Goal: Task Accomplishment & Management: Manage account settings

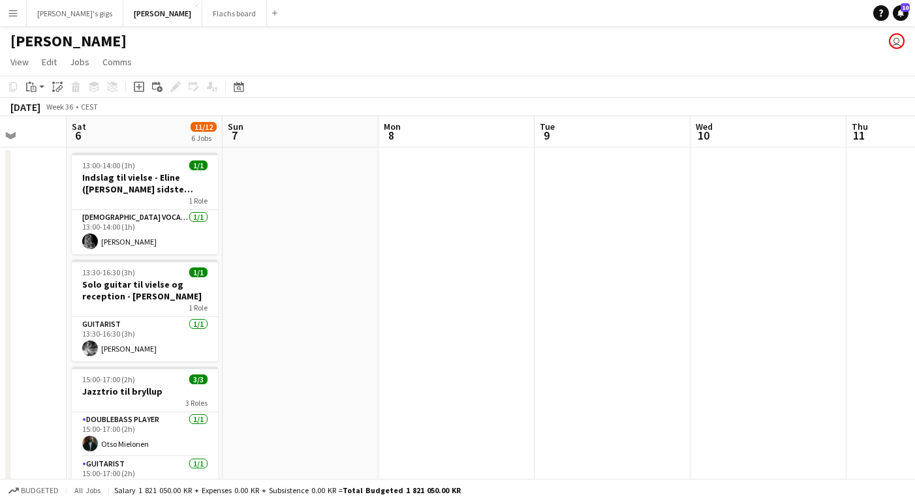
scroll to position [0, 280]
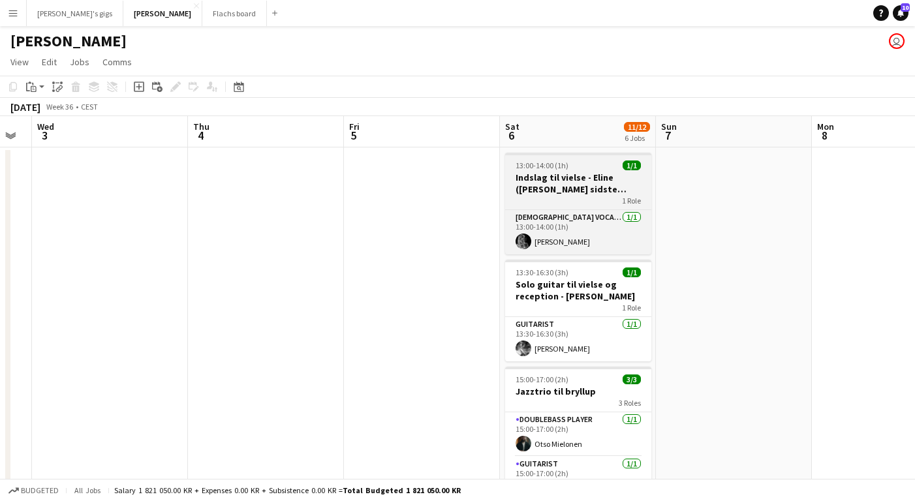
click at [544, 175] on h3 "Indslag til vielse - Eline ([PERSON_NAME] sidste bekræftelse)" at bounding box center [578, 183] width 146 height 23
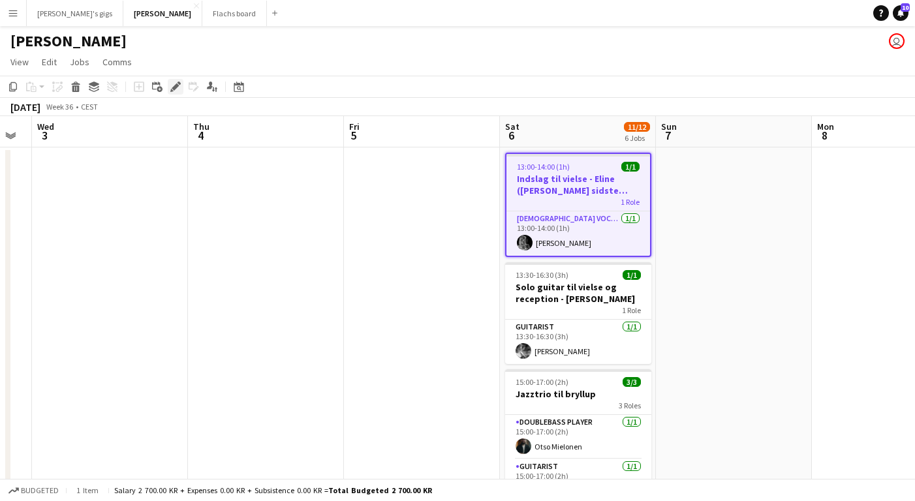
click at [172, 93] on div "Edit" at bounding box center [176, 87] width 16 height 16
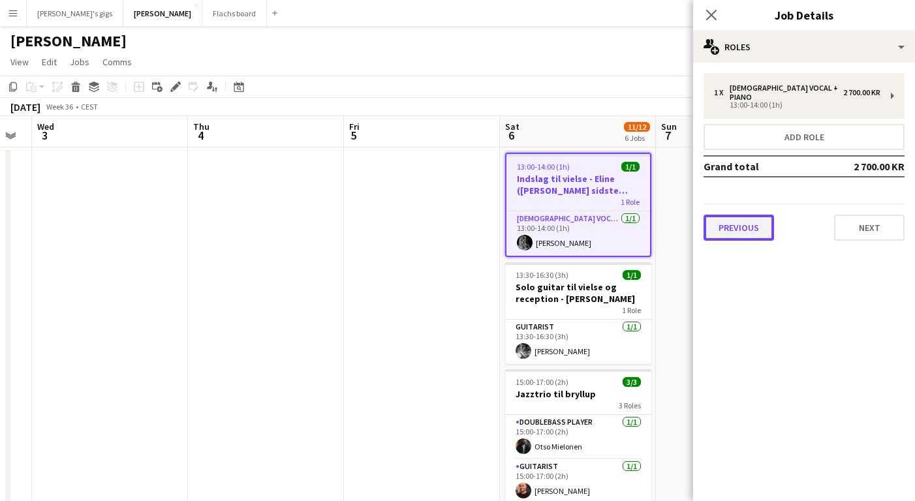
click at [752, 216] on button "Previous" at bounding box center [738, 228] width 70 height 26
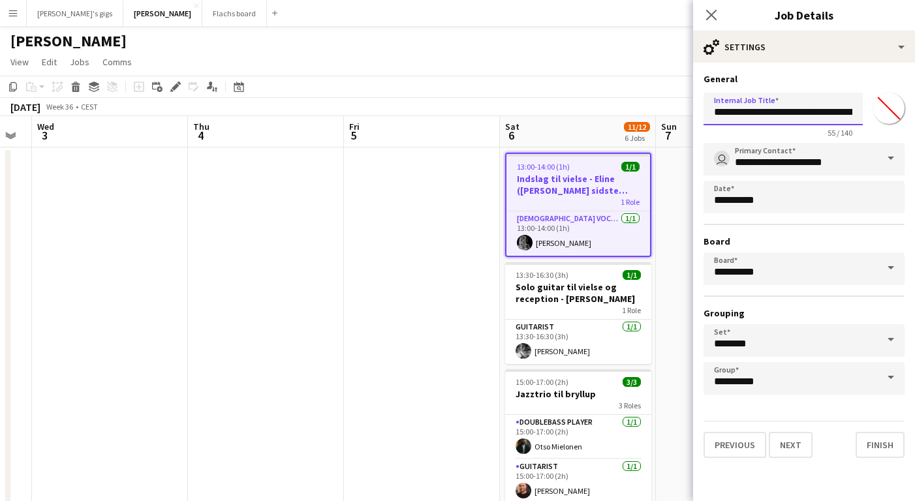
drag, startPoint x: 815, startPoint y: 111, endPoint x: 930, endPoint y: 128, distance: 116.1
drag, startPoint x: 731, startPoint y: 112, endPoint x: 930, endPoint y: 133, distance: 200.0
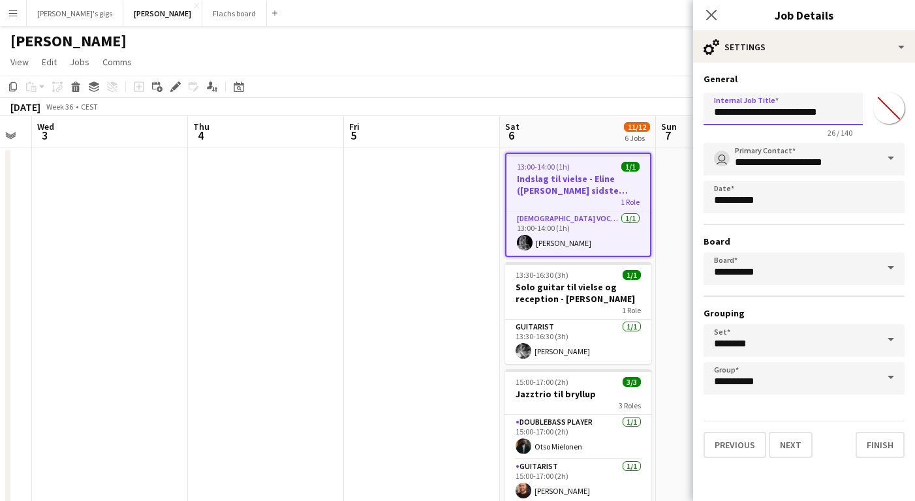
scroll to position [0, 0]
type input "**********"
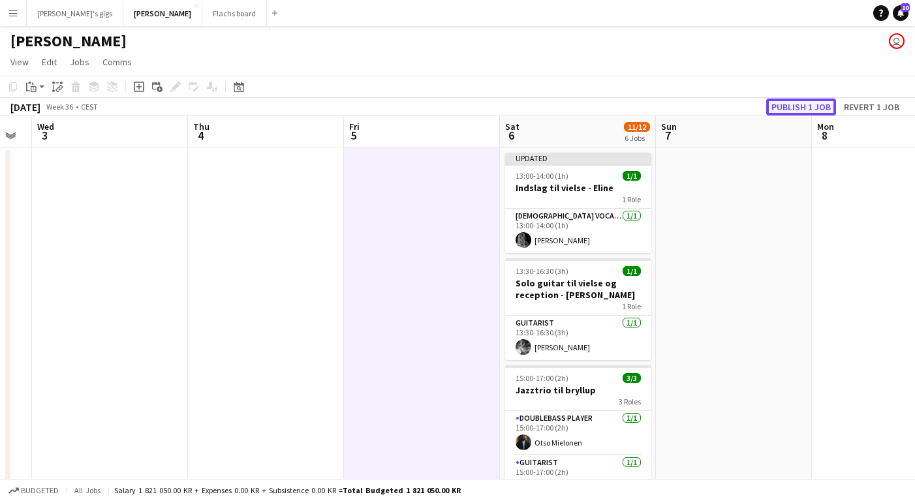
click at [816, 100] on button "Publish 1 job" at bounding box center [801, 106] width 70 height 17
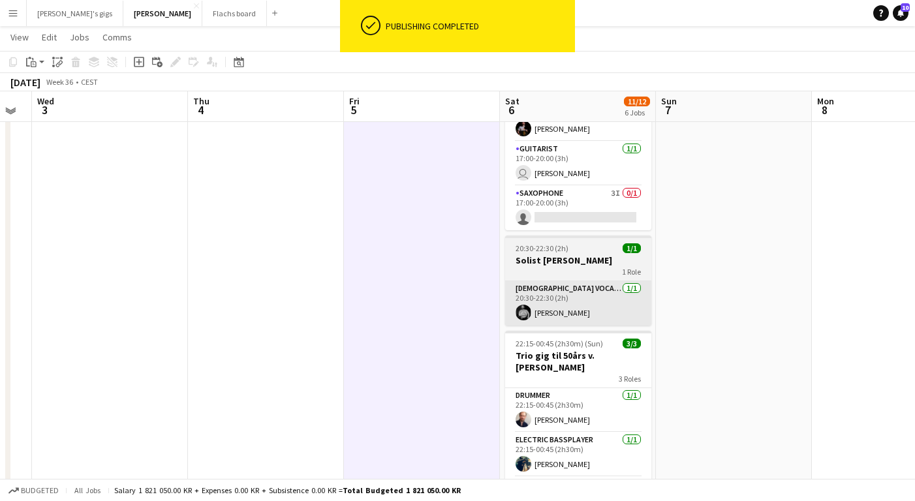
scroll to position [485, 0]
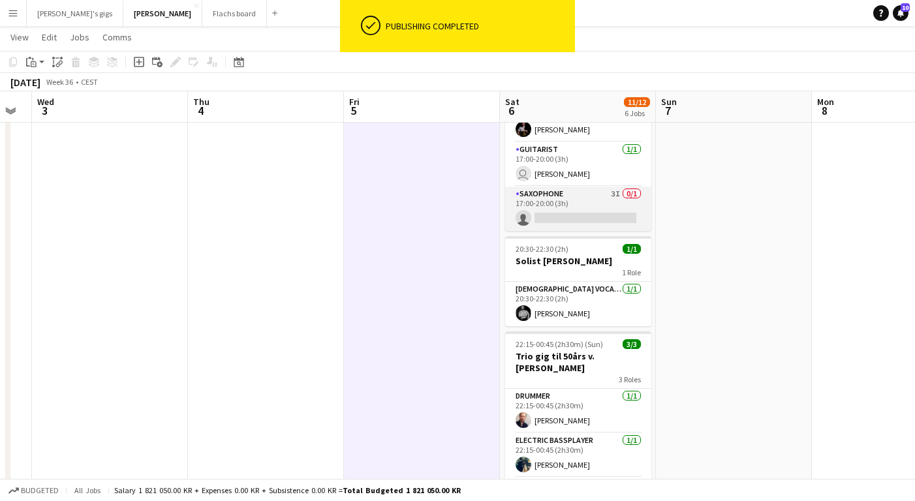
click at [583, 205] on app-card-role "Saxophone 3I 0/1 17:00-20:00 (3h) single-neutral-actions" at bounding box center [578, 209] width 146 height 44
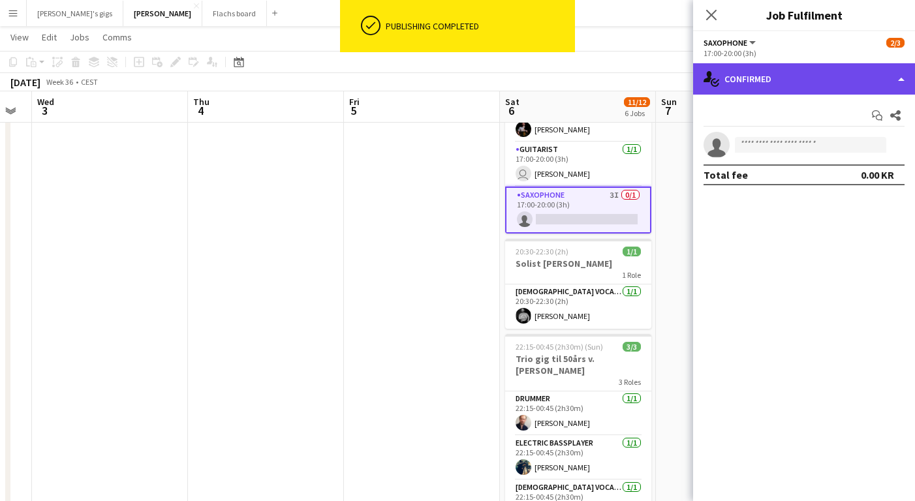
click at [766, 78] on div "single-neutral-actions-check-2 Confirmed" at bounding box center [804, 78] width 222 height 31
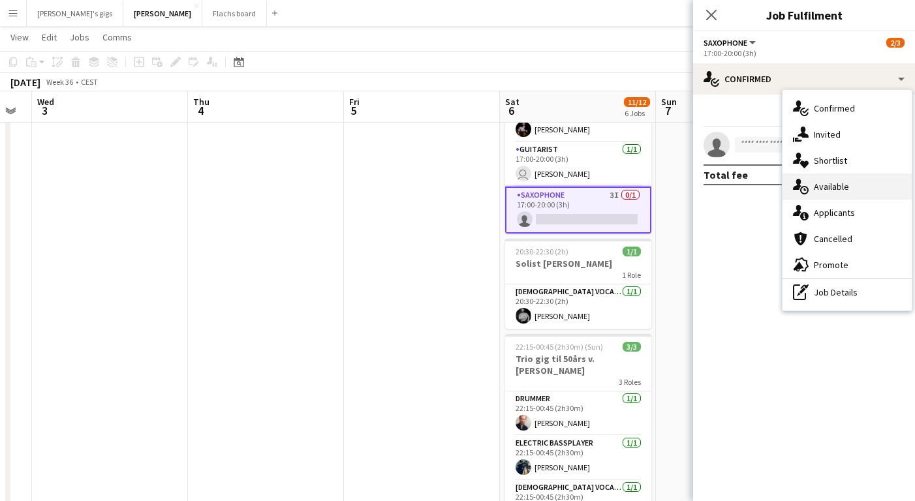
click at [838, 188] on div "single-neutral-actions-upload Available" at bounding box center [846, 187] width 129 height 26
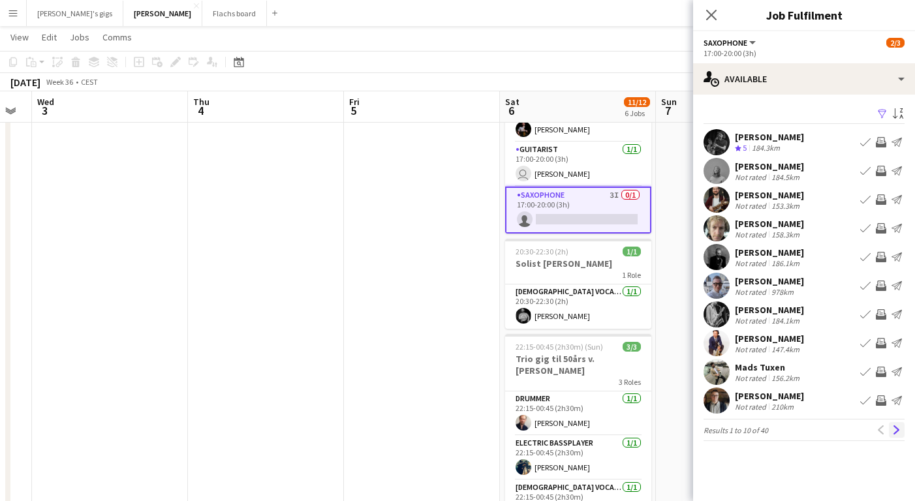
click at [896, 432] on app-icon "Next" at bounding box center [896, 429] width 9 height 9
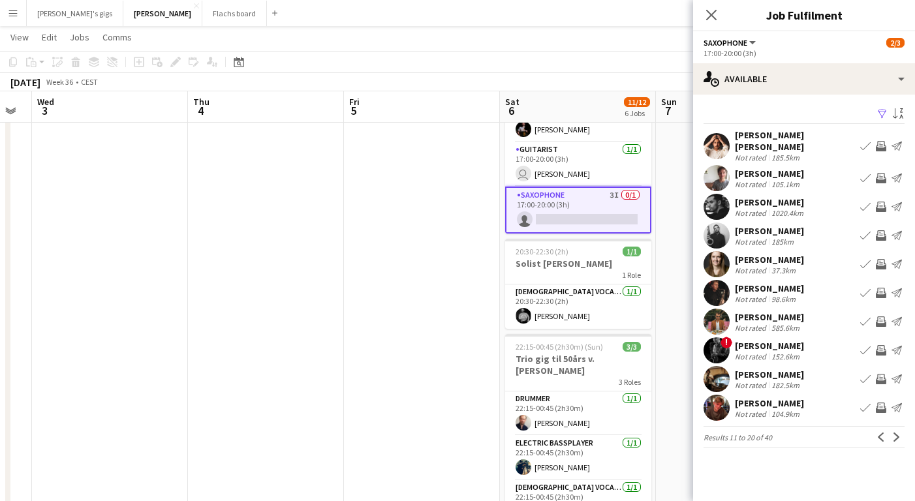
click at [881, 176] on app-icon "Invite crew" at bounding box center [880, 178] width 10 height 10
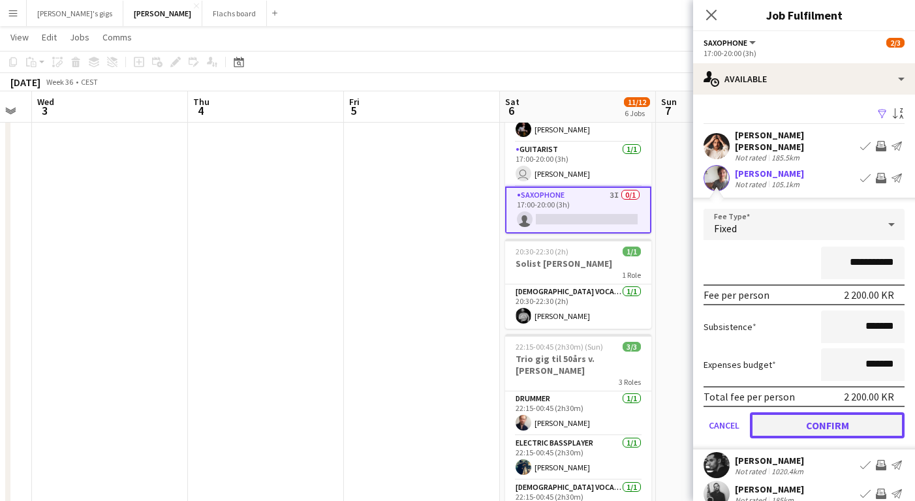
click at [784, 421] on button "Confirm" at bounding box center [827, 425] width 155 height 26
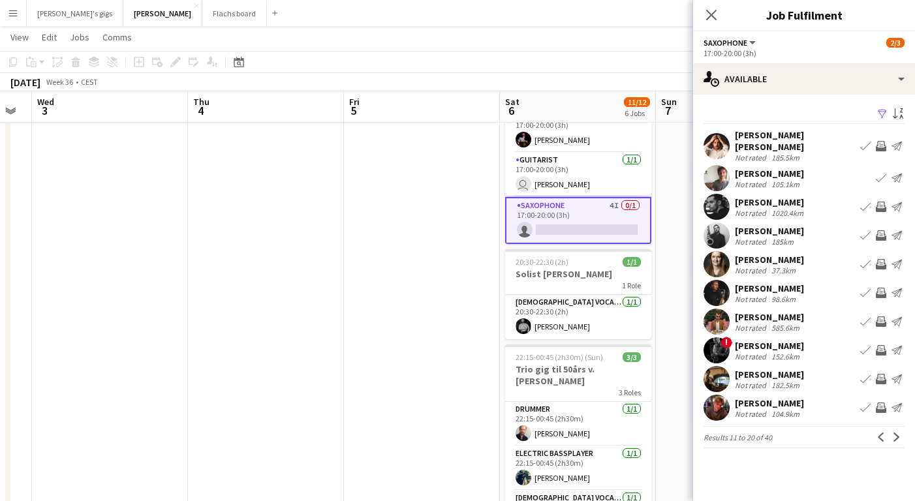
click at [882, 265] on app-icon "Invite crew" at bounding box center [880, 264] width 10 height 10
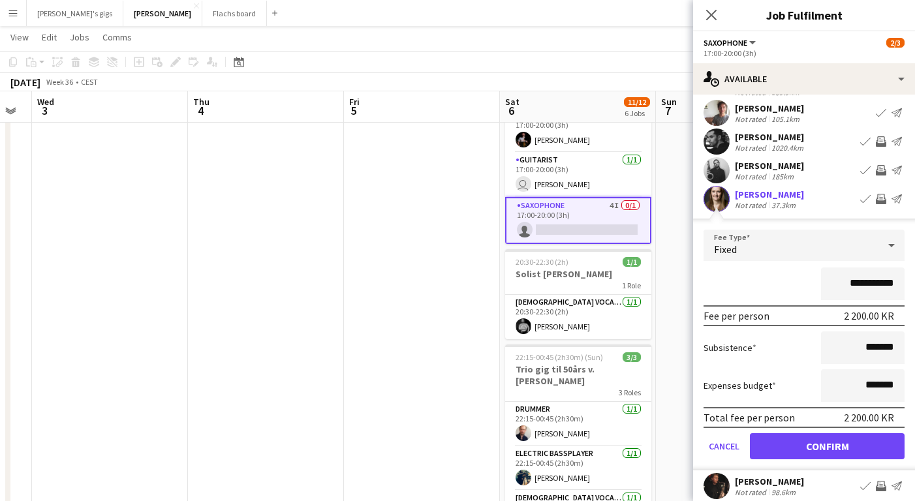
scroll to position [67, 0]
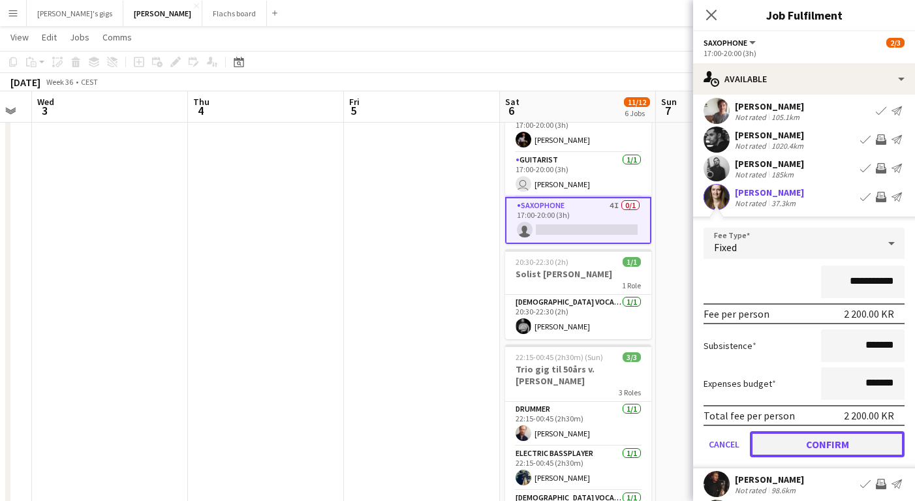
click at [834, 449] on button "Confirm" at bounding box center [827, 444] width 155 height 26
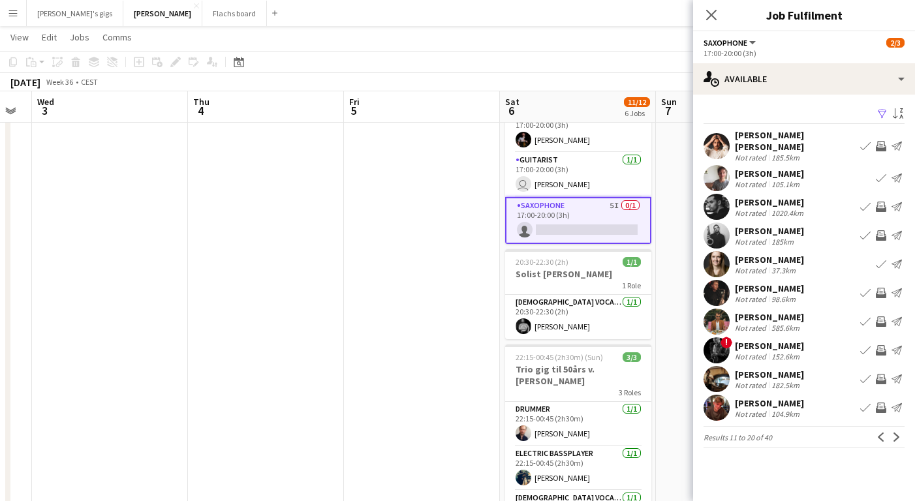
click at [882, 290] on app-icon "Invite crew" at bounding box center [880, 293] width 10 height 10
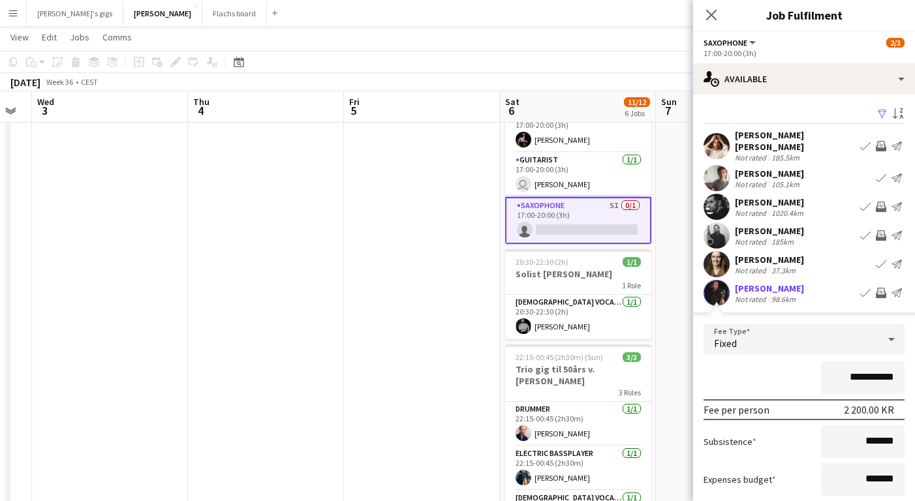
scroll to position [86, 0]
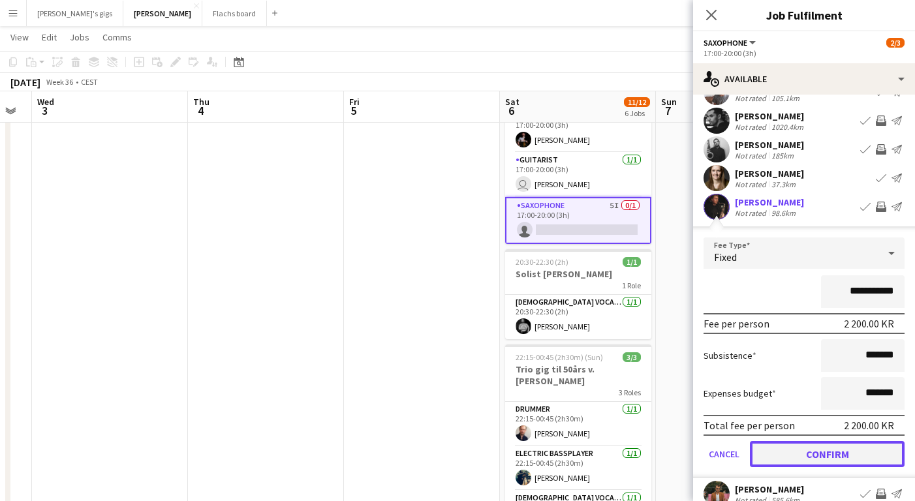
click at [849, 453] on button "Confirm" at bounding box center [827, 454] width 155 height 26
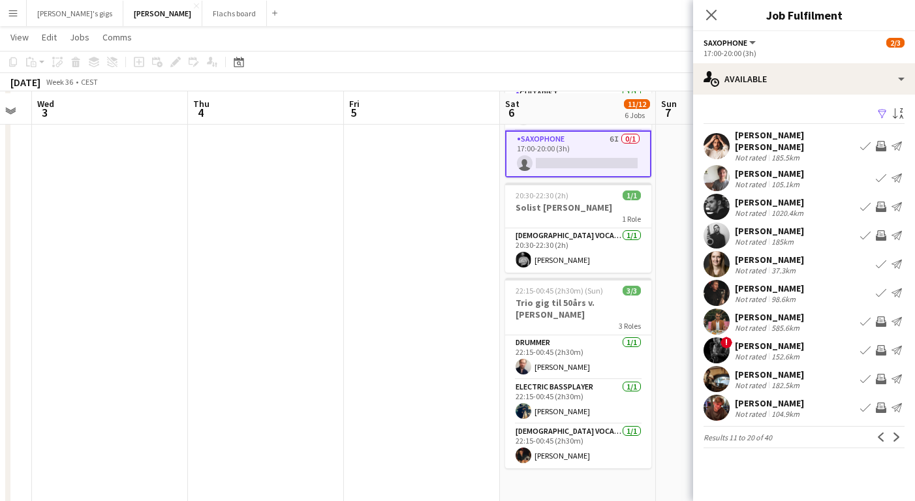
scroll to position [554, 0]
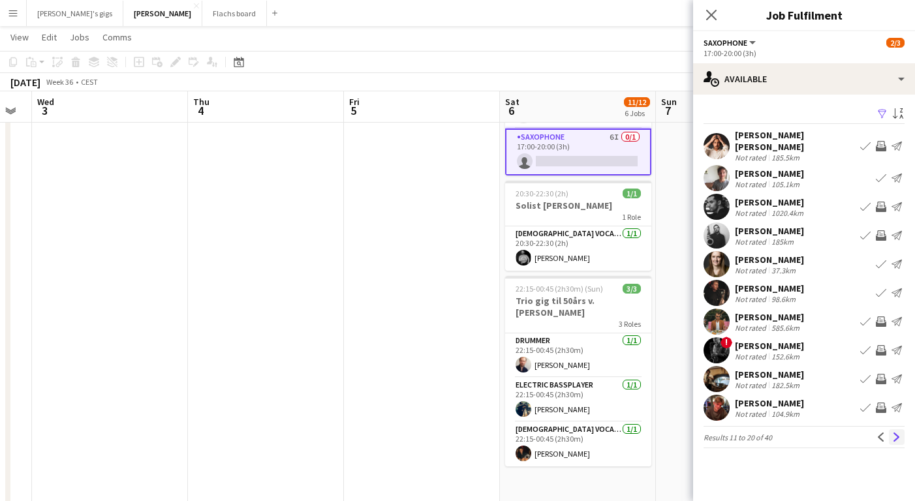
click at [898, 438] on app-icon "Next" at bounding box center [896, 436] width 9 height 9
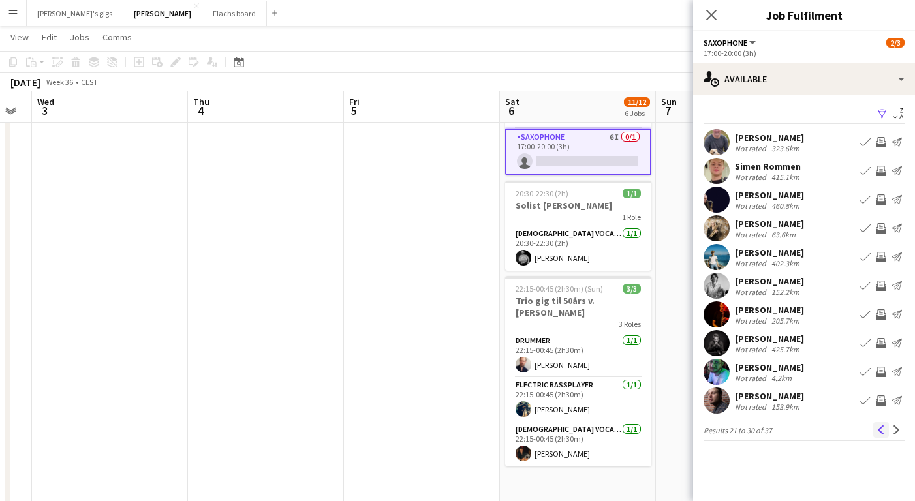
click at [875, 436] on button "Previous" at bounding box center [881, 430] width 16 height 16
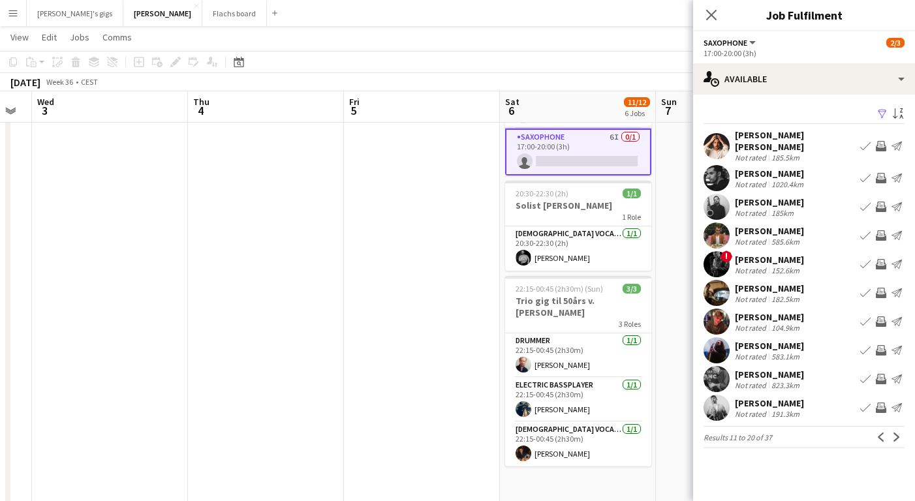
click at [881, 325] on app-icon "Invite crew" at bounding box center [880, 321] width 10 height 10
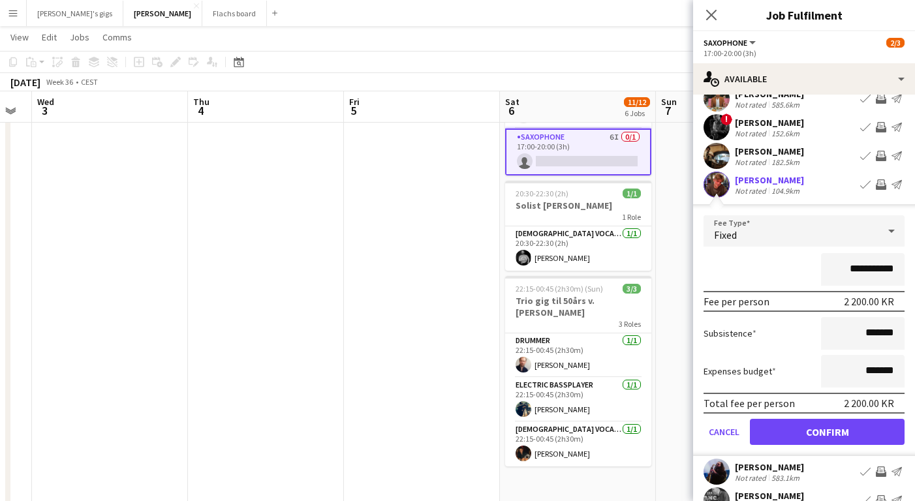
scroll to position [136, 0]
click at [824, 427] on button "Confirm" at bounding box center [827, 432] width 155 height 26
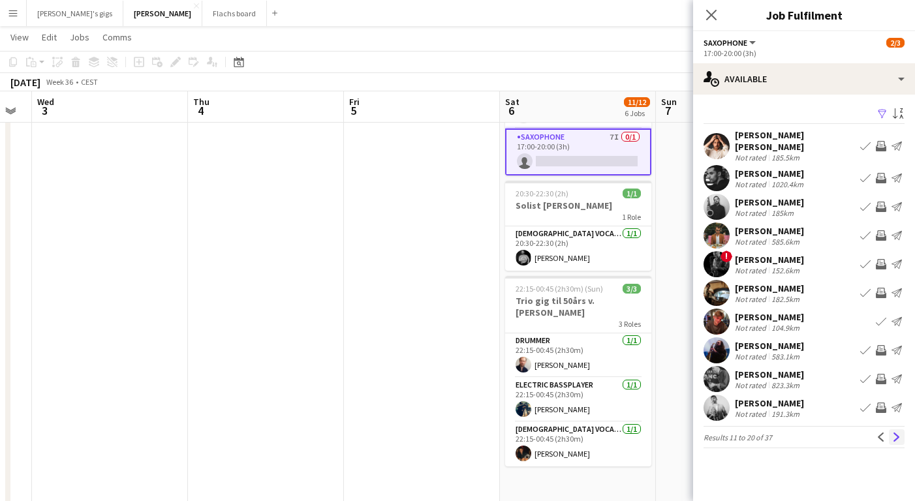
click at [892, 437] on app-icon "Next" at bounding box center [896, 436] width 9 height 9
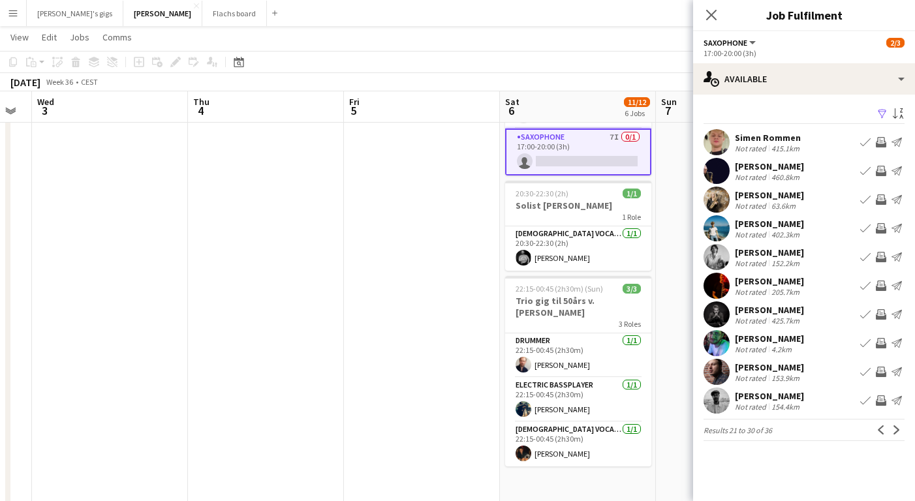
click at [879, 196] on app-icon "Invite crew" at bounding box center [880, 199] width 10 height 10
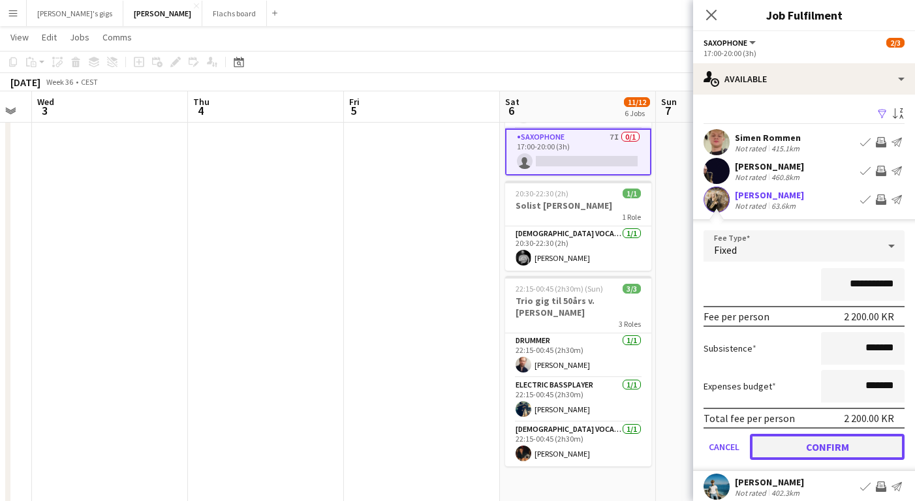
click at [834, 451] on button "Confirm" at bounding box center [827, 447] width 155 height 26
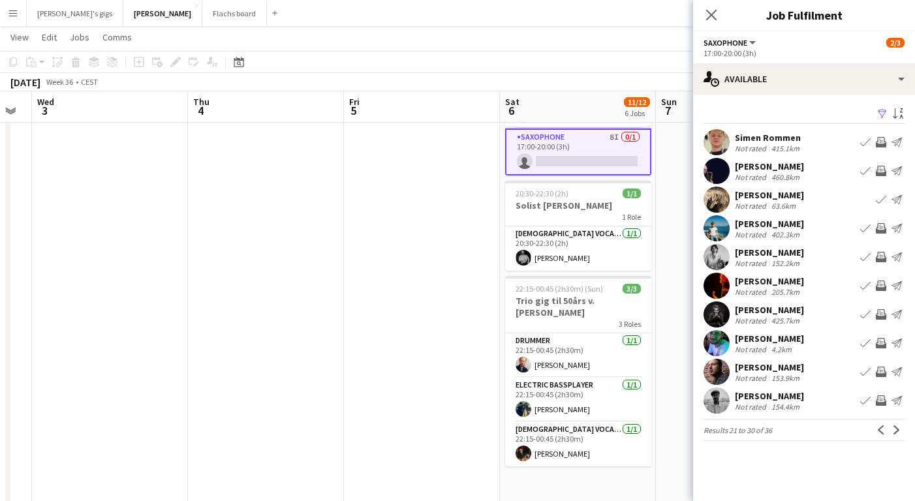
click at [754, 347] on div "Not rated" at bounding box center [752, 349] width 34 height 10
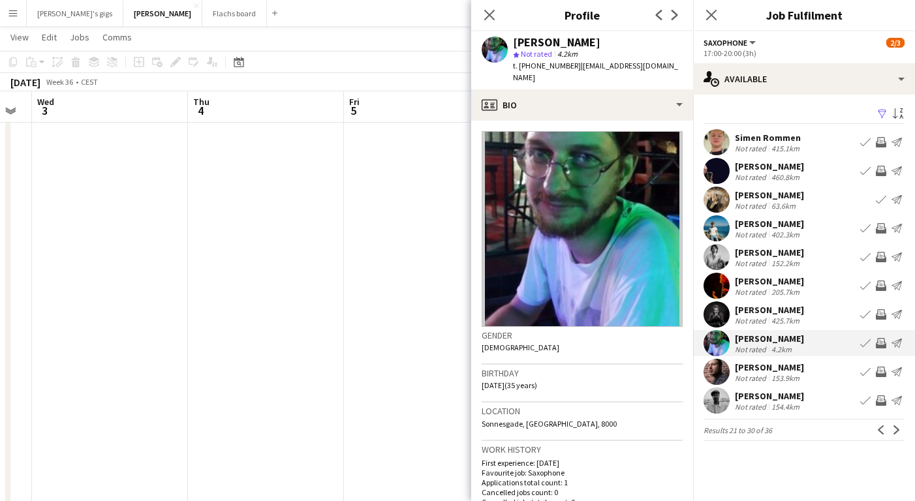
click at [754, 347] on div "Not rated" at bounding box center [752, 349] width 34 height 10
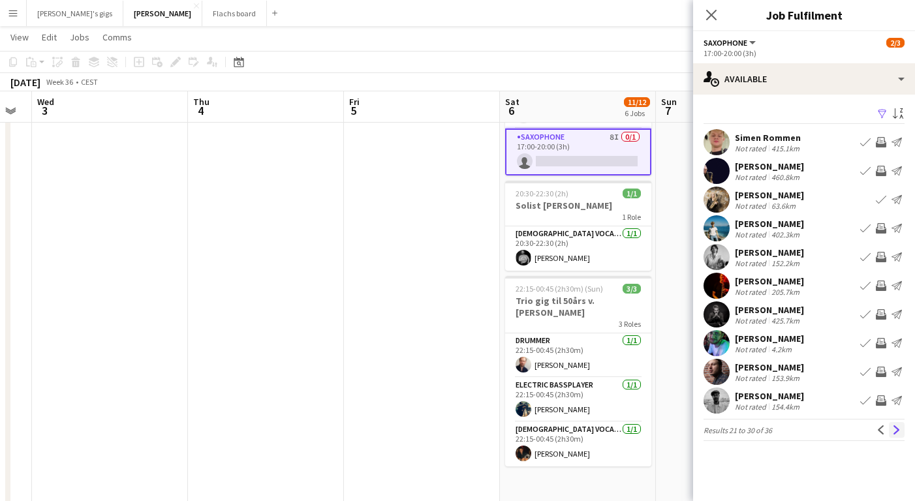
click at [899, 423] on button "Next" at bounding box center [896, 430] width 16 height 16
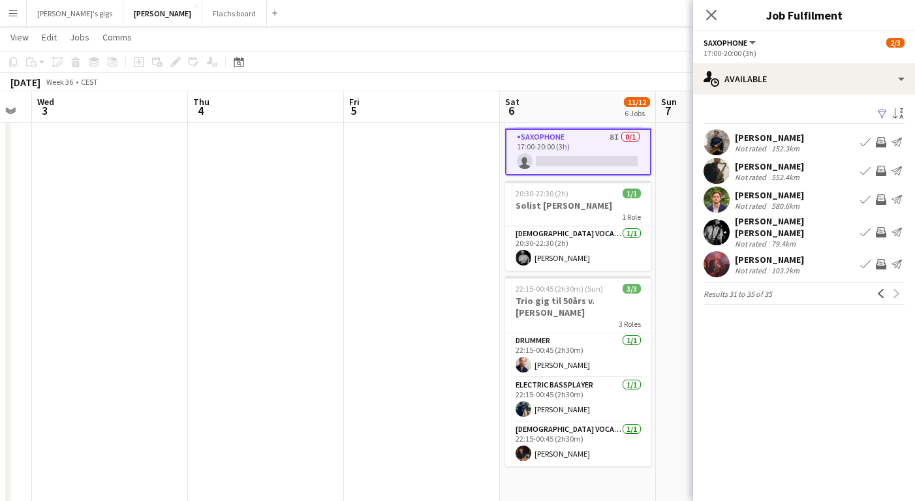
click at [881, 228] on app-icon "Invite crew" at bounding box center [880, 232] width 10 height 10
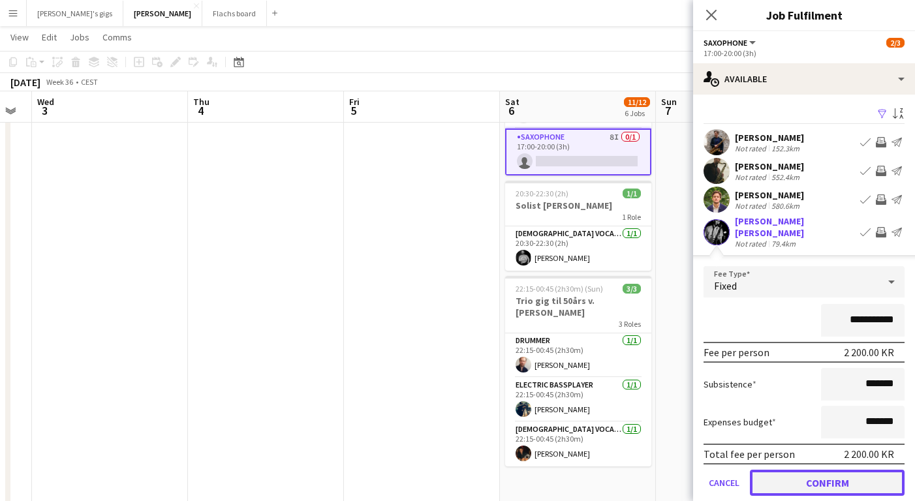
click at [841, 470] on button "Confirm" at bounding box center [827, 483] width 155 height 26
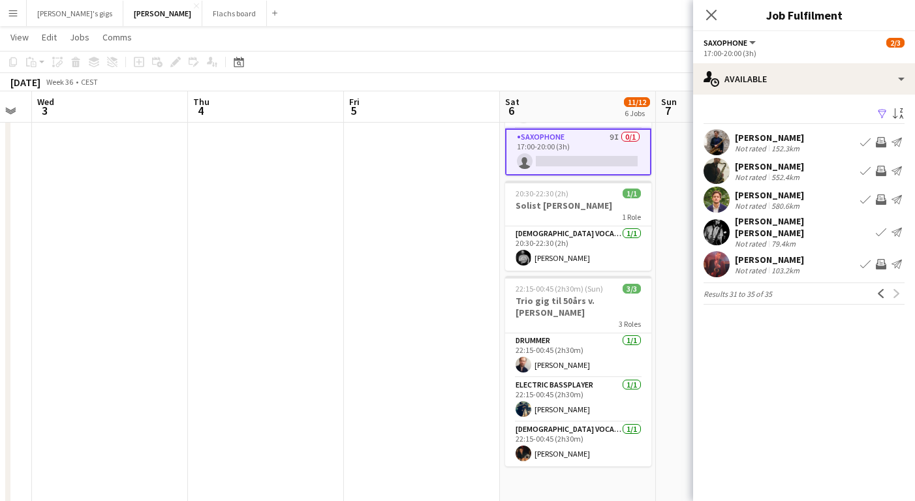
click at [498, 312] on app-date-cell at bounding box center [422, 313] width 156 height 1443
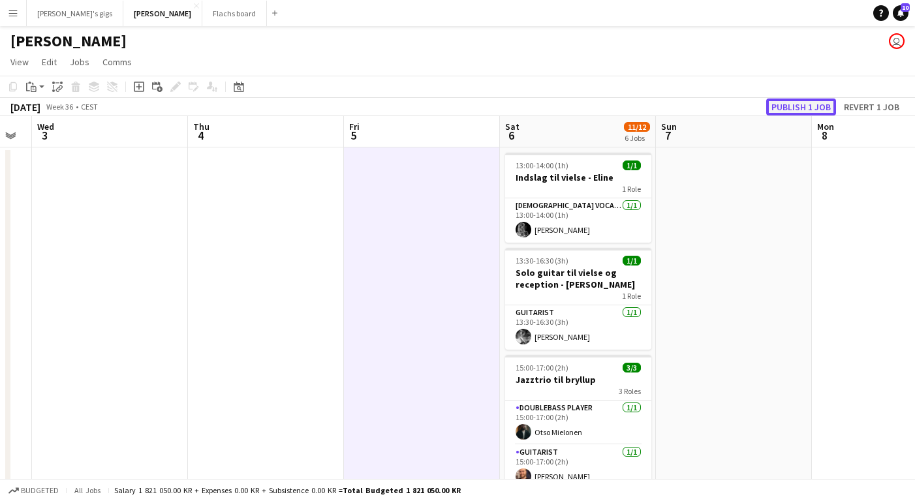
click at [795, 104] on button "Publish 1 job" at bounding box center [801, 106] width 70 height 17
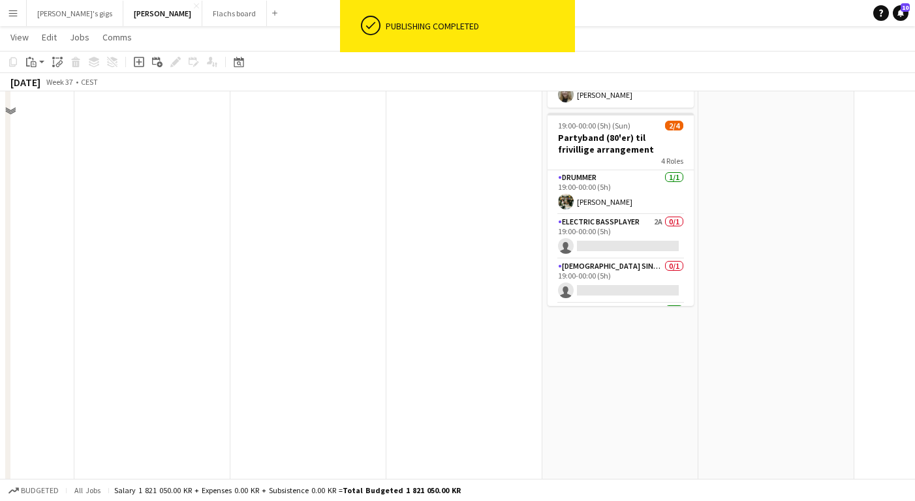
scroll to position [436, 0]
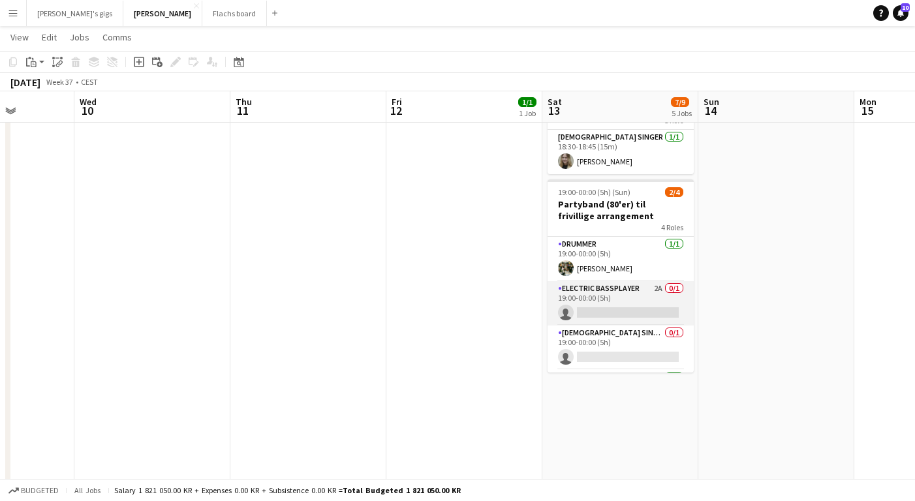
click at [621, 281] on app-card-role "Electric Bassplayer 2A 0/1 19:00-00:00 (5h) single-neutral-actions" at bounding box center [620, 303] width 146 height 44
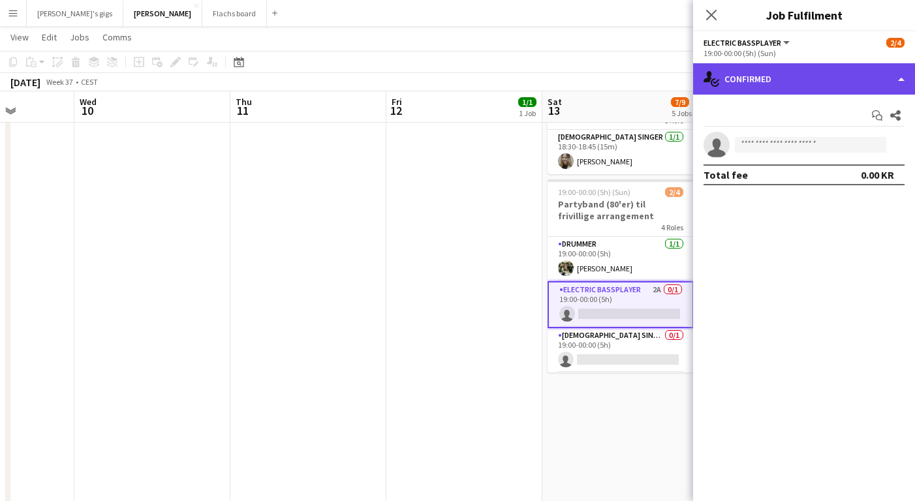
click at [795, 85] on div "single-neutral-actions-check-2 Confirmed" at bounding box center [804, 78] width 222 height 31
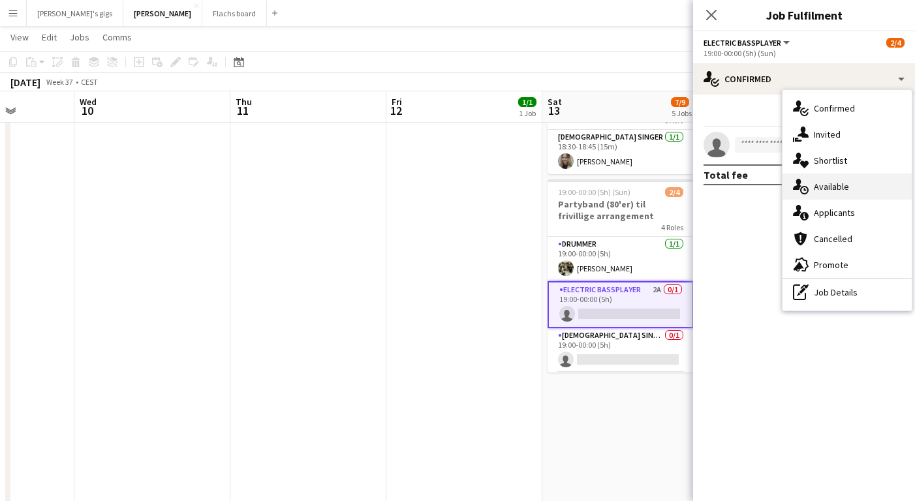
click at [843, 187] on div "single-neutral-actions-upload Available" at bounding box center [846, 187] width 129 height 26
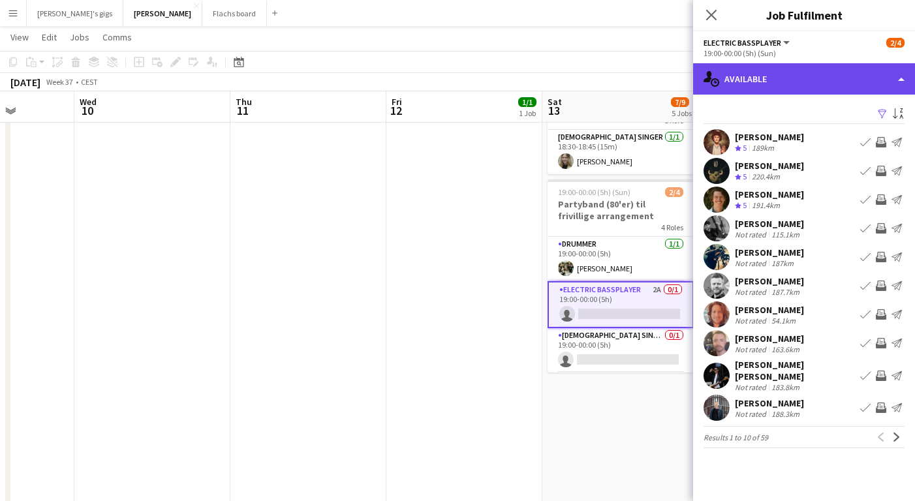
click at [752, 82] on div "single-neutral-actions-upload Available" at bounding box center [804, 78] width 222 height 31
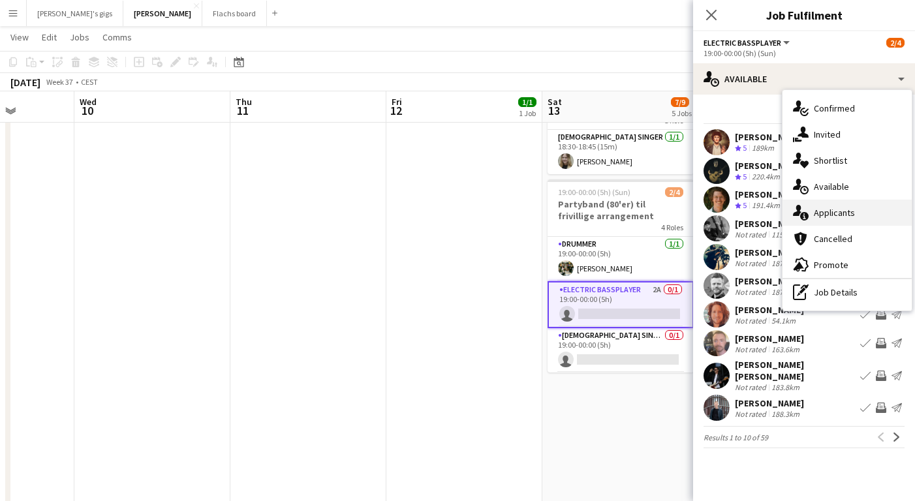
click at [812, 209] on div "single-neutral-actions-information Applicants" at bounding box center [846, 213] width 129 height 26
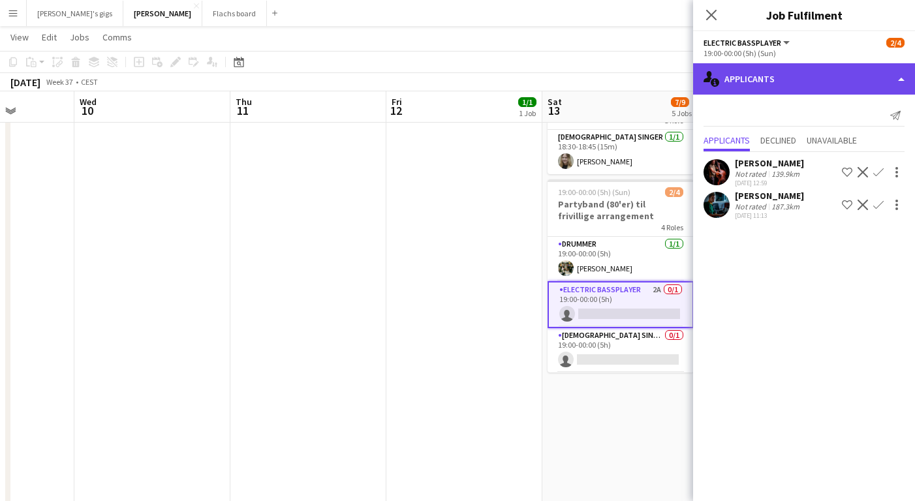
click at [797, 77] on div "single-neutral-actions-information Applicants" at bounding box center [804, 78] width 222 height 31
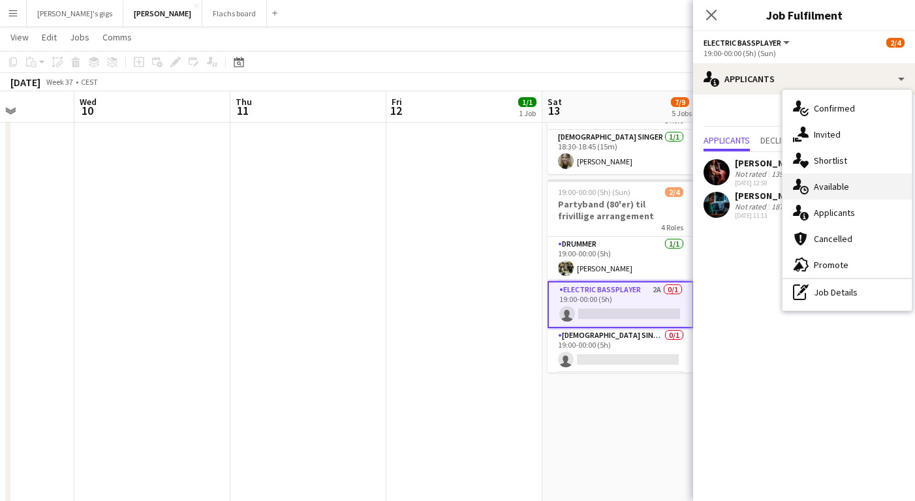
click at [826, 187] on div "single-neutral-actions-upload Available" at bounding box center [846, 187] width 129 height 26
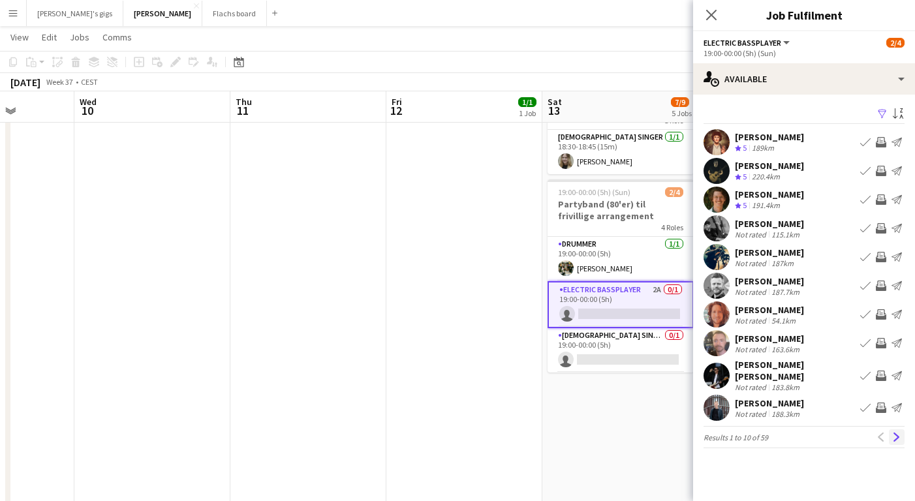
click at [894, 434] on button "Next" at bounding box center [896, 437] width 16 height 16
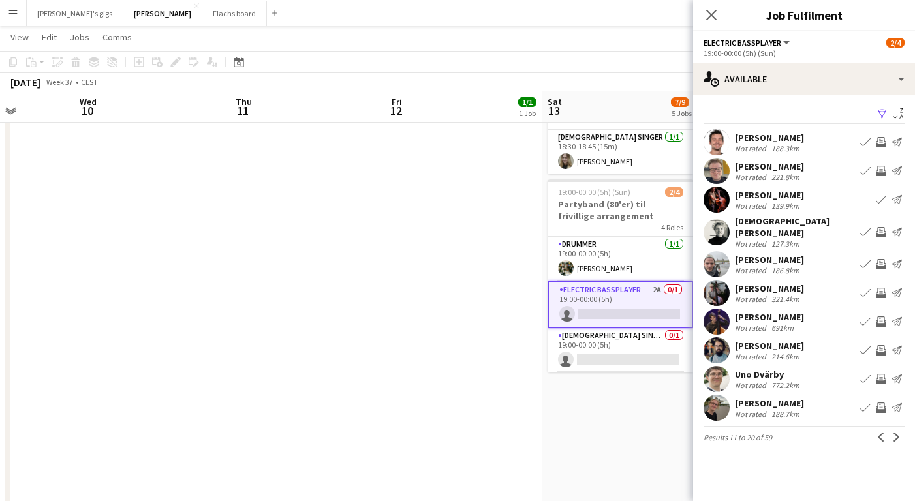
click at [894, 434] on button "Next" at bounding box center [896, 437] width 16 height 16
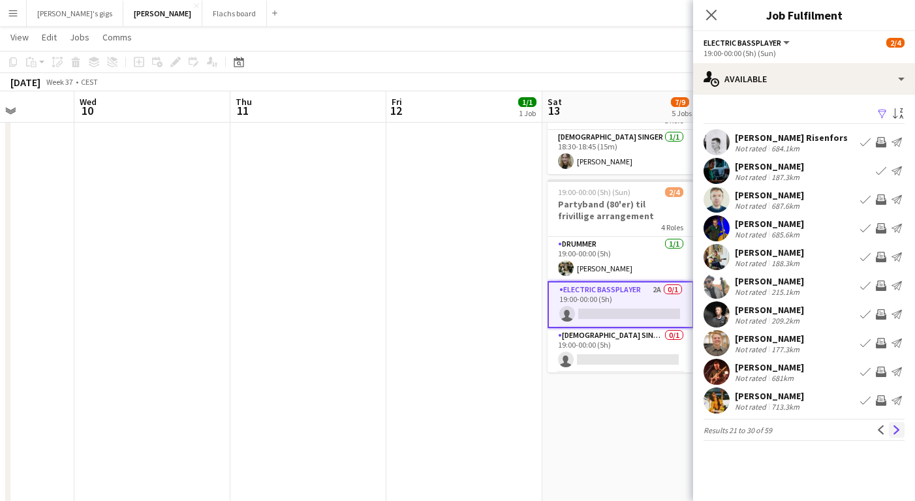
click at [894, 434] on button "Next" at bounding box center [896, 430] width 16 height 16
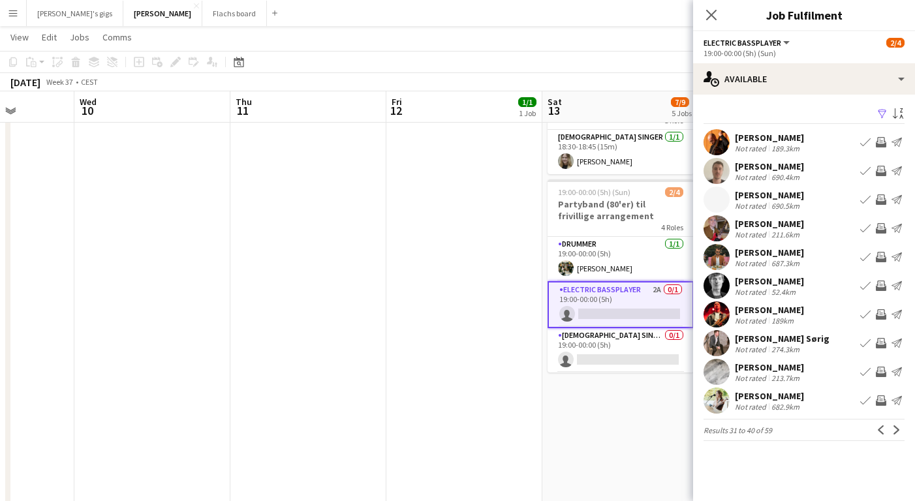
click at [748, 288] on div "Not rated" at bounding box center [752, 292] width 34 height 10
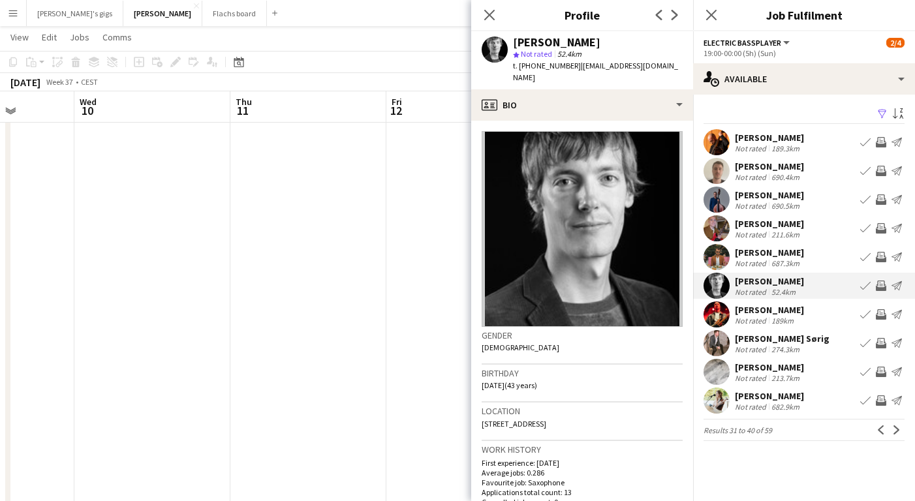
click at [748, 288] on div "Not rated" at bounding box center [752, 292] width 34 height 10
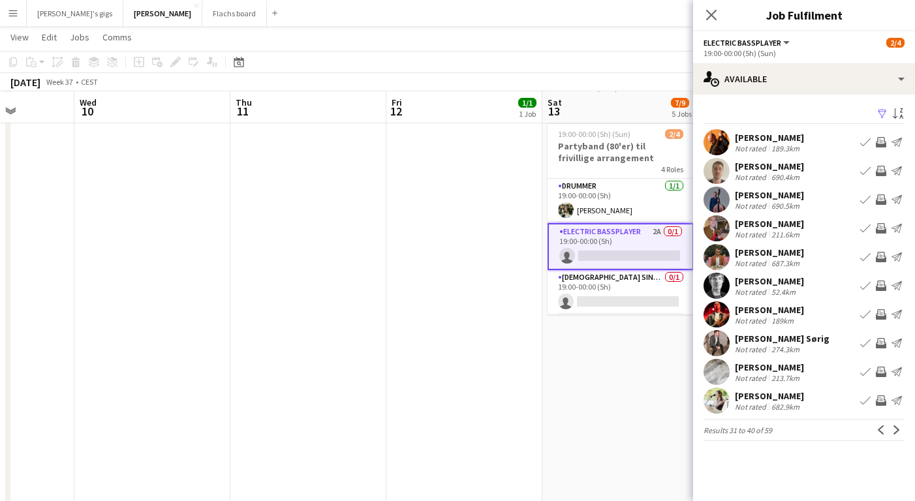
scroll to position [495, 0]
click at [896, 431] on app-icon "Next" at bounding box center [896, 429] width 9 height 9
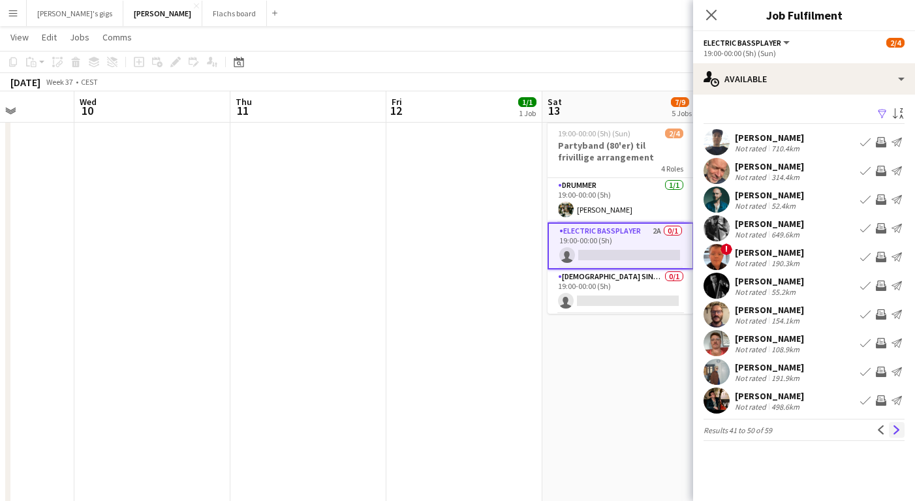
click at [900, 434] on button "Next" at bounding box center [896, 430] width 16 height 16
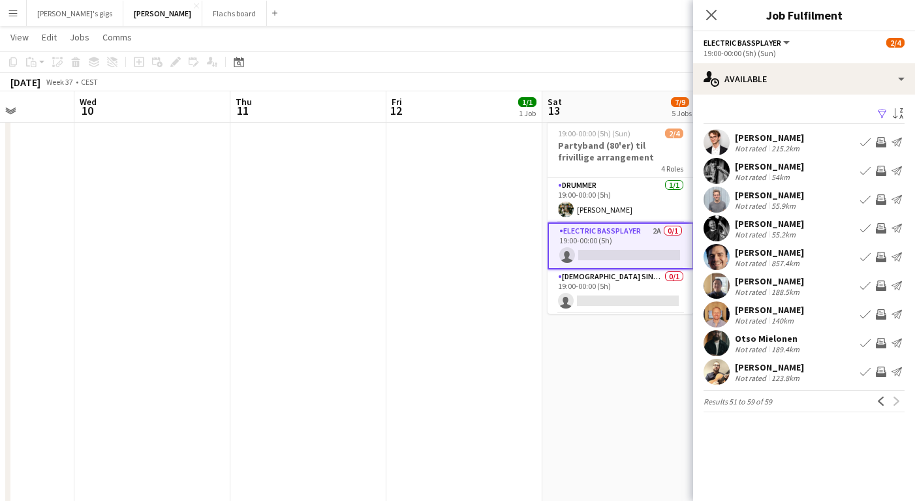
click at [670, 431] on app-date-cell "13:00-13:40 (40m) 1/1 Sanger til vielse - Anja 1 Role [DEMOGRAPHIC_DATA] Vocal …" at bounding box center [620, 372] width 156 height 1443
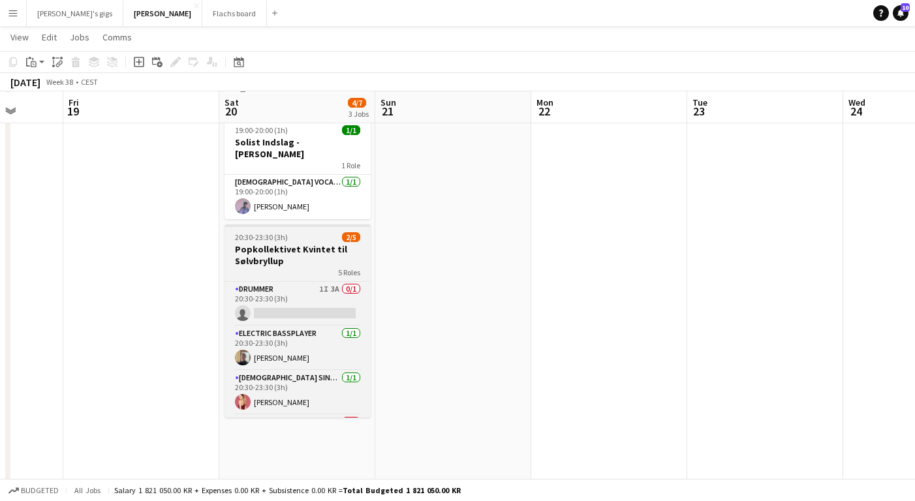
scroll to position [86, 0]
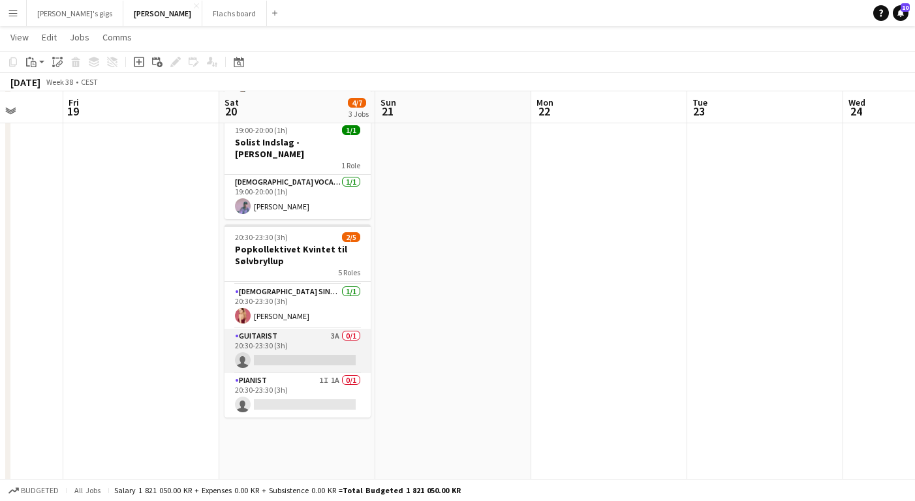
click at [282, 329] on app-card-role "Guitarist 3A 0/1 20:30-23:30 (3h) single-neutral-actions" at bounding box center [297, 351] width 146 height 44
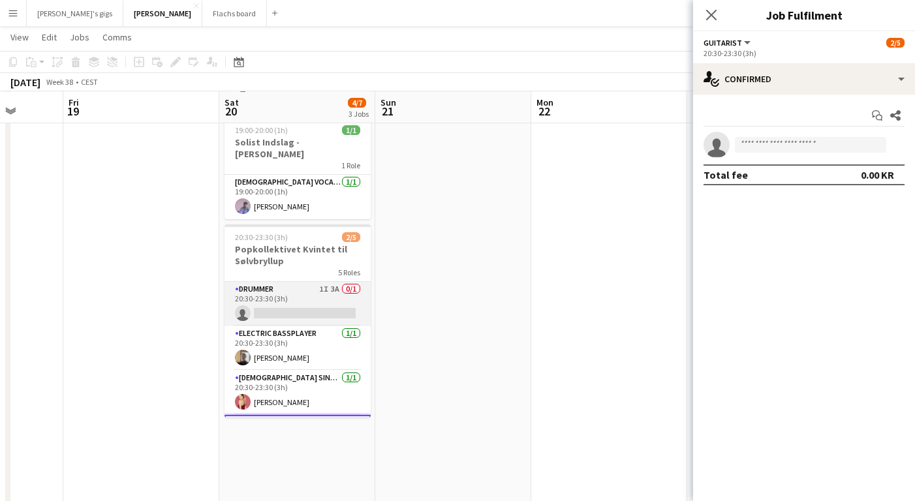
scroll to position [89, 0]
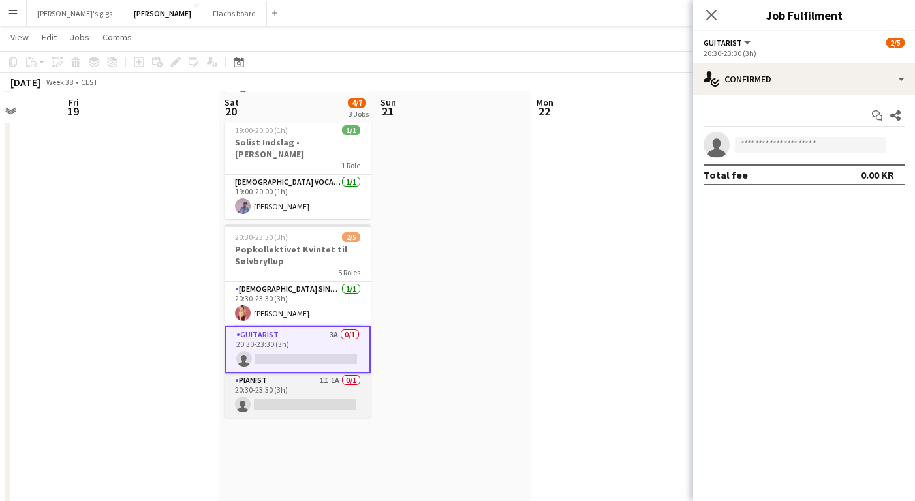
click at [295, 374] on app-card-role "Pianist 1I 1A 0/1 20:30-23:30 (3h) single-neutral-actions" at bounding box center [297, 395] width 146 height 44
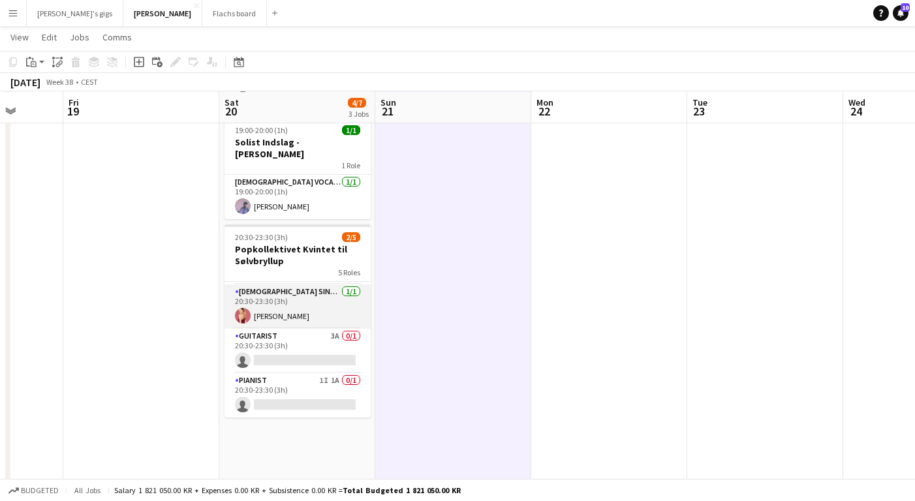
scroll to position [0, 0]
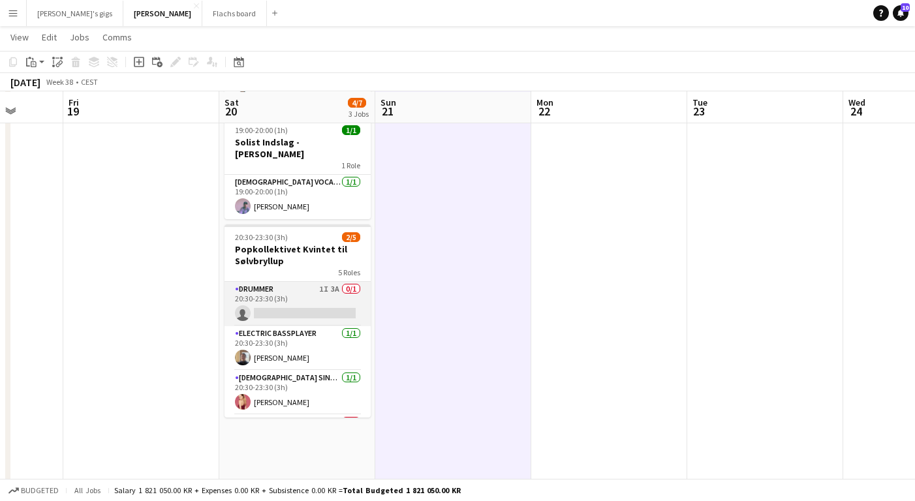
click at [299, 282] on app-card-role "Drummer 1I 3A 0/1 20:30-23:30 (3h) single-neutral-actions" at bounding box center [297, 304] width 146 height 44
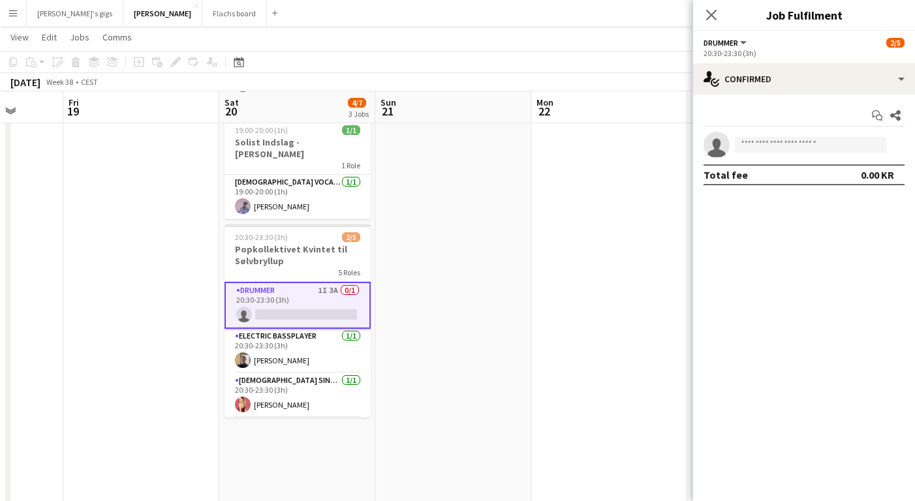
click at [806, 57] on div "20:30-23:30 (3h)" at bounding box center [803, 53] width 201 height 10
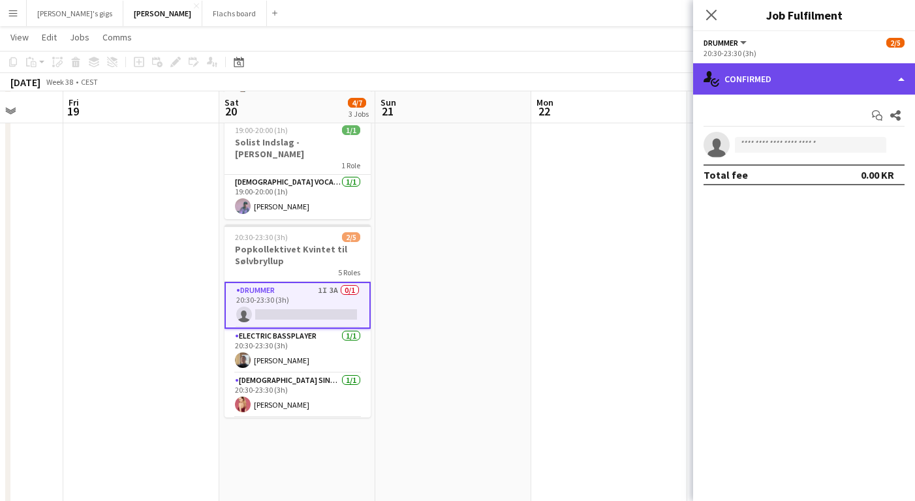
click at [806, 70] on div "single-neutral-actions-check-2 Confirmed" at bounding box center [804, 78] width 222 height 31
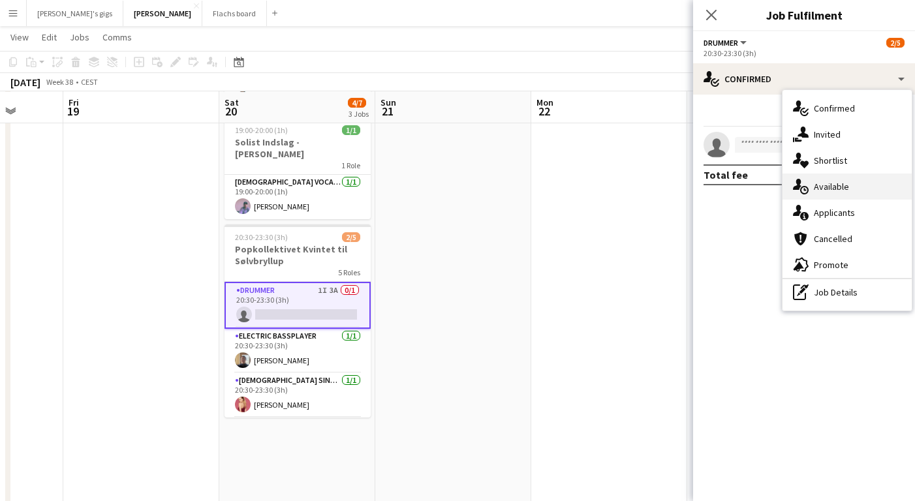
click at [841, 179] on div "single-neutral-actions-upload Available" at bounding box center [846, 187] width 129 height 26
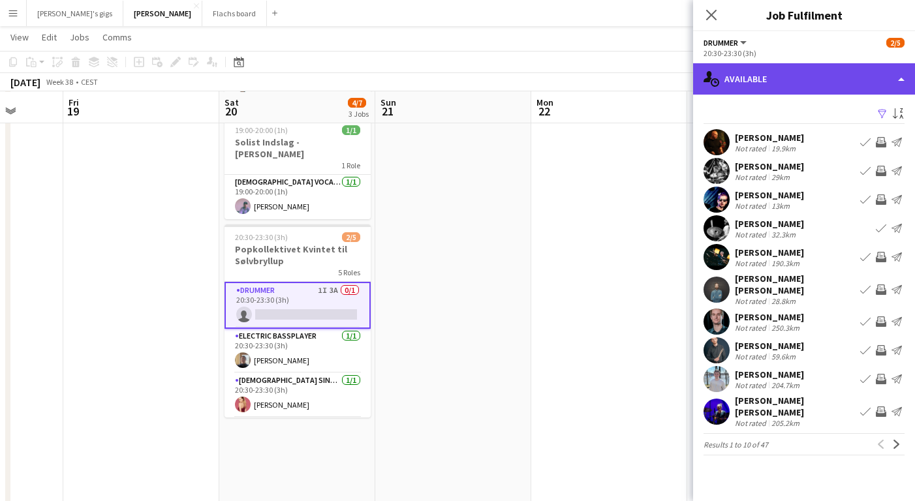
click at [767, 81] on div "single-neutral-actions-upload Available" at bounding box center [804, 78] width 222 height 31
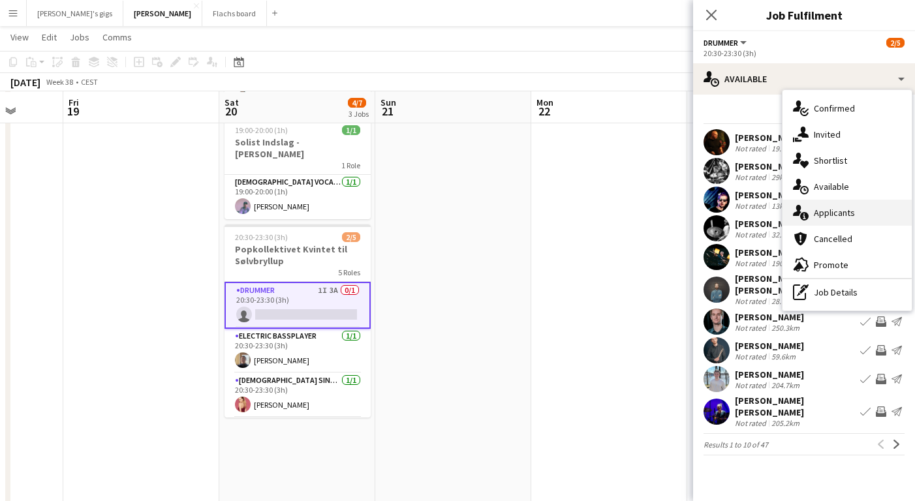
click at [824, 220] on div "single-neutral-actions-information Applicants" at bounding box center [846, 213] width 129 height 26
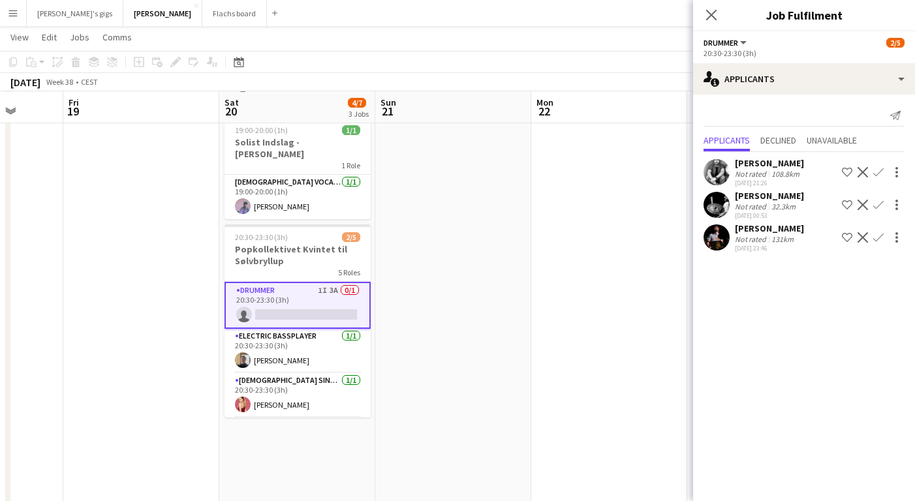
click at [780, 165] on div "[PERSON_NAME]" at bounding box center [769, 163] width 69 height 12
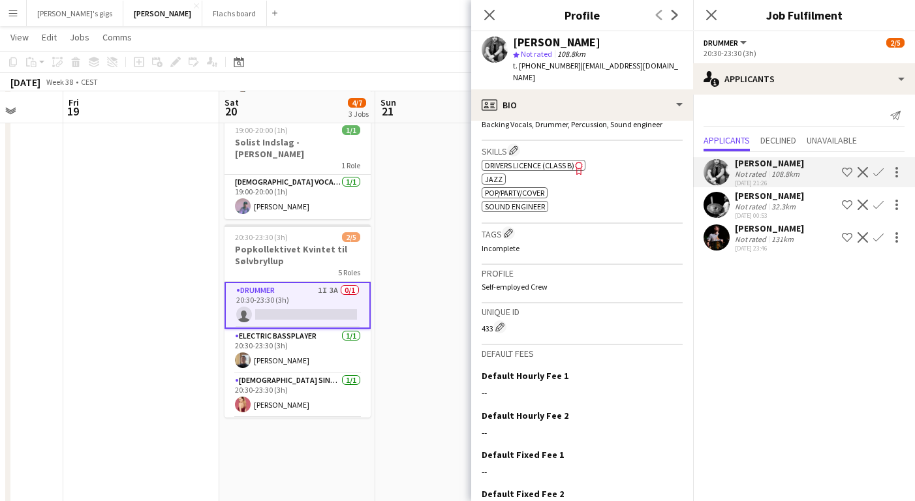
scroll to position [179, 0]
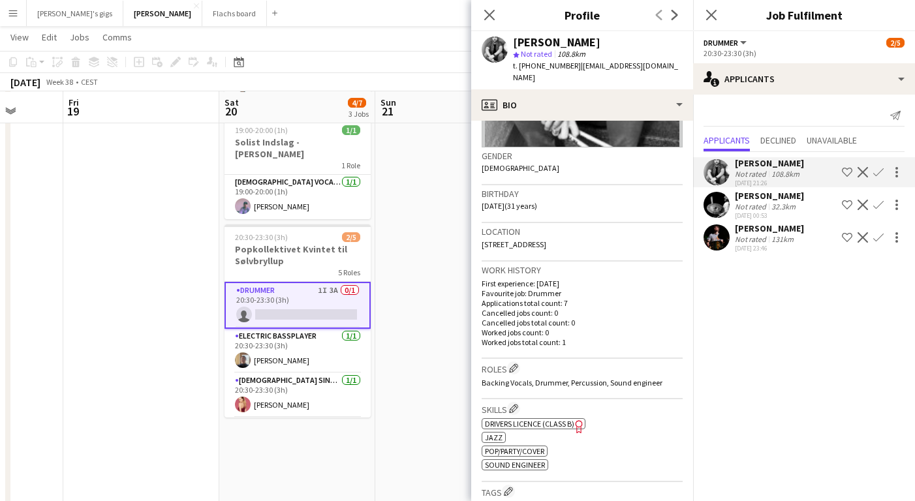
click at [744, 228] on div "[PERSON_NAME]" at bounding box center [769, 228] width 69 height 12
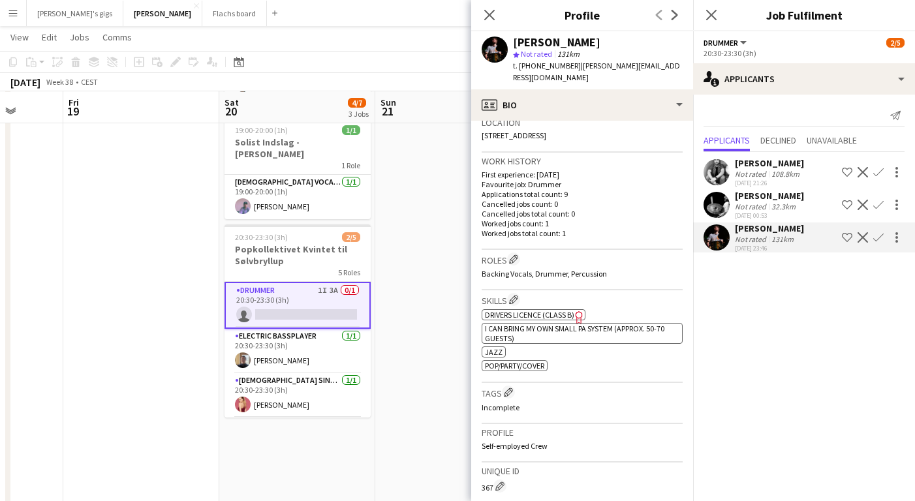
scroll to position [287, 0]
click at [755, 198] on div "[PERSON_NAME]" at bounding box center [769, 196] width 69 height 12
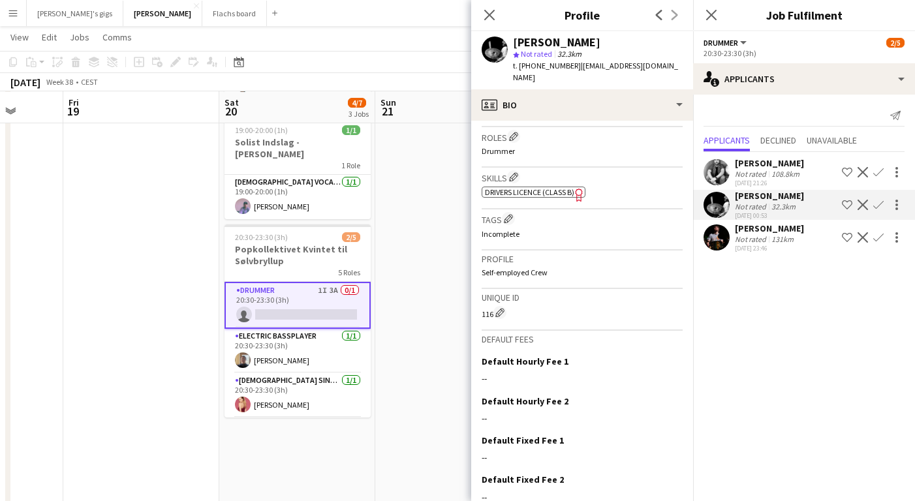
scroll to position [470, 0]
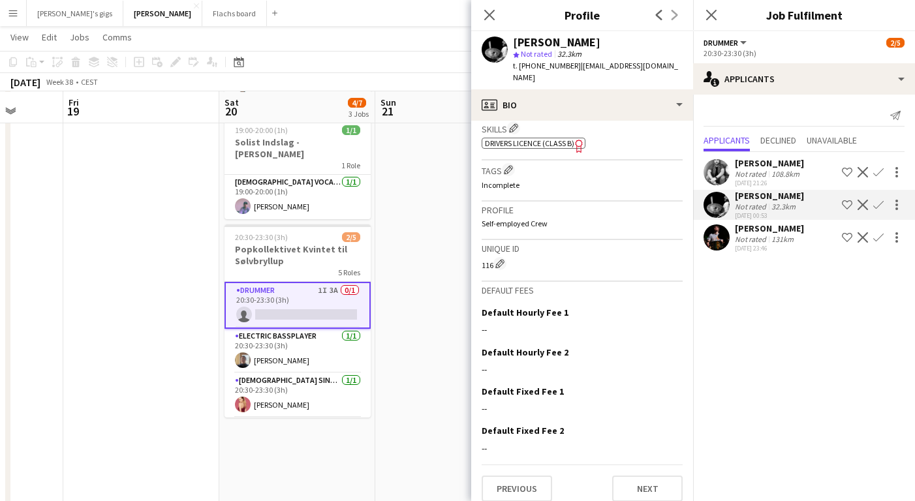
click at [754, 228] on div "[PERSON_NAME]" at bounding box center [769, 228] width 69 height 12
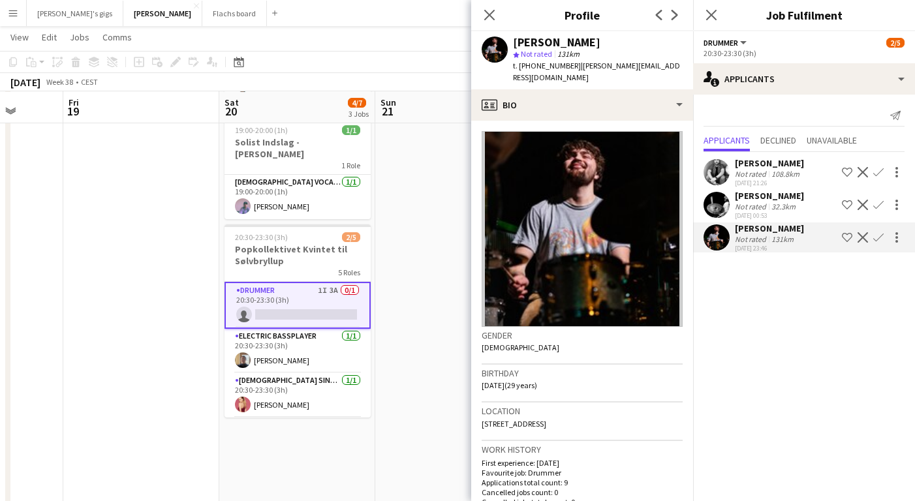
click at [751, 162] on div "[PERSON_NAME]" at bounding box center [769, 163] width 69 height 12
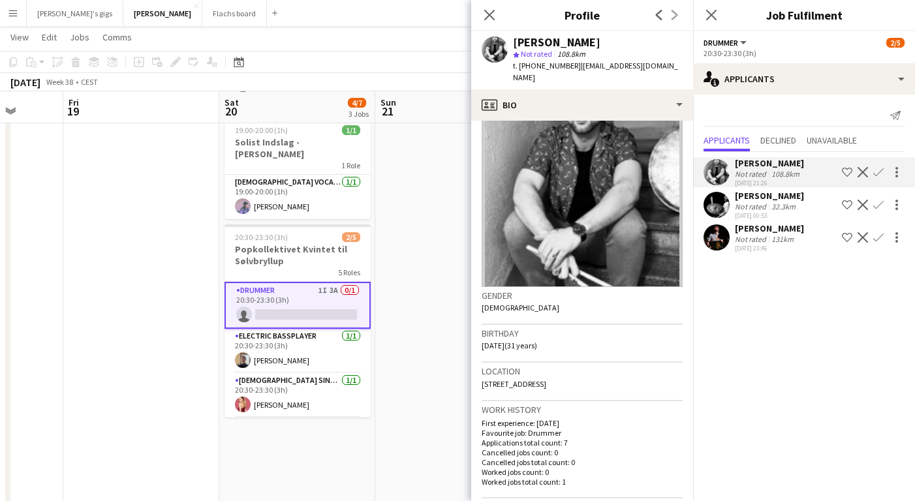
scroll to position [0, 0]
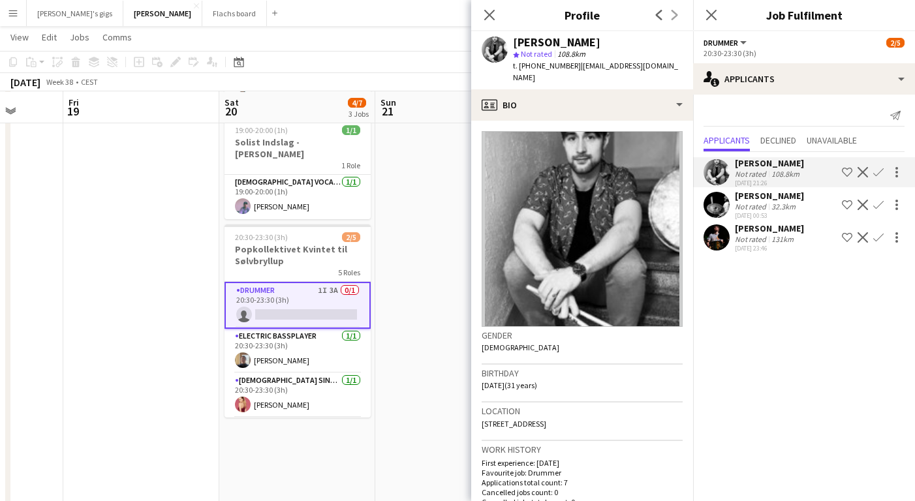
click at [747, 207] on div "Not rated" at bounding box center [752, 207] width 34 height 10
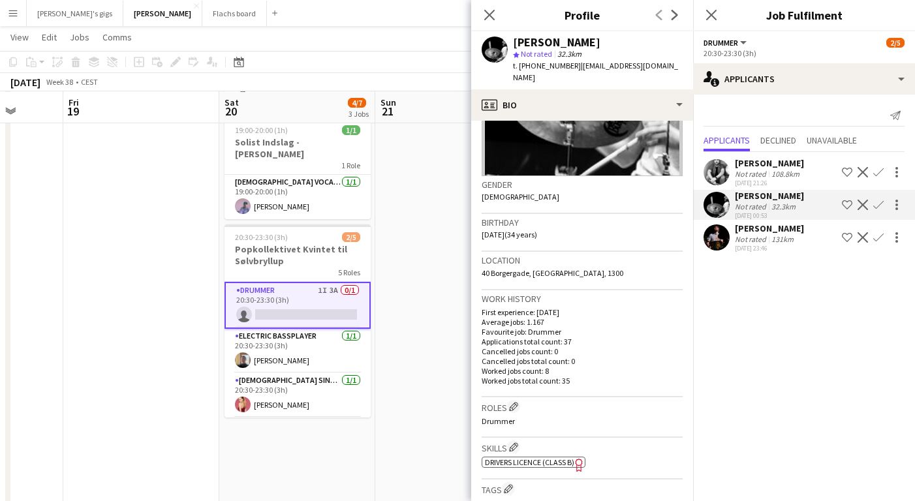
scroll to position [329, 0]
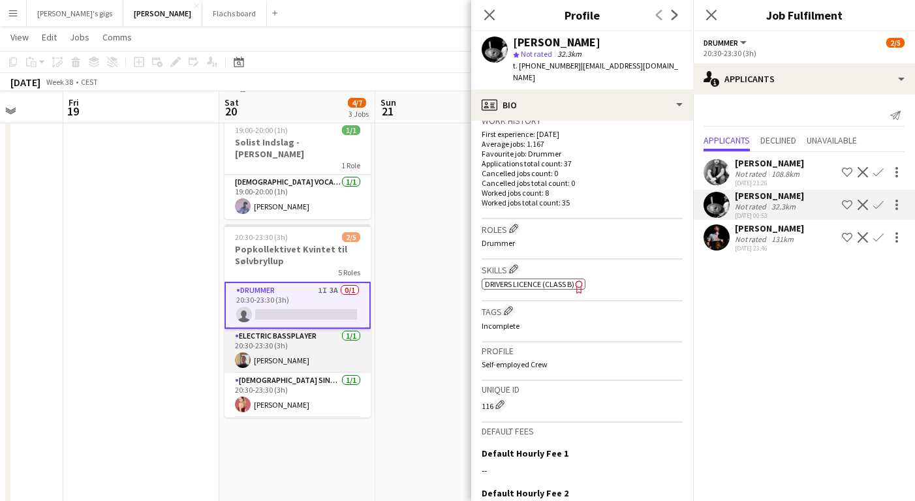
click at [284, 350] on app-card-role "Electric Bassplayer [DATE] 20:30-23:30 (3h) [PERSON_NAME]" at bounding box center [297, 351] width 146 height 44
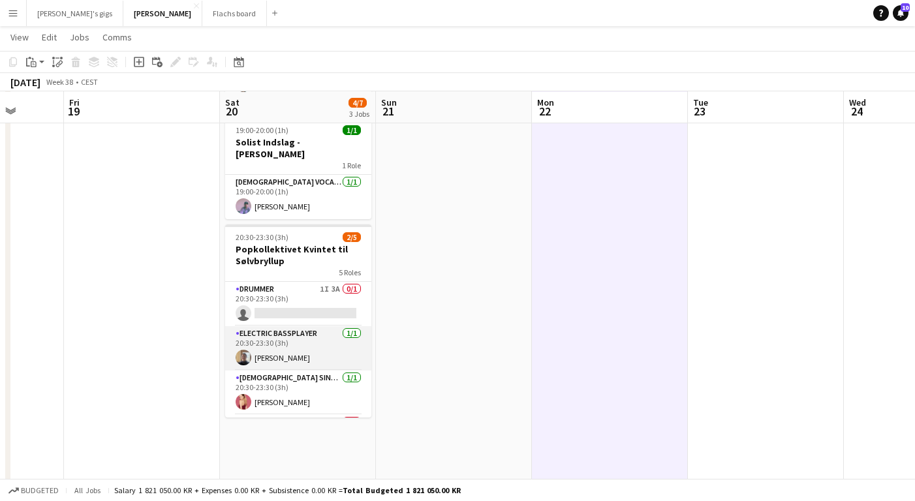
click at [305, 346] on app-card-role "Electric Bassplayer [DATE] 20:30-23:30 (3h) [PERSON_NAME]" at bounding box center [298, 348] width 146 height 44
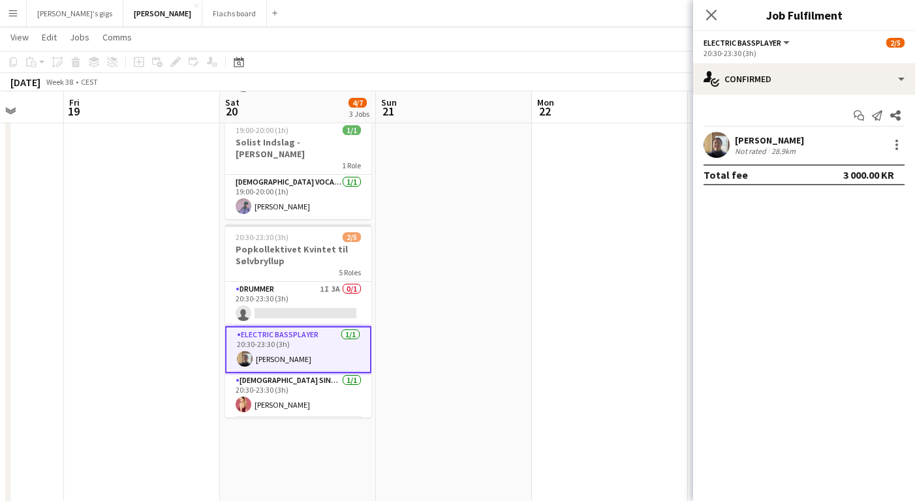
click at [746, 135] on div "[PERSON_NAME]" at bounding box center [769, 140] width 69 height 12
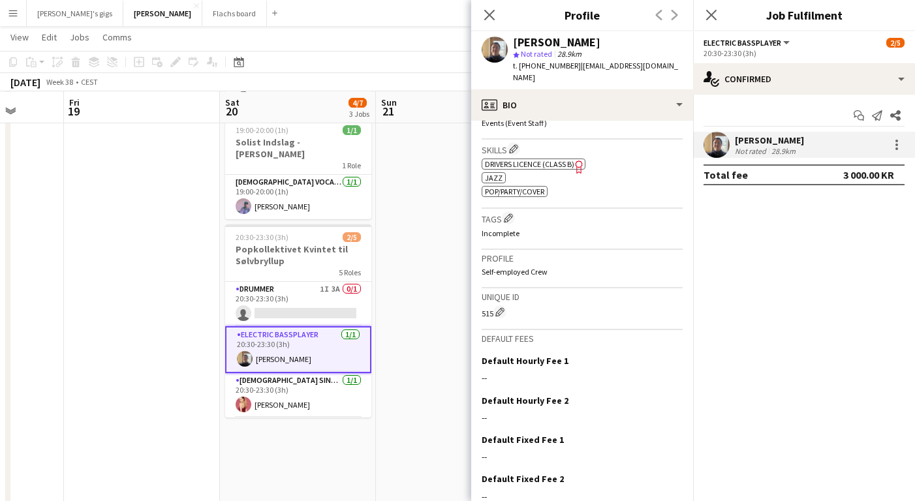
scroll to position [460, 0]
click at [263, 394] on app-card-role "[DEMOGRAPHIC_DATA] Singer [DATE] 20:30-23:30 (3h) [PERSON_NAME]" at bounding box center [298, 395] width 146 height 44
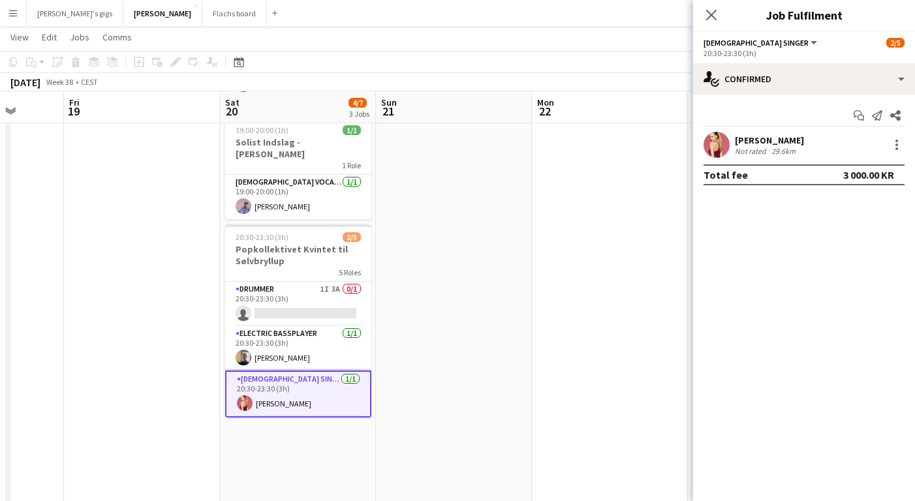
click at [744, 143] on div "[PERSON_NAME]" at bounding box center [769, 140] width 69 height 12
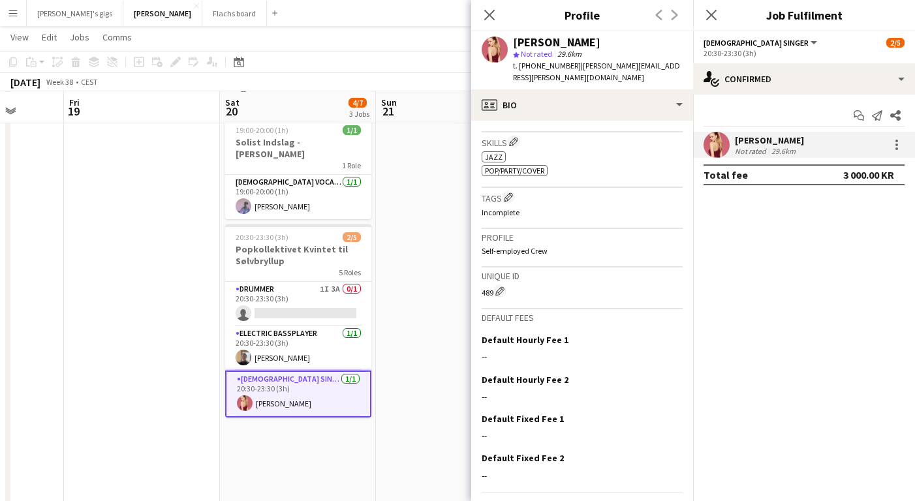
scroll to position [484, 0]
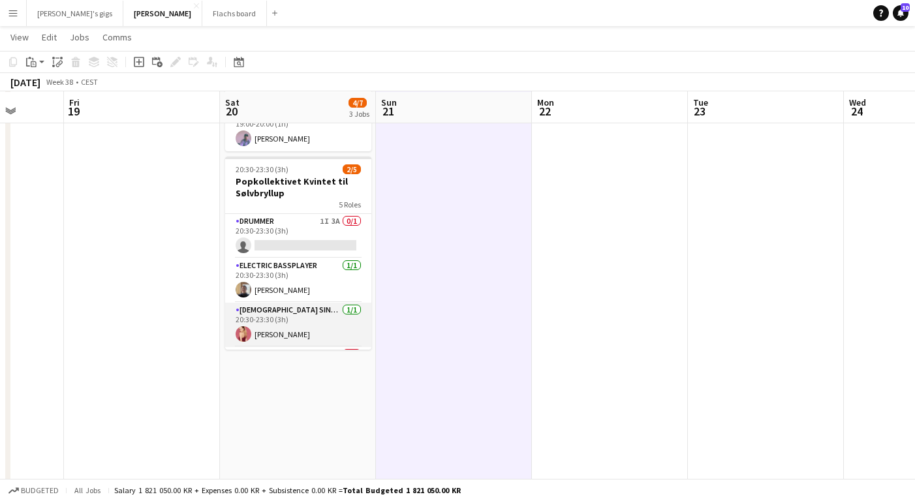
scroll to position [86, 0]
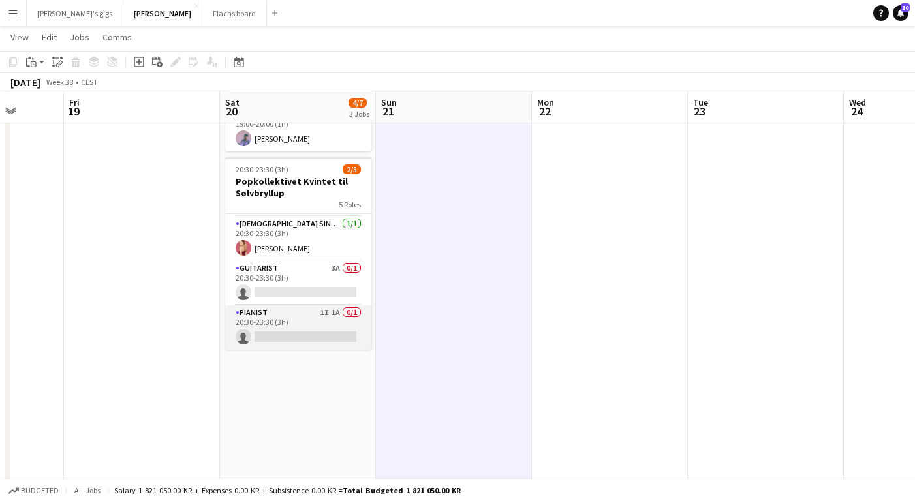
click at [295, 305] on app-card-role "Pianist 1I 1A 0/1 20:30-23:30 (3h) single-neutral-actions" at bounding box center [298, 327] width 146 height 44
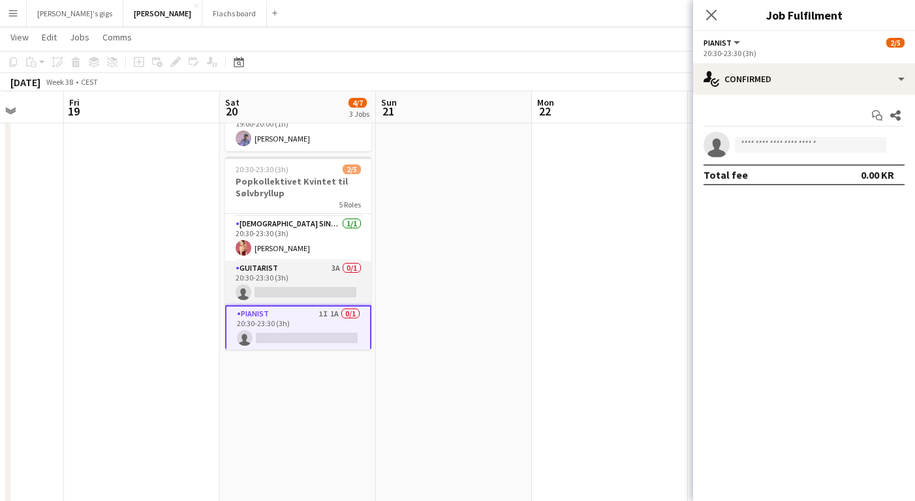
click at [303, 261] on app-card-role "Guitarist 3A 0/1 20:30-23:30 (3h) single-neutral-actions" at bounding box center [298, 283] width 146 height 44
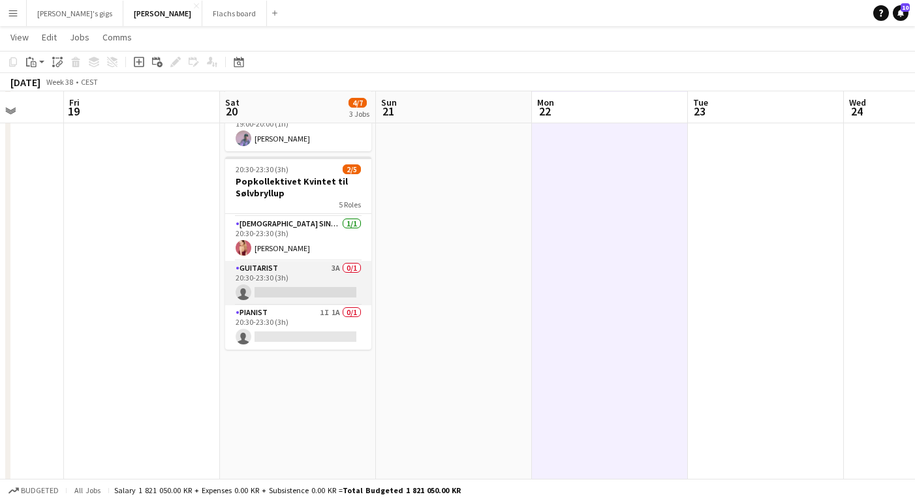
click at [314, 261] on app-card-role "Guitarist 3A 0/1 20:30-23:30 (3h) single-neutral-actions" at bounding box center [298, 283] width 146 height 44
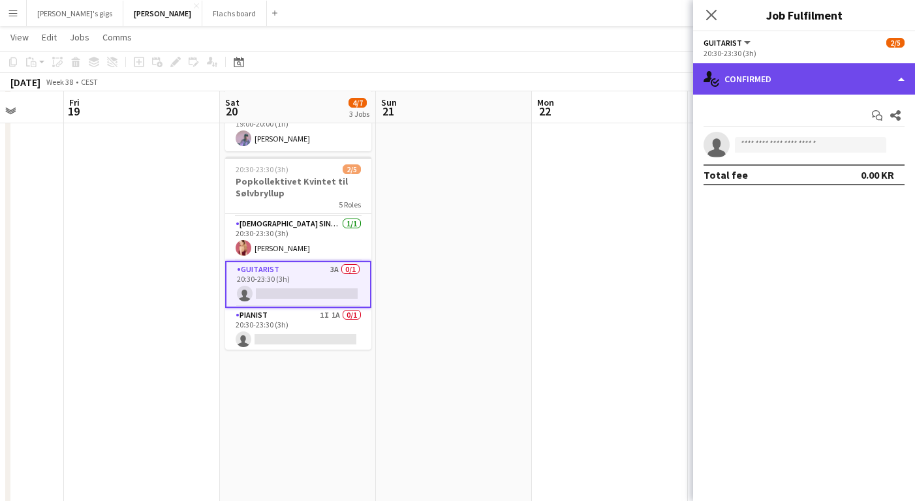
click at [736, 88] on div "single-neutral-actions-check-2 Confirmed" at bounding box center [804, 78] width 222 height 31
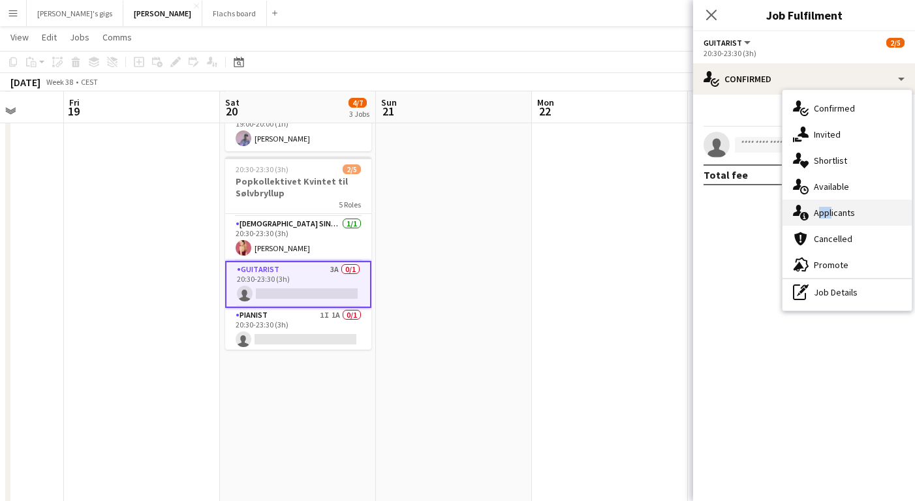
click at [828, 207] on div "single-neutral-actions-information Applicants" at bounding box center [846, 213] width 129 height 26
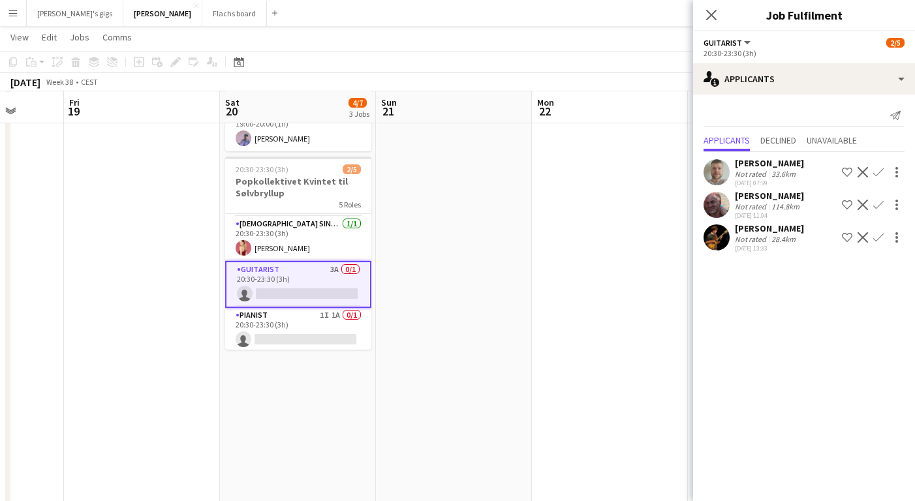
click at [745, 153] on div "August Campeotto Not rated 33.6km [DATE] 07:59 Shortlist crew Decline Confirm […" at bounding box center [804, 203] width 222 height 103
click at [749, 163] on div "[PERSON_NAME]" at bounding box center [769, 163] width 69 height 12
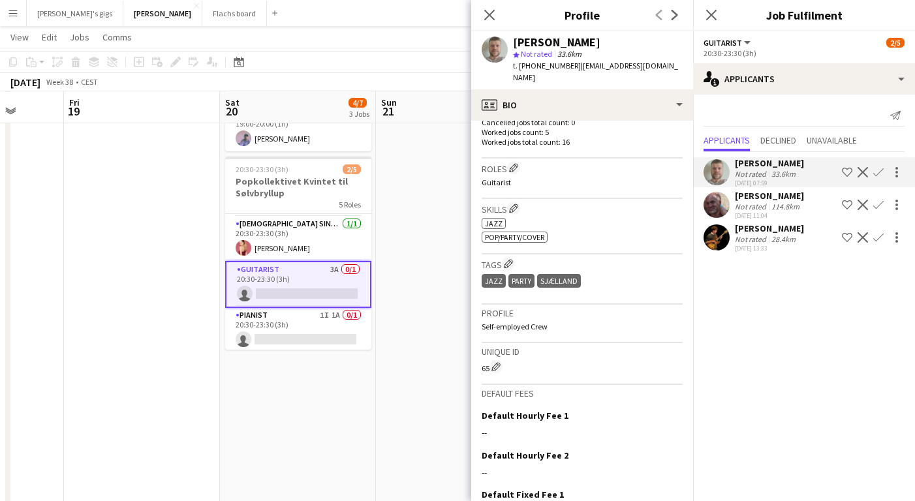
scroll to position [447, 0]
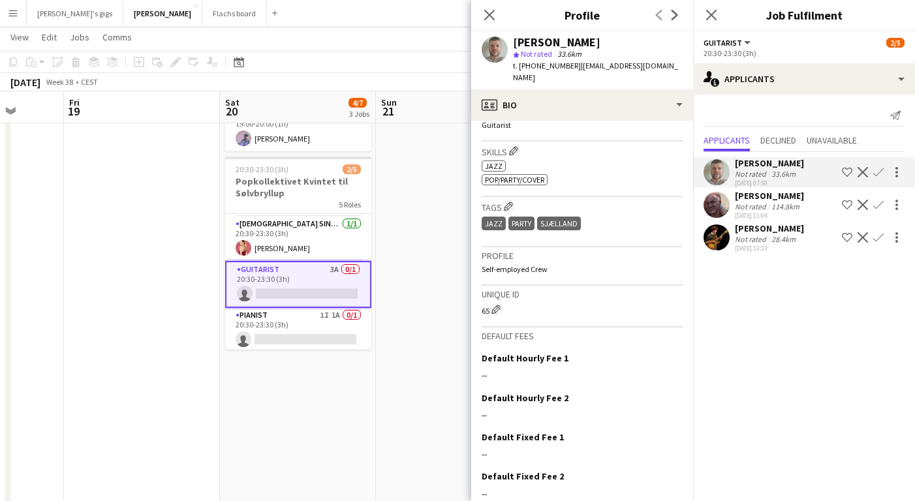
click at [744, 198] on div "[PERSON_NAME]" at bounding box center [769, 196] width 69 height 12
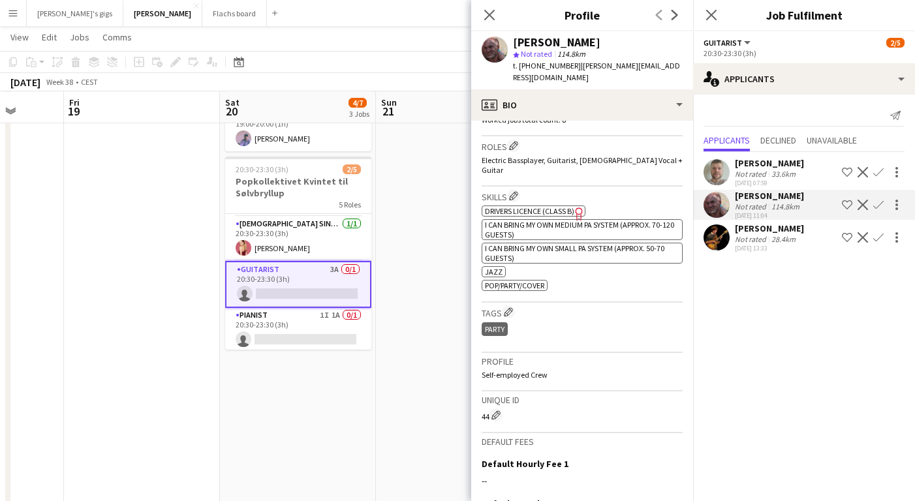
scroll to position [89, 0]
click at [289, 307] on app-card-role "Pianist 1I 1A 0/1 20:30-23:30 (3h) single-neutral-actions" at bounding box center [298, 327] width 146 height 44
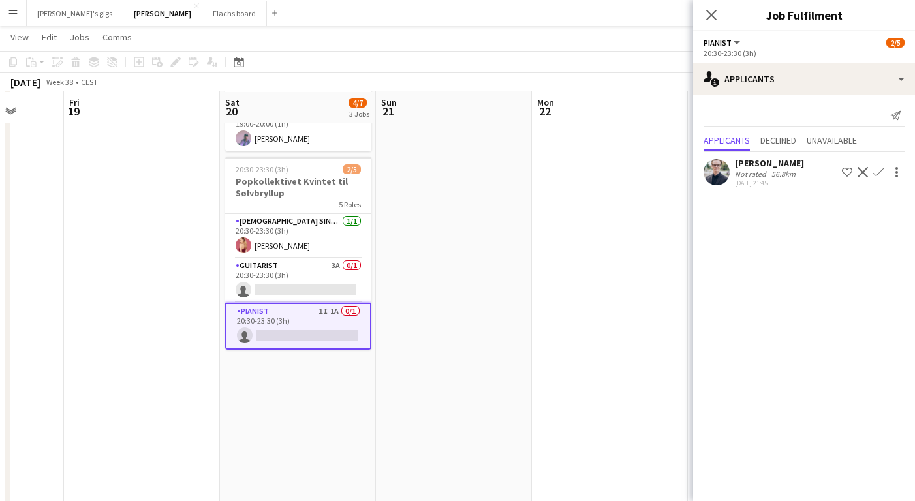
click at [756, 164] on div "[PERSON_NAME]" at bounding box center [769, 163] width 69 height 12
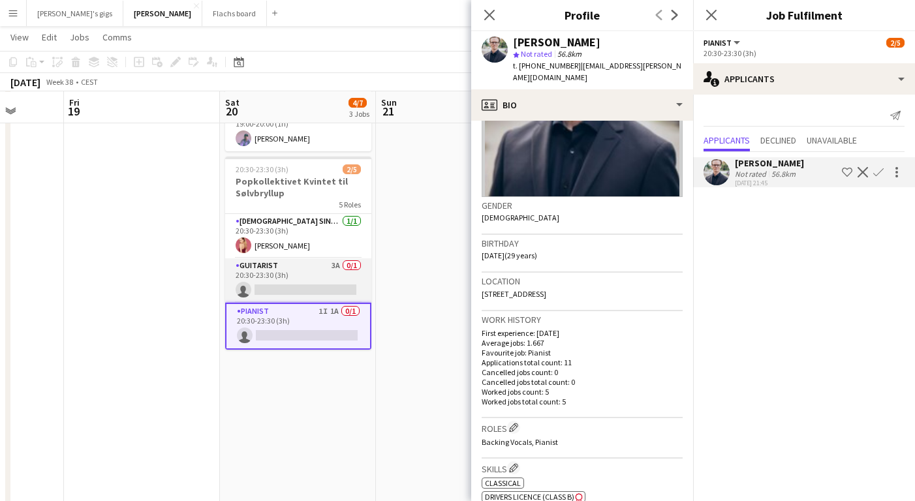
scroll to position [0, 0]
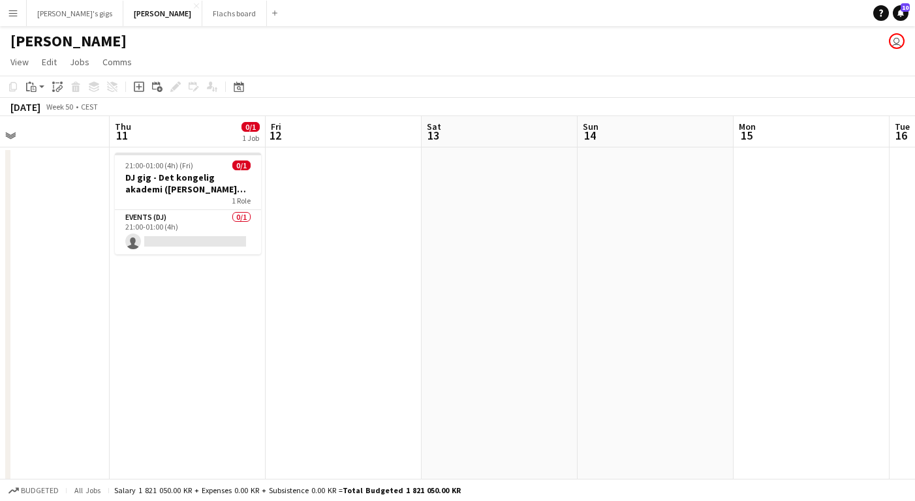
scroll to position [0, 354]
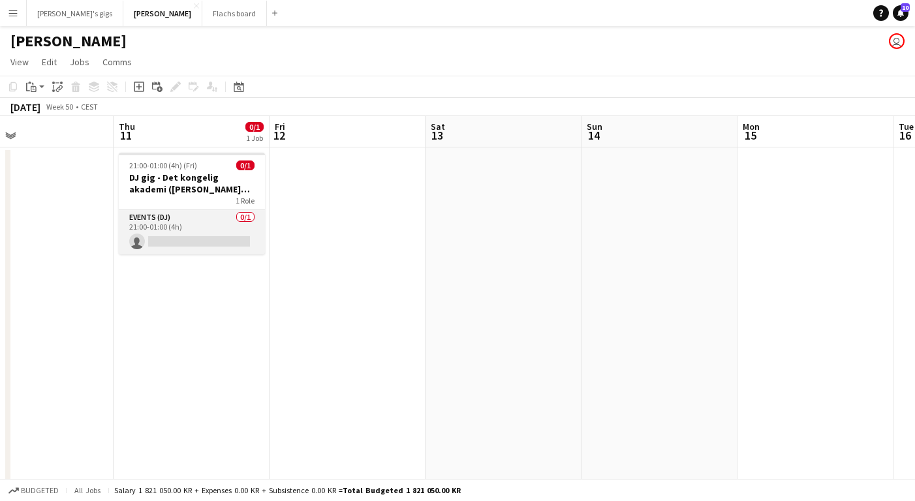
click at [193, 211] on app-card-role "Events (DJ) 0/1 21:00-01:00 (4h) single-neutral-actions" at bounding box center [192, 232] width 146 height 44
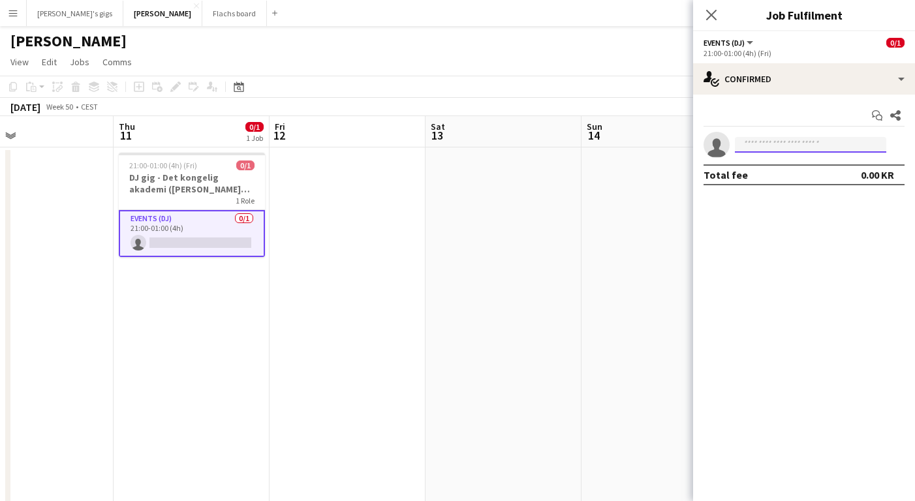
click at [808, 148] on input at bounding box center [810, 145] width 151 height 16
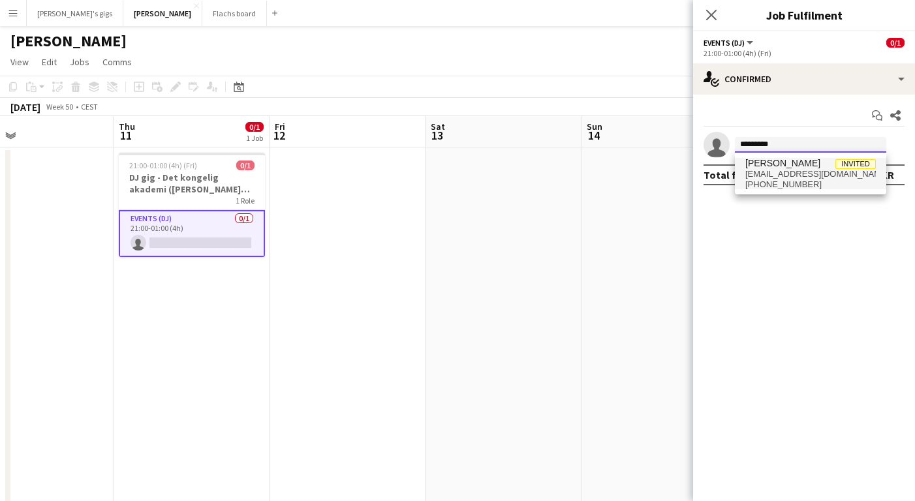
type input "*********"
click at [834, 176] on span "[EMAIL_ADDRESS][DOMAIN_NAME]" at bounding box center [810, 174] width 130 height 10
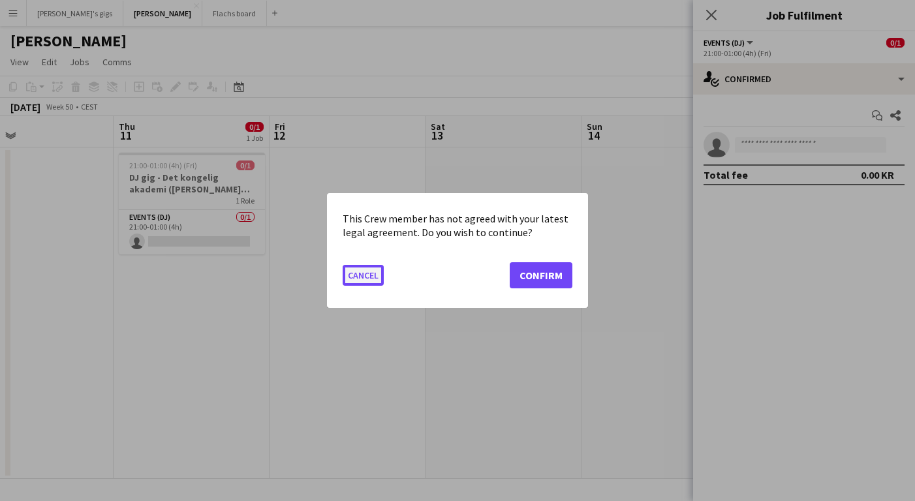
click at [348, 275] on button "Cancel" at bounding box center [362, 275] width 41 height 21
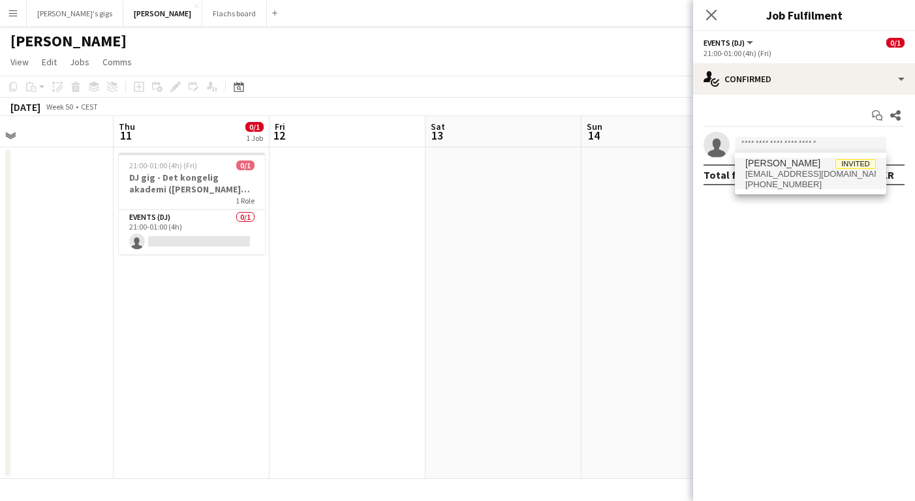
click at [315, 297] on app-date-cell at bounding box center [347, 312] width 156 height 331
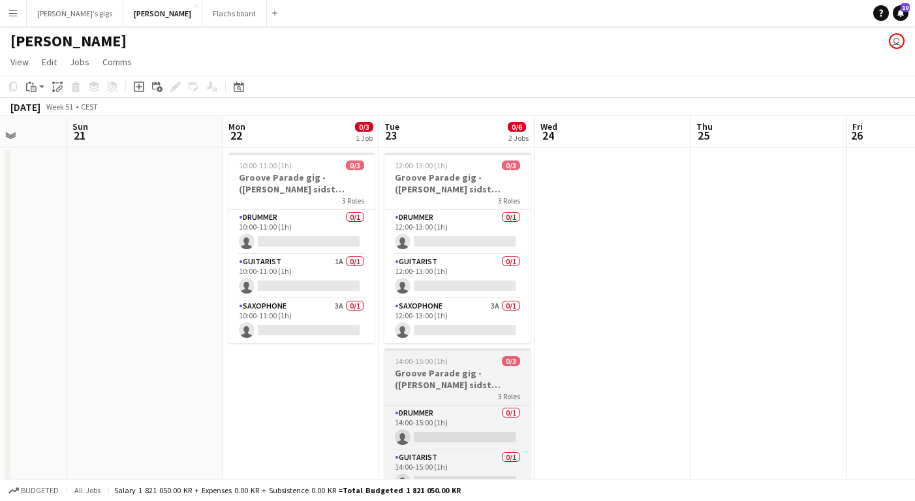
scroll to position [87, 0]
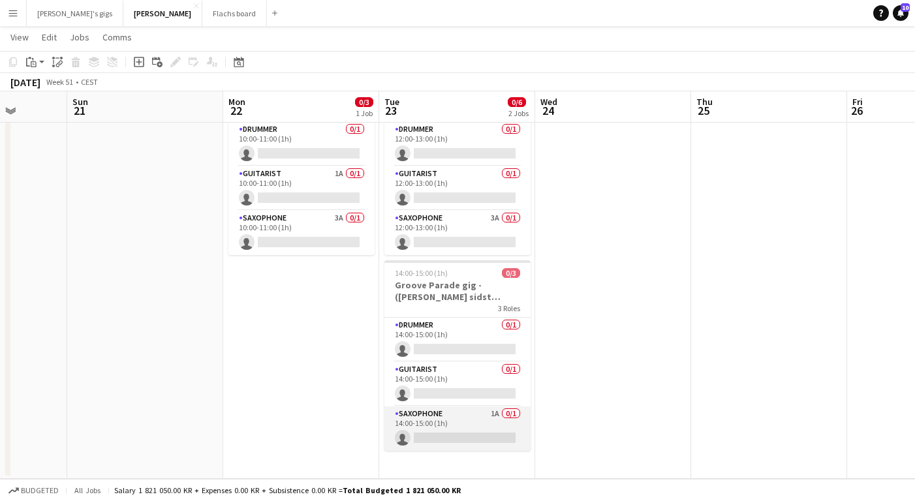
click at [430, 422] on app-card-role "Saxophone 1A 0/1 14:00-15:00 (1h) single-neutral-actions" at bounding box center [457, 428] width 146 height 44
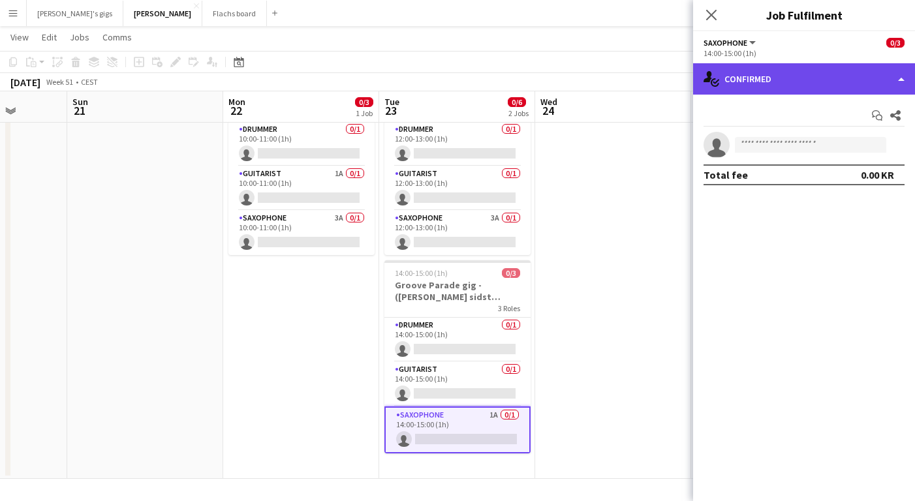
click at [751, 83] on div "single-neutral-actions-check-2 Confirmed" at bounding box center [804, 78] width 222 height 31
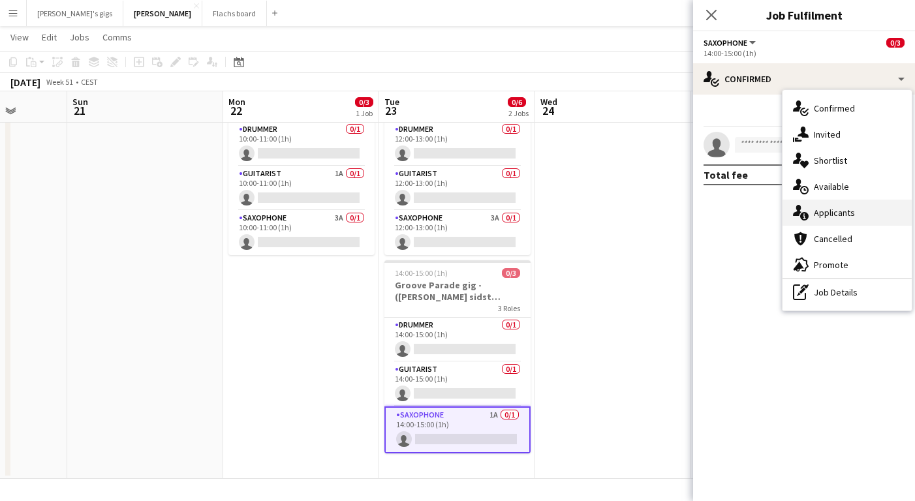
click at [821, 205] on div "single-neutral-actions-information Applicants" at bounding box center [846, 213] width 129 height 26
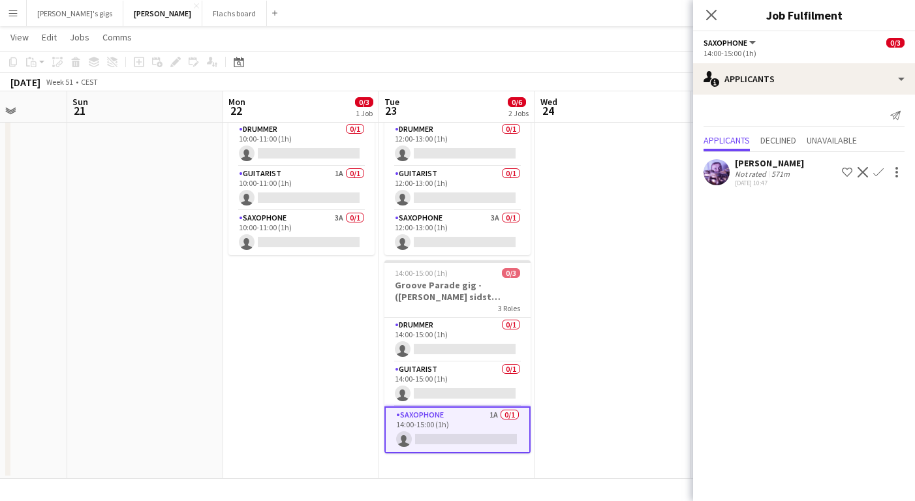
click at [877, 178] on button "Confirm" at bounding box center [878, 172] width 16 height 16
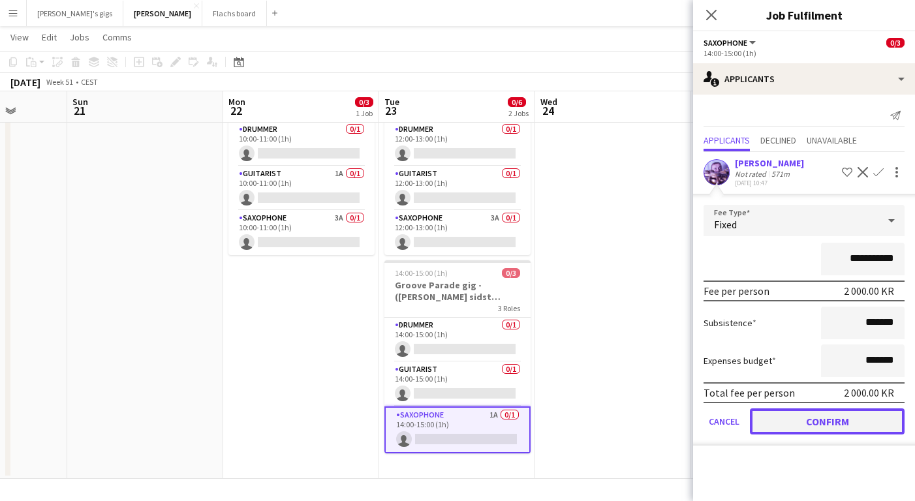
click at [809, 412] on button "Confirm" at bounding box center [827, 421] width 155 height 26
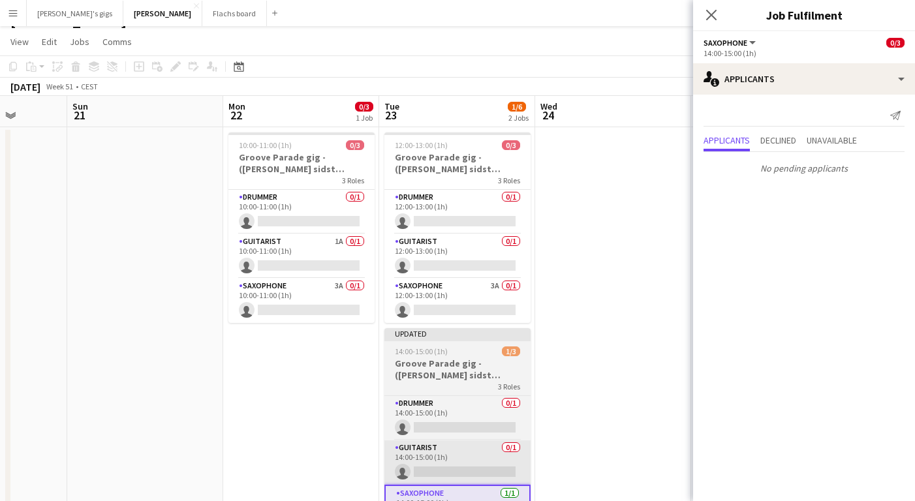
scroll to position [8, 0]
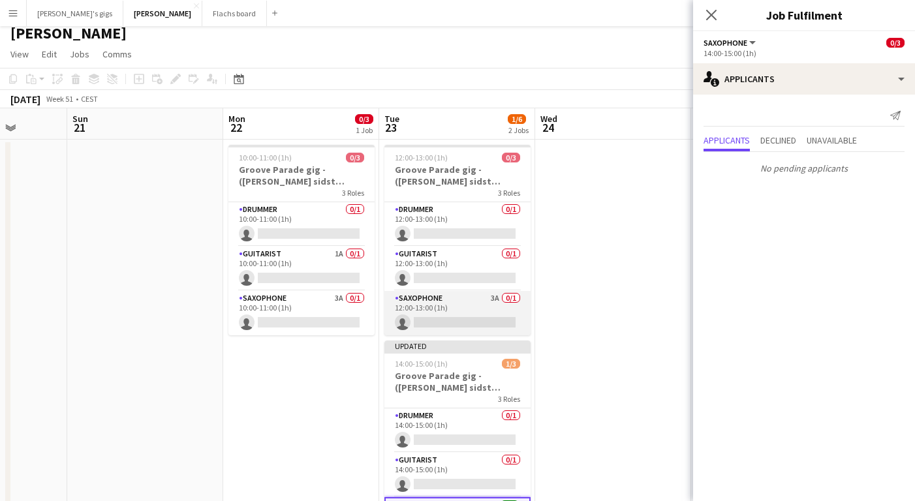
click at [431, 312] on app-card-role "Saxophone 3A 0/1 12:00-13:00 (1h) single-neutral-actions" at bounding box center [457, 313] width 146 height 44
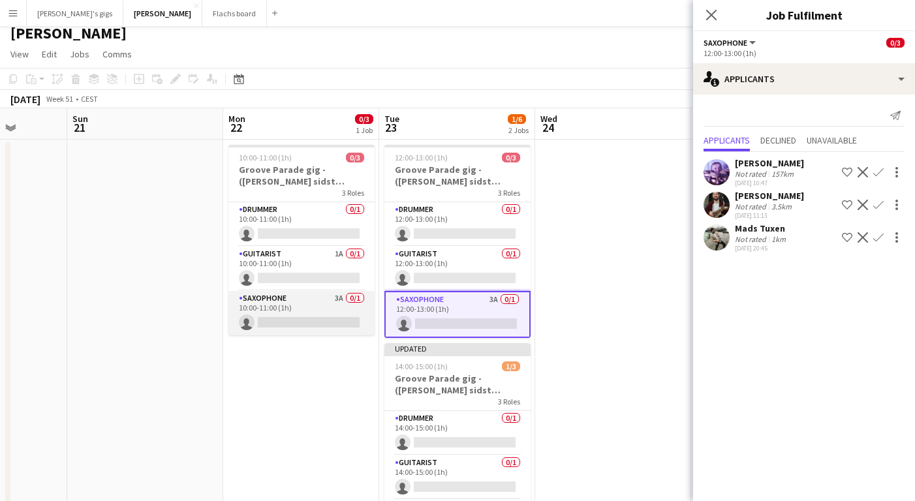
click at [331, 306] on app-card-role "Saxophone 3A 0/1 10:00-11:00 (1h) single-neutral-actions" at bounding box center [301, 313] width 146 height 44
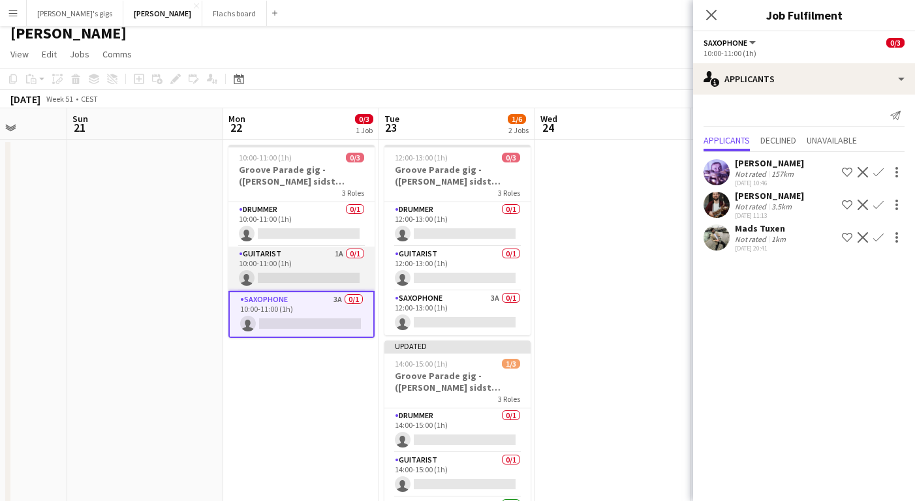
click at [311, 273] on app-card-role "Guitarist 1A 0/1 10:00-11:00 (1h) single-neutral-actions" at bounding box center [301, 269] width 146 height 44
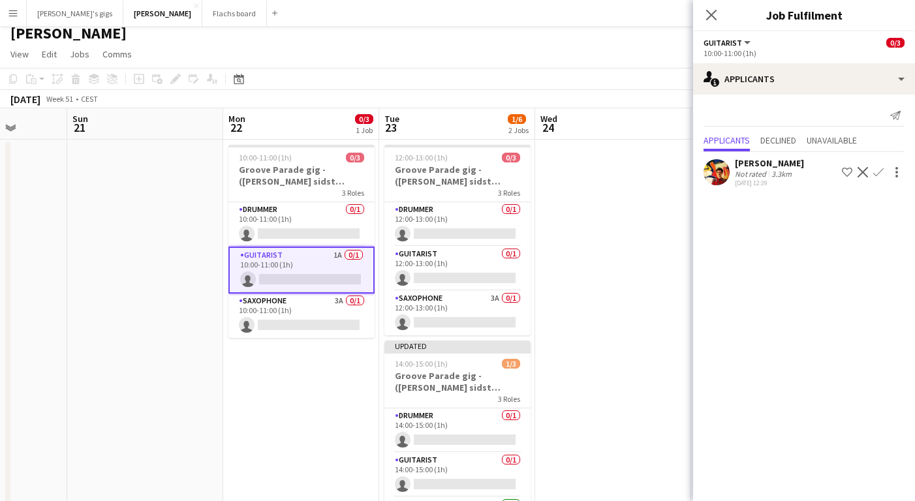
click at [747, 177] on div "Not rated" at bounding box center [752, 174] width 34 height 10
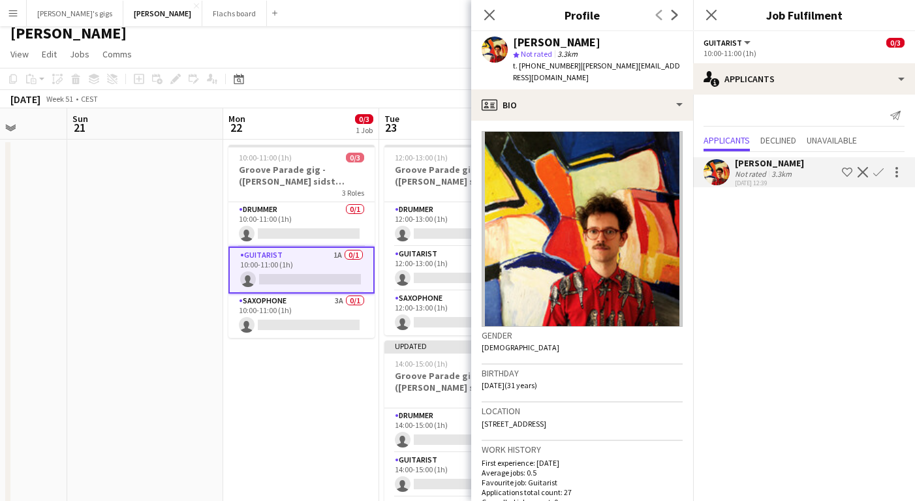
click at [747, 177] on div "Not rated" at bounding box center [752, 174] width 34 height 10
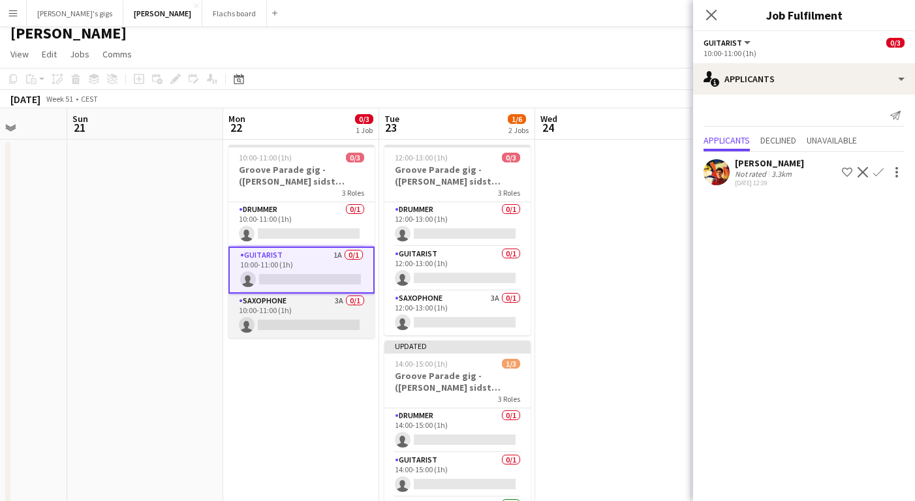
click at [329, 309] on app-card-role "Saxophone 3A 0/1 10:00-11:00 (1h) single-neutral-actions" at bounding box center [301, 316] width 146 height 44
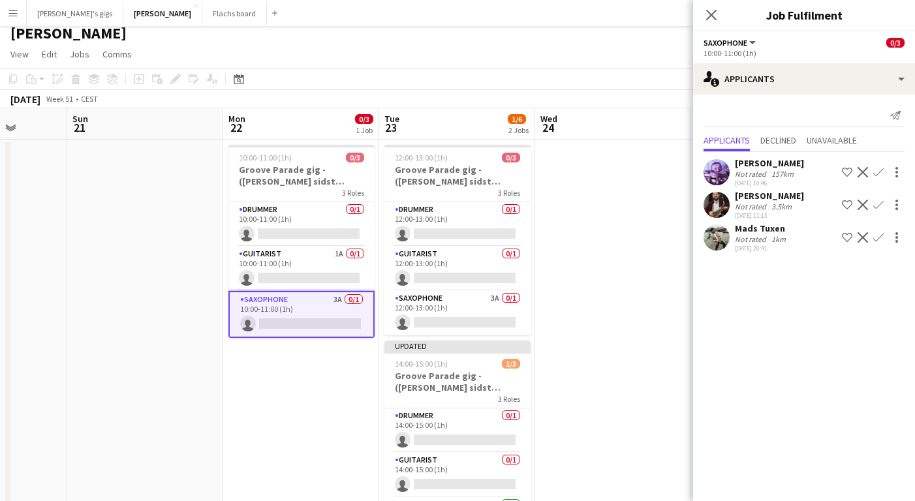
click at [877, 237] on app-icon "Confirm" at bounding box center [878, 237] width 10 height 10
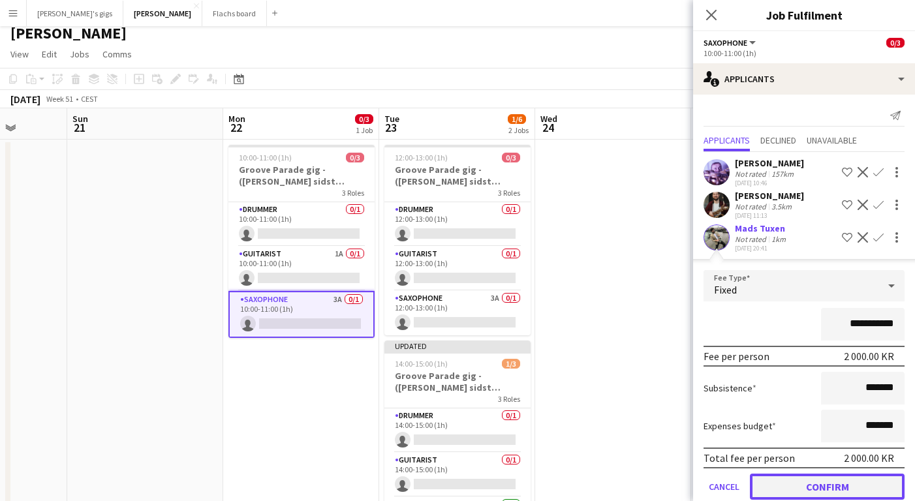
click at [790, 484] on button "Confirm" at bounding box center [827, 487] width 155 height 26
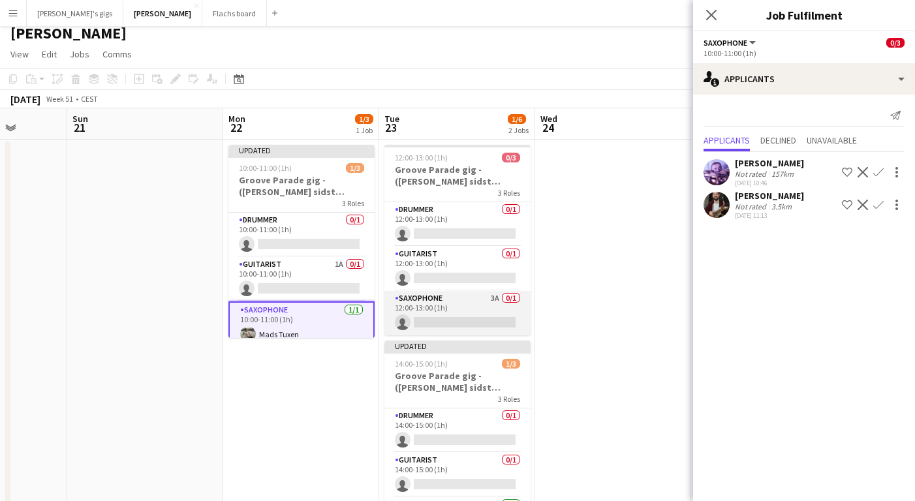
click at [473, 306] on app-card-role "Saxophone 3A 0/1 12:00-13:00 (1h) single-neutral-actions" at bounding box center [457, 313] width 146 height 44
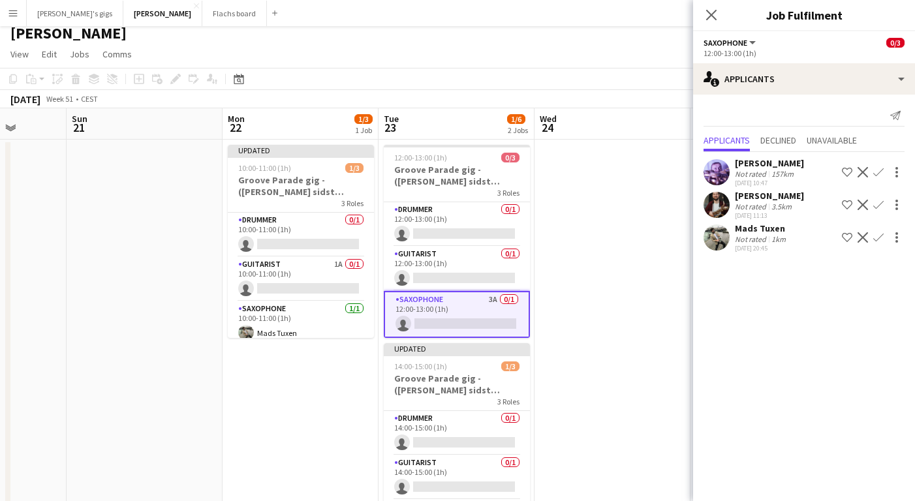
click at [875, 237] on app-icon "Confirm" at bounding box center [878, 237] width 10 height 10
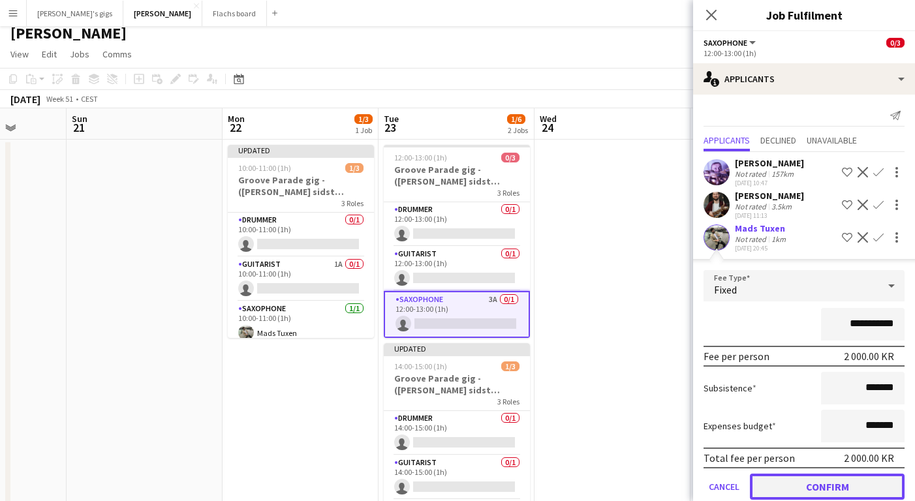
click at [811, 481] on button "Confirm" at bounding box center [827, 487] width 155 height 26
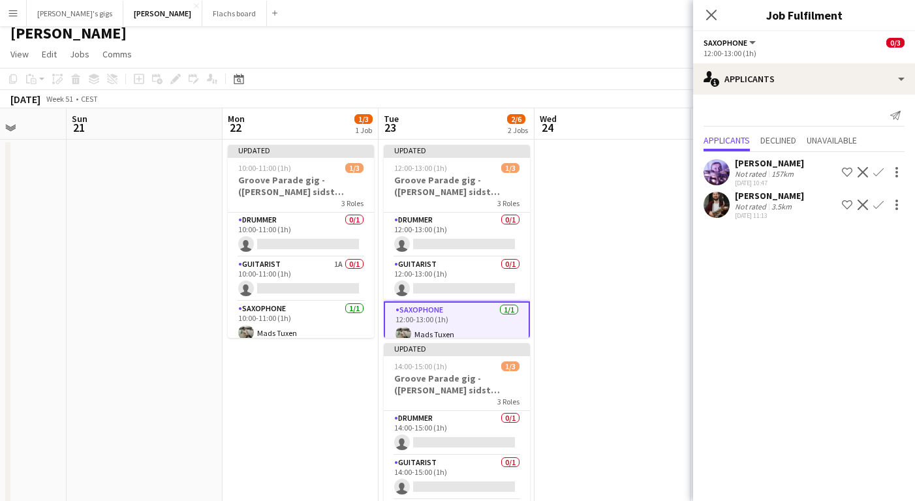
click at [571, 341] on app-date-cell at bounding box center [612, 349] width 156 height 419
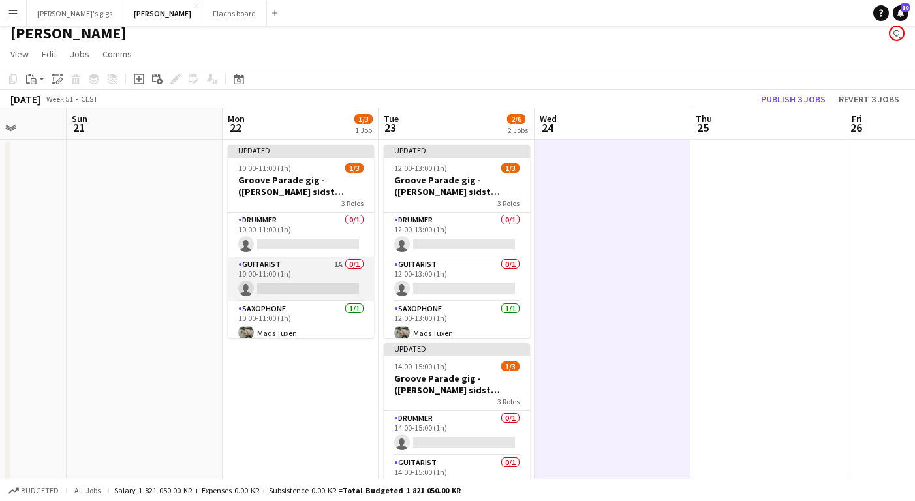
click at [327, 269] on app-card-role "Guitarist 1A 0/1 10:00-11:00 (1h) single-neutral-actions" at bounding box center [301, 279] width 146 height 44
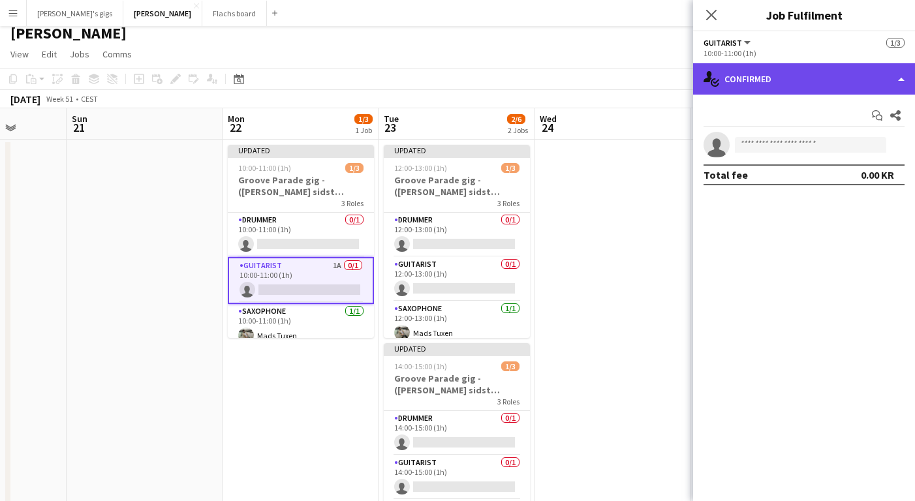
click at [771, 78] on div "single-neutral-actions-check-2 Confirmed" at bounding box center [804, 78] width 222 height 31
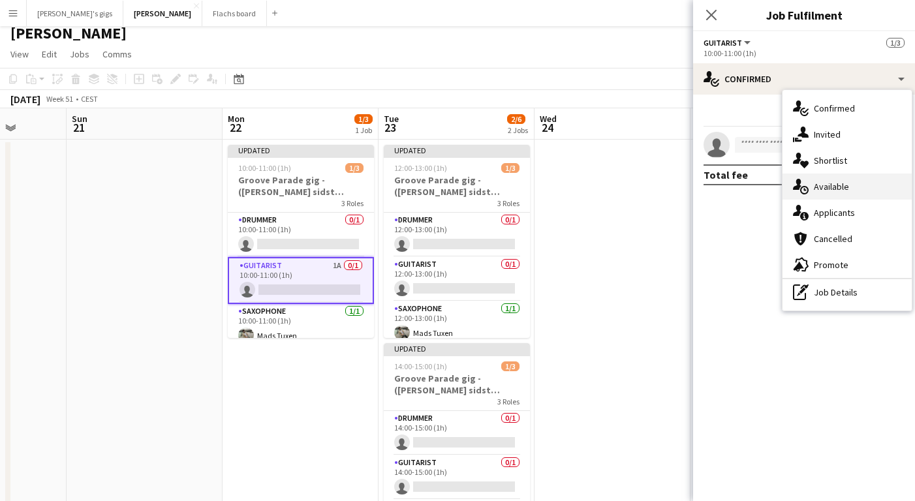
click at [832, 198] on div "single-neutral-actions-upload Available" at bounding box center [846, 187] width 129 height 26
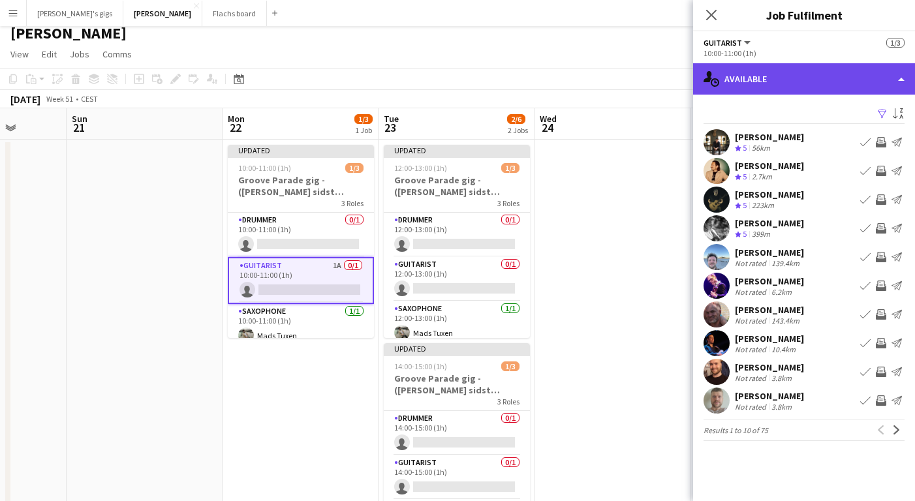
click at [788, 77] on div "single-neutral-actions-upload Available" at bounding box center [804, 78] width 222 height 31
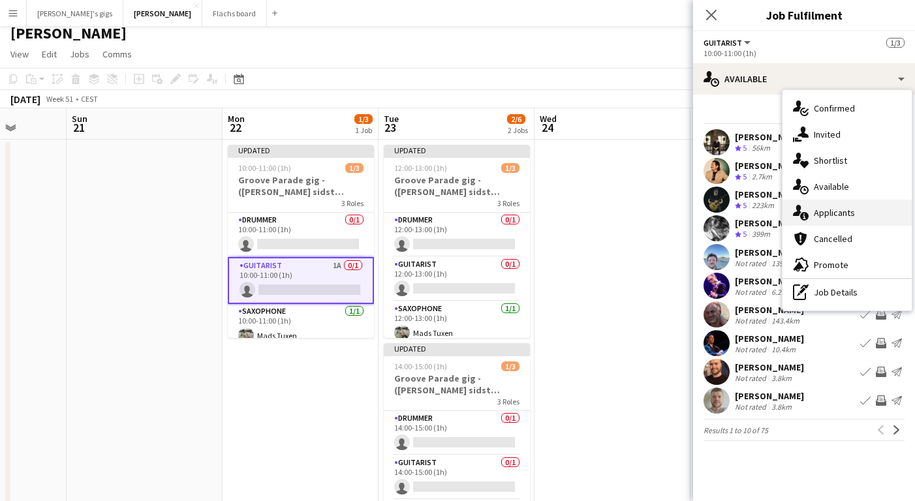
click at [829, 205] on div "single-neutral-actions-information Applicants" at bounding box center [846, 213] width 129 height 26
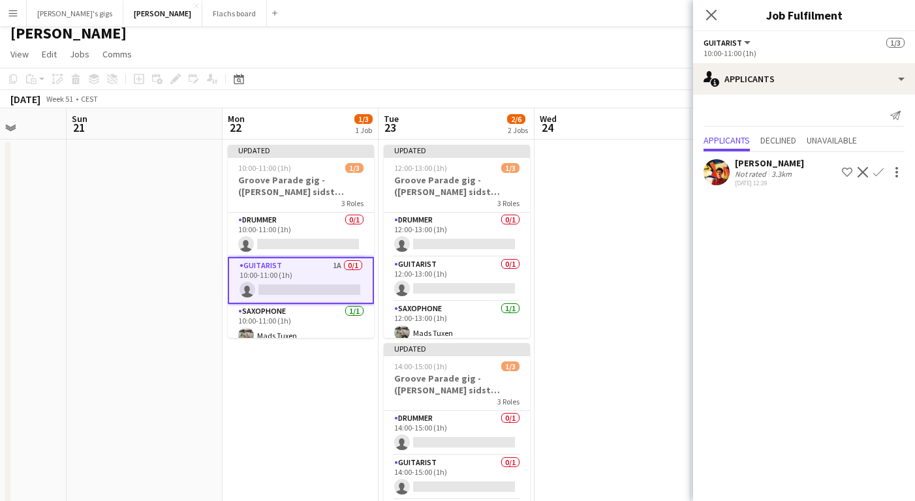
click at [879, 169] on app-icon "Confirm" at bounding box center [878, 172] width 10 height 10
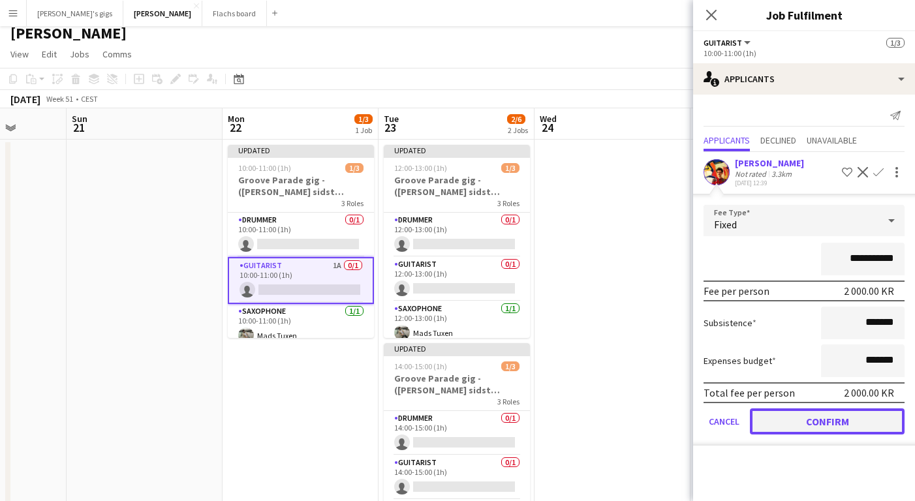
click at [804, 428] on button "Confirm" at bounding box center [827, 421] width 155 height 26
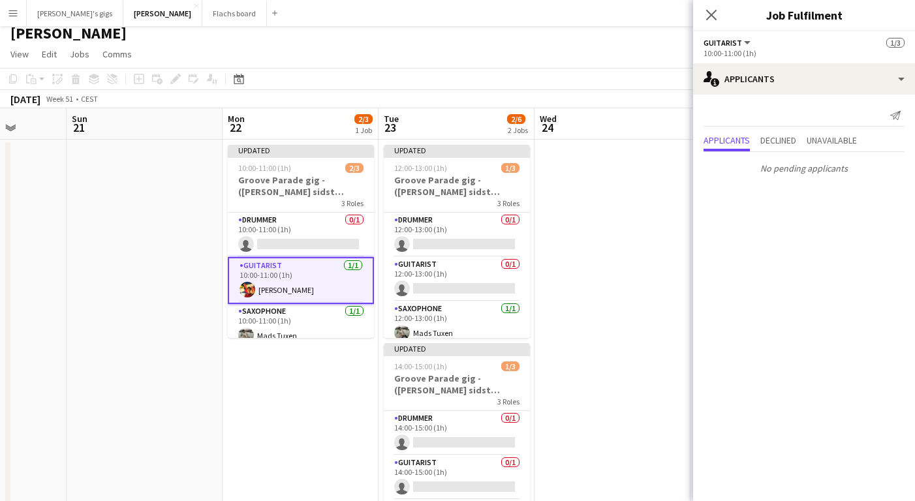
click at [650, 339] on app-date-cell at bounding box center [612, 349] width 156 height 419
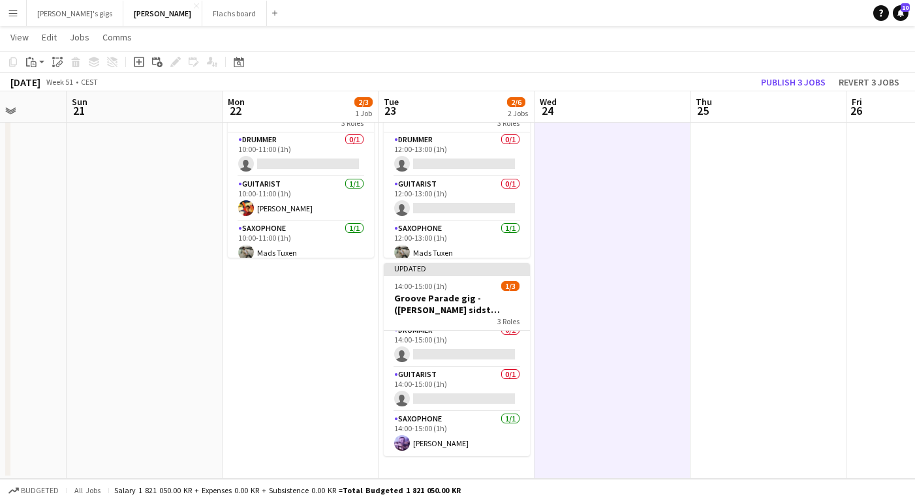
scroll to position [0, 0]
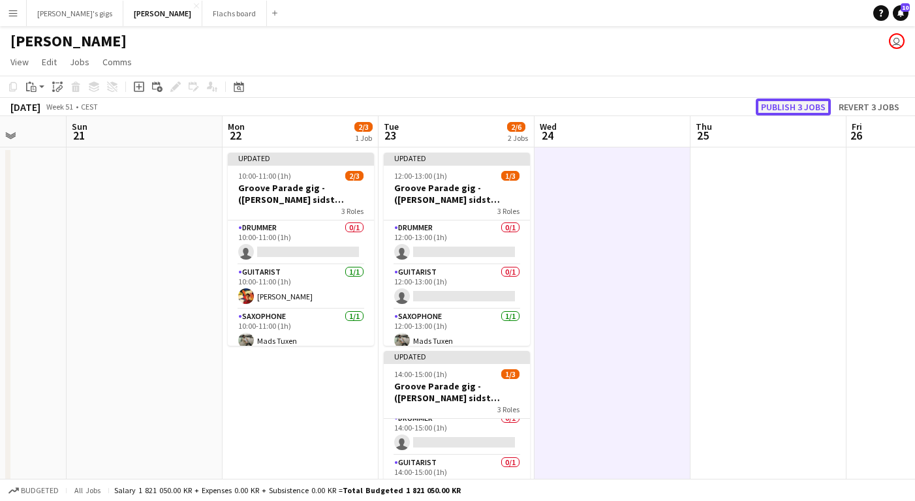
click at [770, 107] on button "Publish 3 jobs" at bounding box center [792, 106] width 75 height 17
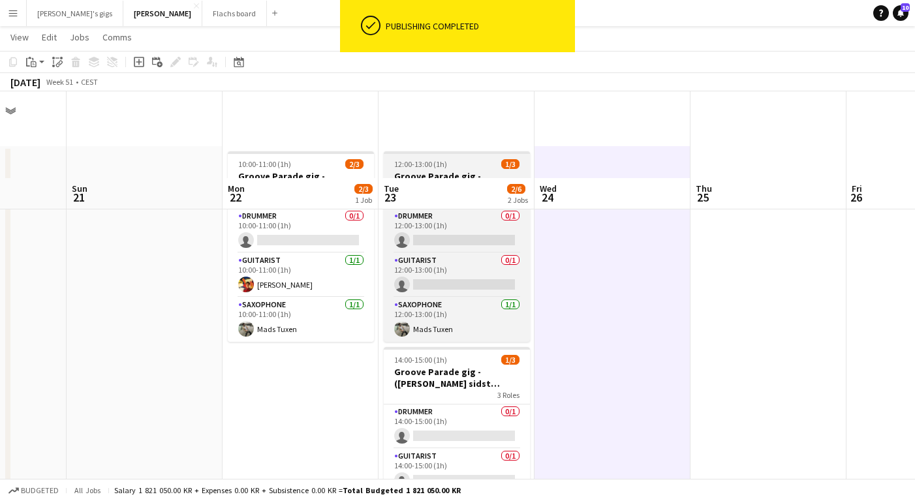
scroll to position [87, 0]
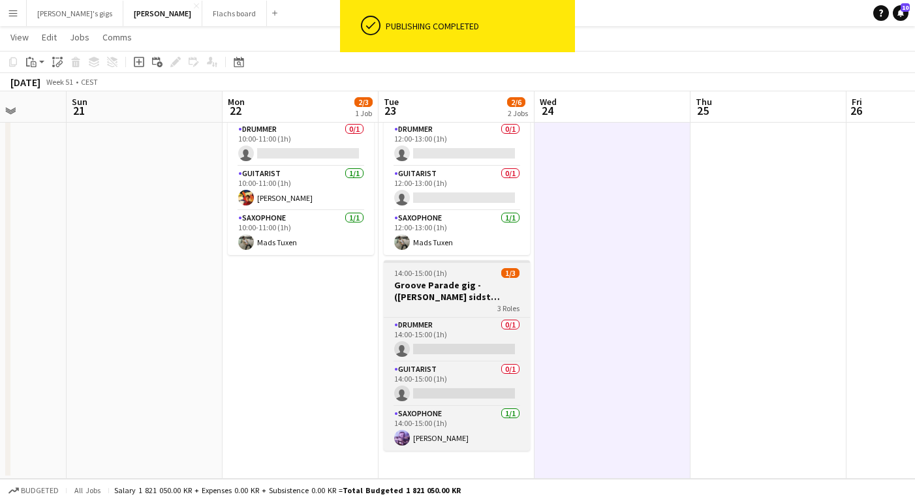
click at [455, 303] on div "3 Roles" at bounding box center [457, 308] width 146 height 10
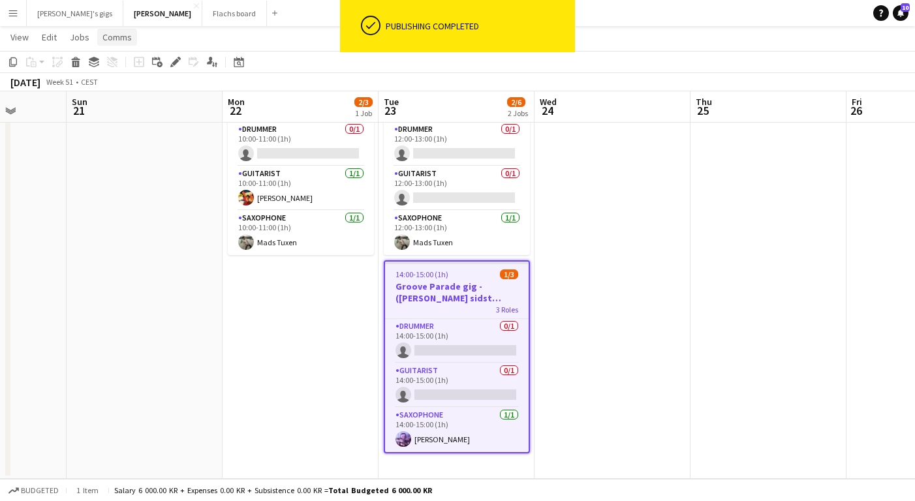
click at [111, 38] on span "Comms" at bounding box center [116, 37] width 29 height 12
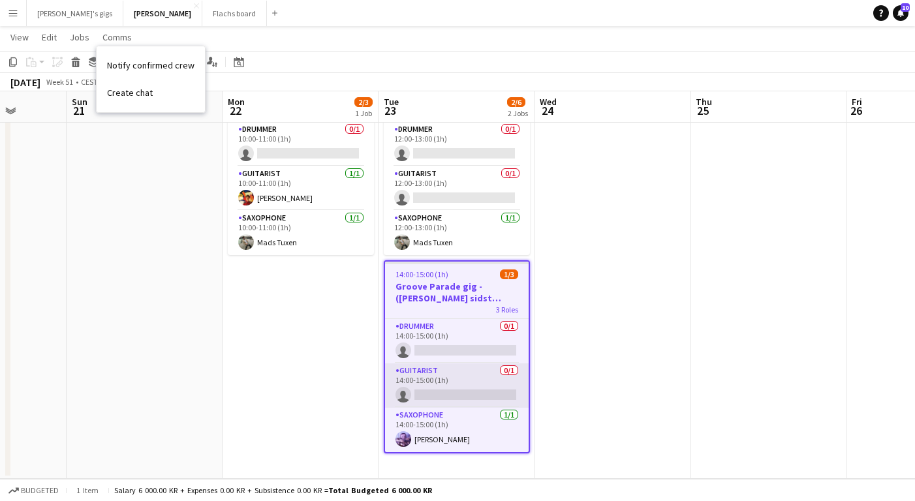
scroll to position [0, 0]
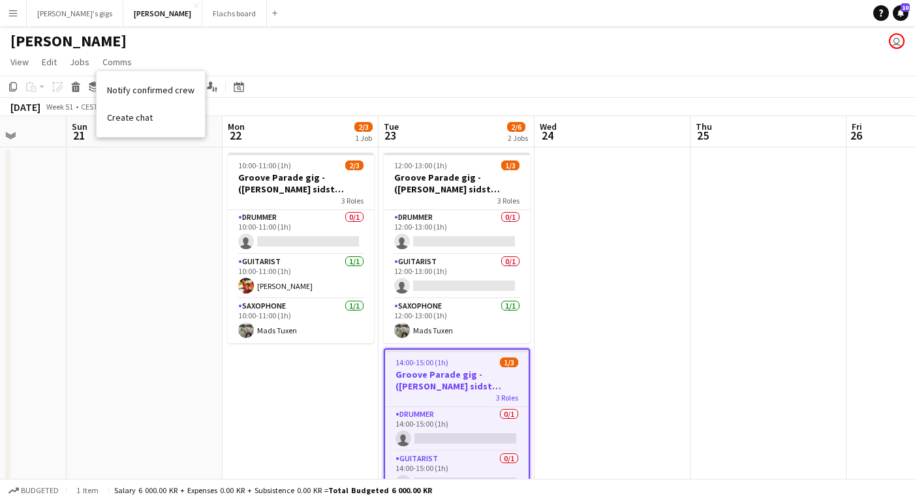
click at [249, 382] on app-date-cell "10:00-11:00 (1h) 2/3 Groove Parade gig - ([PERSON_NAME] sidst bekræftelse) 3 Ro…" at bounding box center [300, 356] width 156 height 419
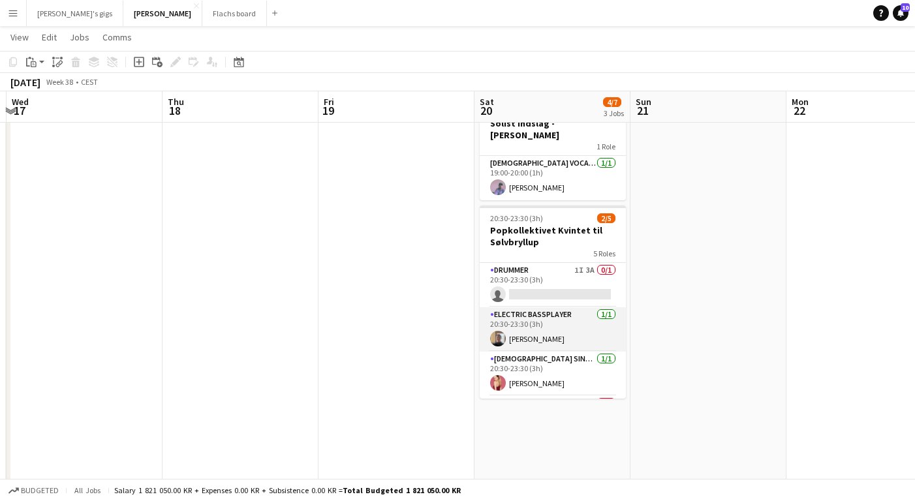
scroll to position [86, 0]
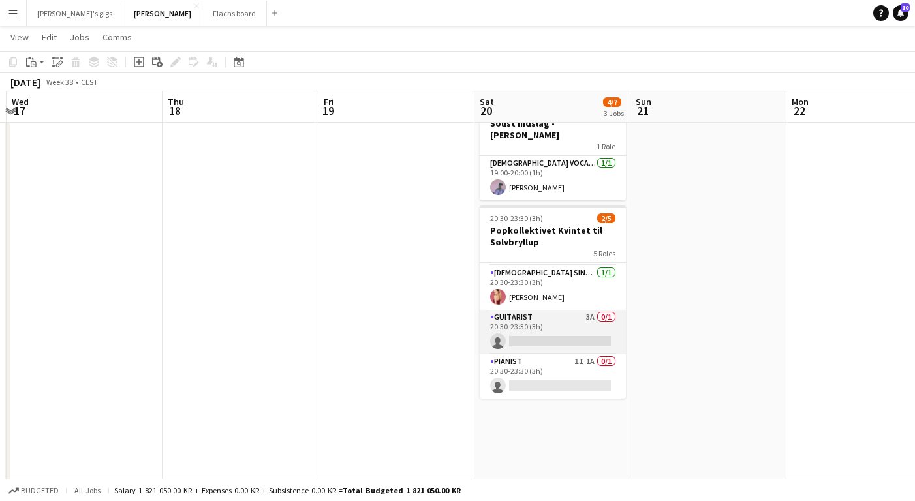
click at [538, 311] on app-card-role "Guitarist 3A 0/1 20:30-23:30 (3h) single-neutral-actions" at bounding box center [552, 332] width 146 height 44
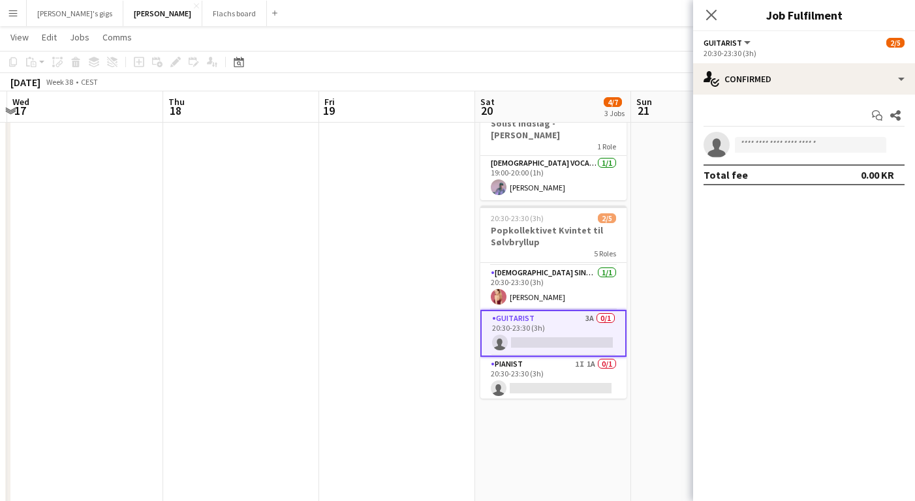
click at [787, 59] on app-options-switcher "Guitarist All roles Guitarist [DATE] 20:30-23:30 (3h)" at bounding box center [804, 47] width 222 height 32
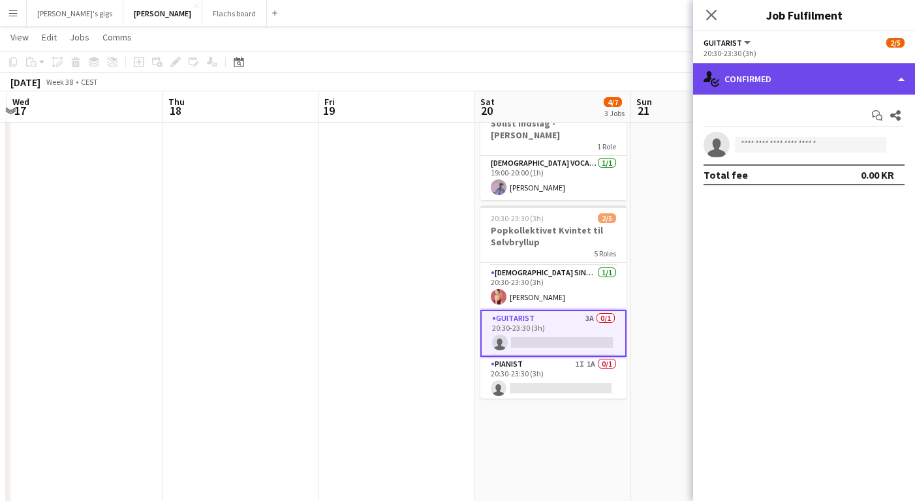
click at [794, 75] on div "single-neutral-actions-check-2 Confirmed" at bounding box center [804, 78] width 222 height 31
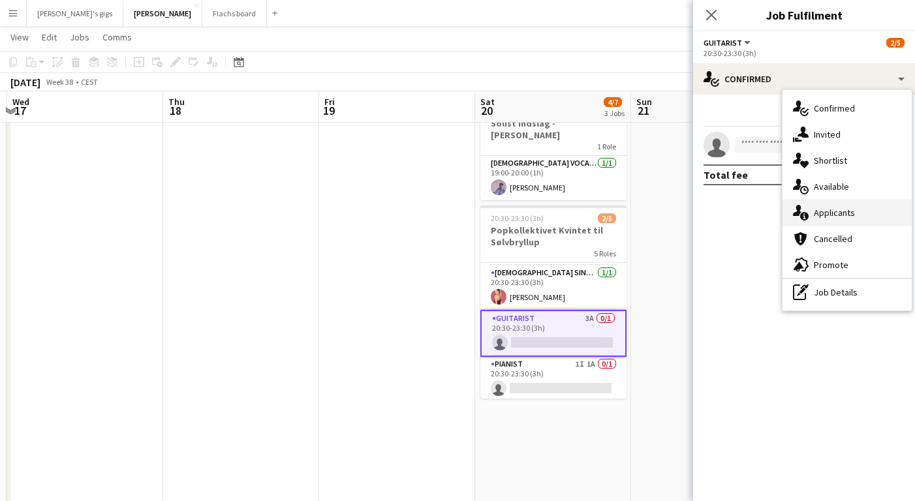
click at [825, 204] on div "single-neutral-actions-information Applicants" at bounding box center [846, 213] width 129 height 26
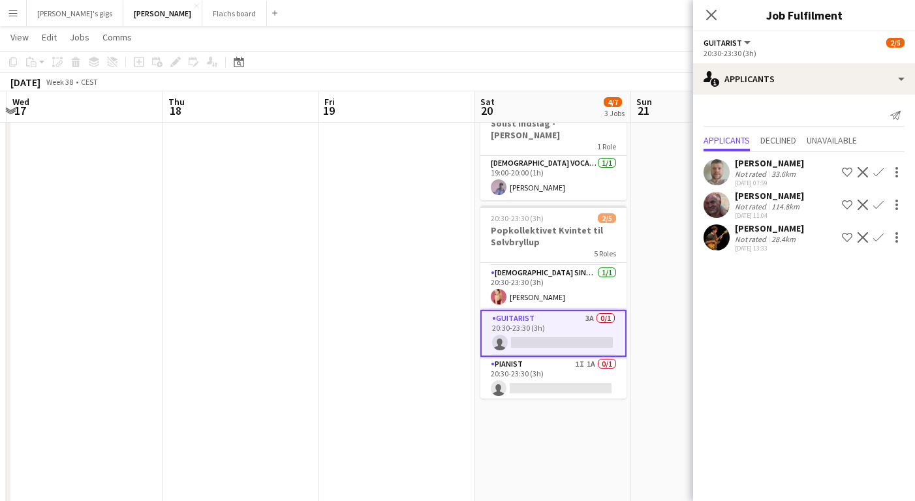
click at [881, 203] on app-icon "Confirm" at bounding box center [878, 205] width 10 height 10
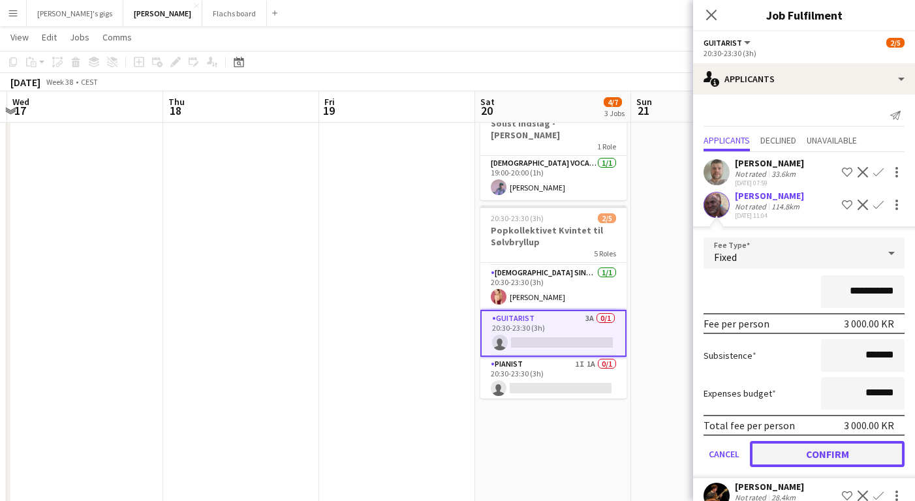
click at [812, 452] on button "Confirm" at bounding box center [827, 454] width 155 height 26
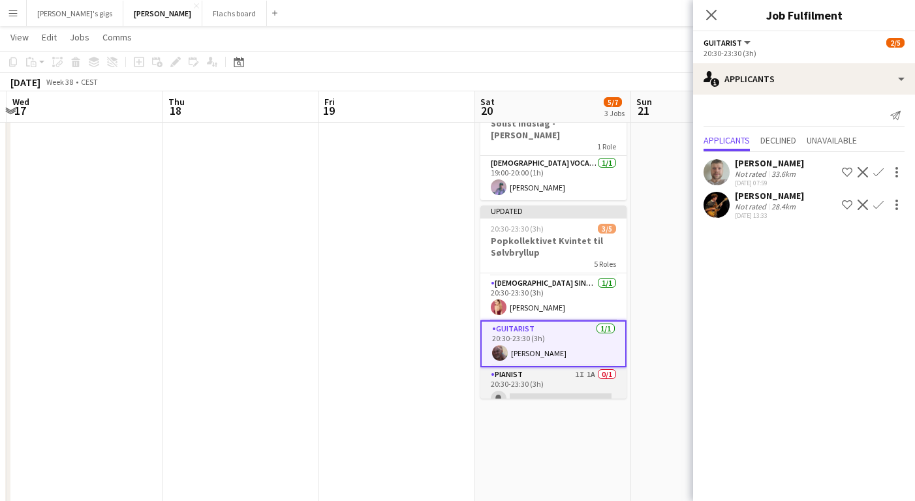
click at [561, 368] on app-card-role "Pianist 1I 1A 0/1 20:30-23:30 (3h) single-neutral-actions" at bounding box center [553, 389] width 146 height 44
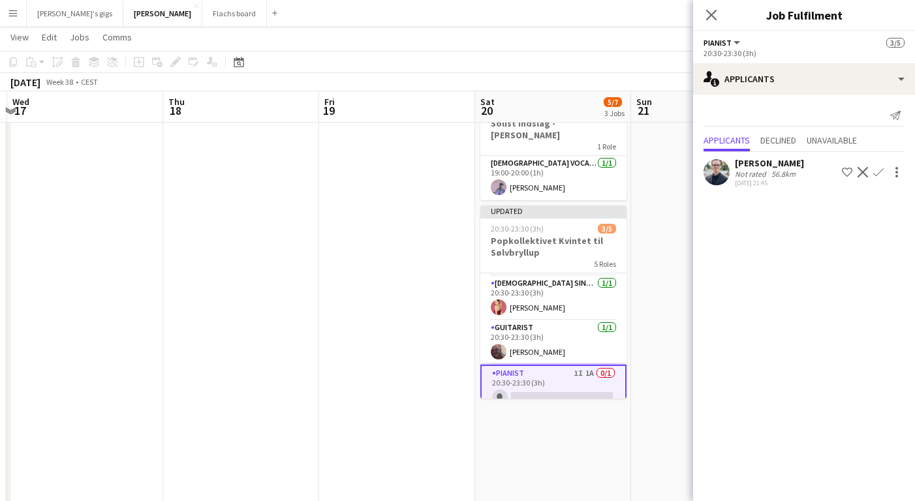
click at [737, 169] on div "Not rated" at bounding box center [752, 174] width 34 height 10
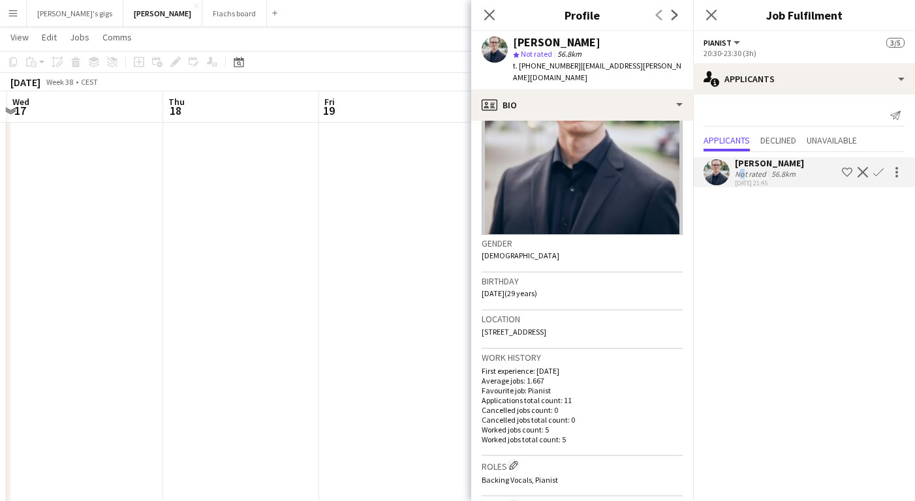
scroll to position [0, 0]
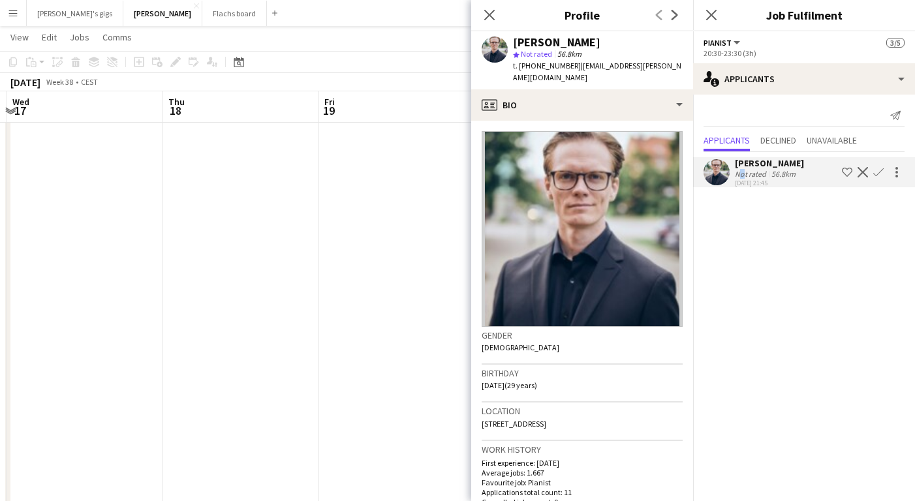
drag, startPoint x: 512, startPoint y: 42, endPoint x: 647, endPoint y: 46, distance: 135.1
click at [647, 46] on div "[PERSON_NAME] star Not rated 56.8km t. [PHONE_NUMBER] | [PERSON_NAME][EMAIL_ADD…" at bounding box center [582, 60] width 222 height 58
copy div "[PERSON_NAME]"
click at [414, 245] on app-date-cell at bounding box center [397, 336] width 156 height 701
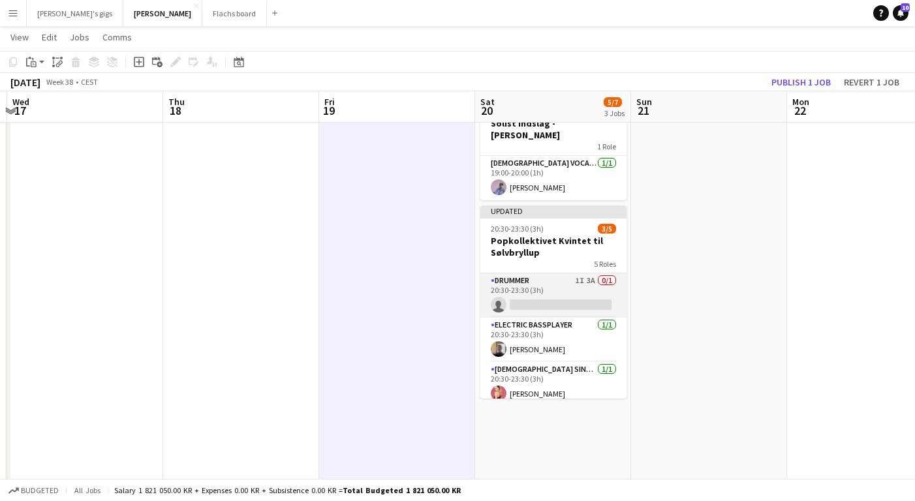
click at [529, 274] on app-card-role "Drummer 1I 3A 0/1 20:30-23:30 (3h) single-neutral-actions" at bounding box center [553, 295] width 146 height 44
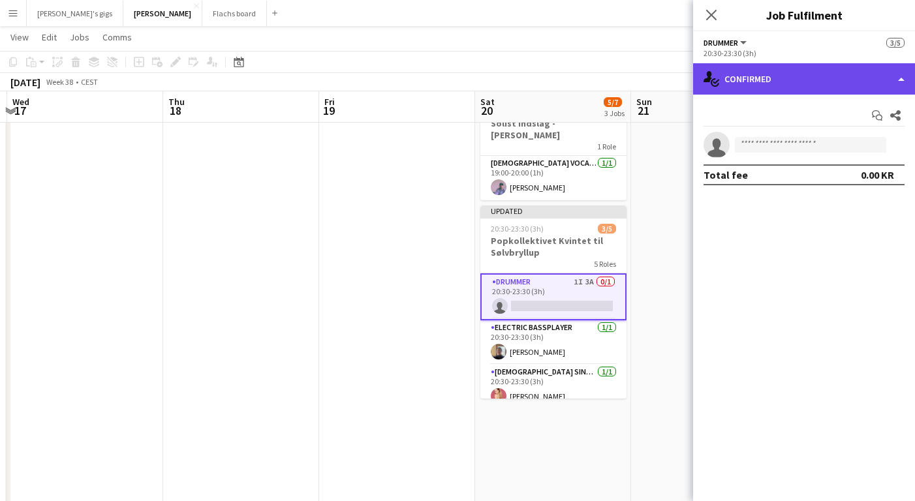
click at [802, 72] on div "single-neutral-actions-check-2 Confirmed" at bounding box center [804, 78] width 222 height 31
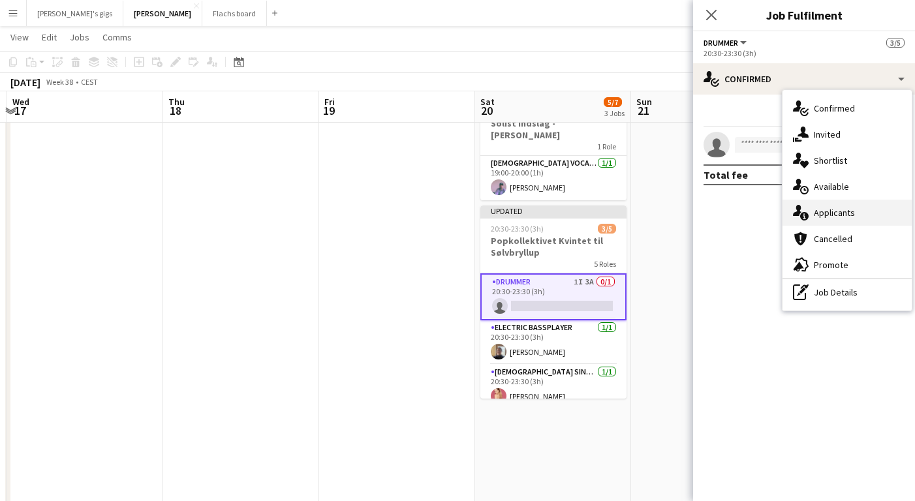
click at [839, 215] on div "single-neutral-actions-information Applicants" at bounding box center [846, 213] width 129 height 26
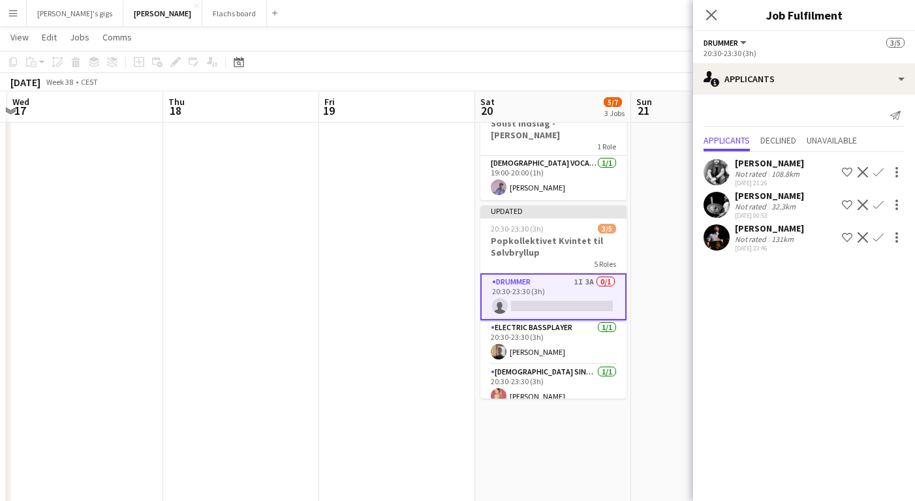
click at [753, 166] on div "[PERSON_NAME]" at bounding box center [769, 163] width 69 height 12
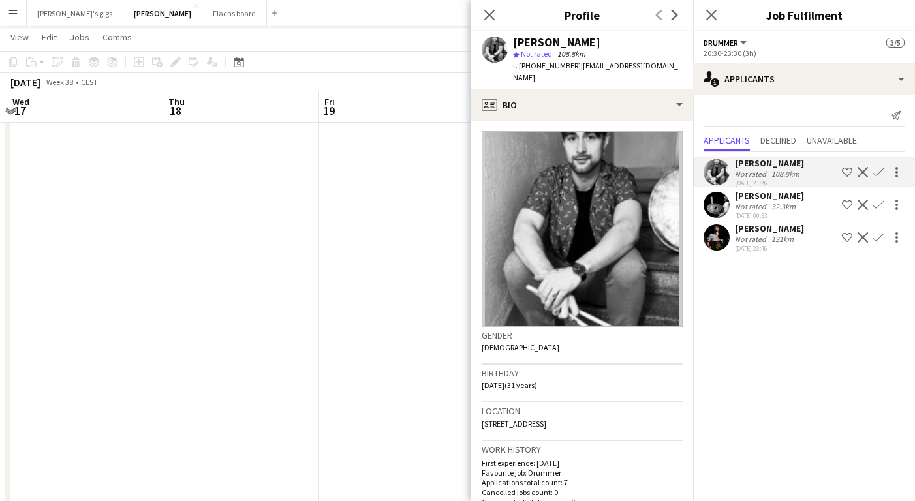
click at [753, 167] on div "[PERSON_NAME]" at bounding box center [769, 163] width 69 height 12
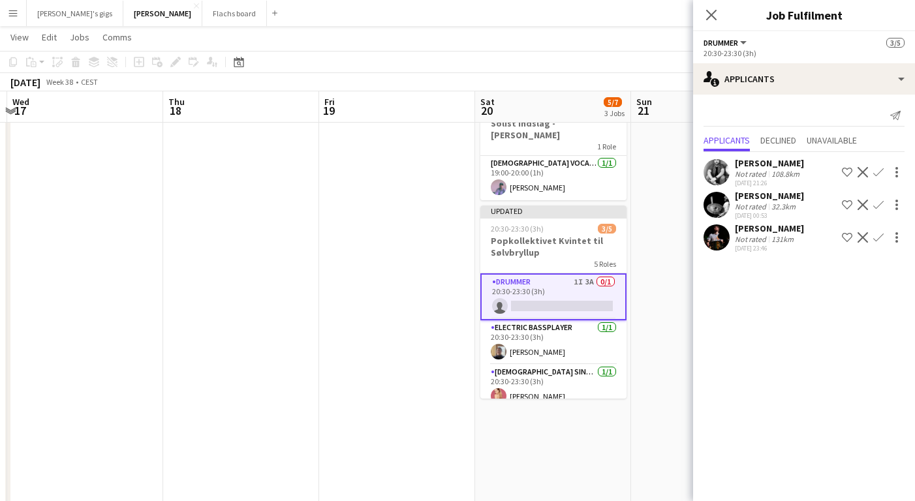
click at [755, 204] on div "Not rated" at bounding box center [752, 207] width 34 height 10
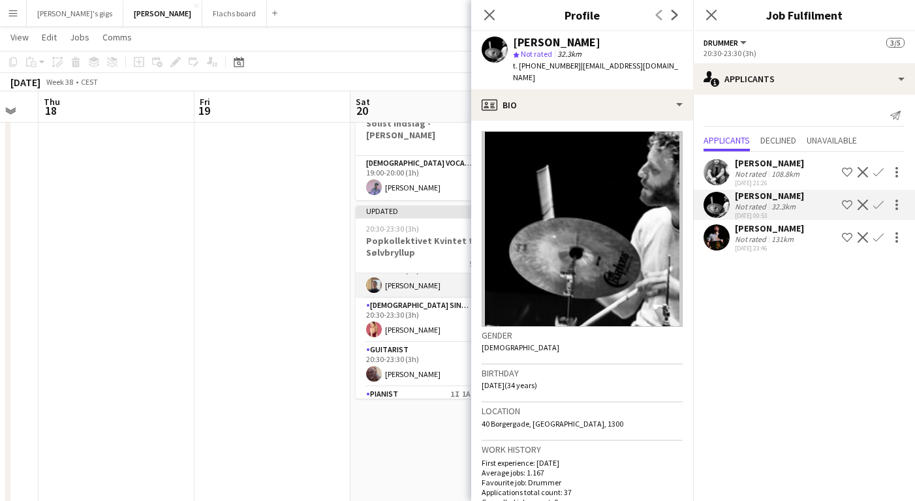
scroll to position [99, 0]
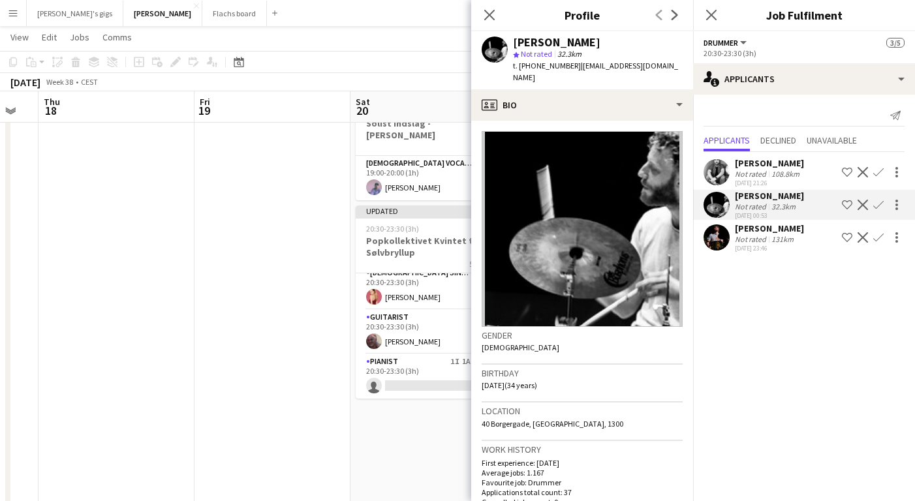
click at [301, 339] on app-date-cell at bounding box center [272, 336] width 156 height 701
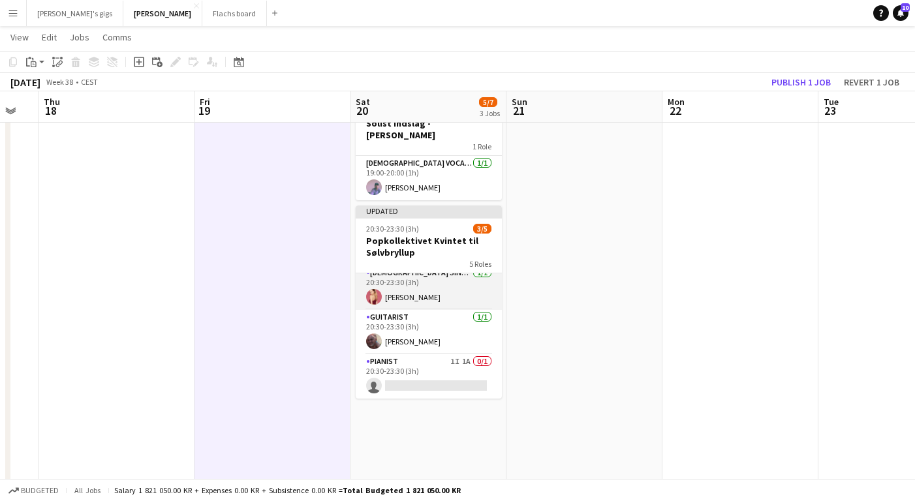
click at [394, 283] on app-card-role "[DEMOGRAPHIC_DATA] Singer [DATE] 20:30-23:30 (3h) [PERSON_NAME]" at bounding box center [429, 287] width 146 height 44
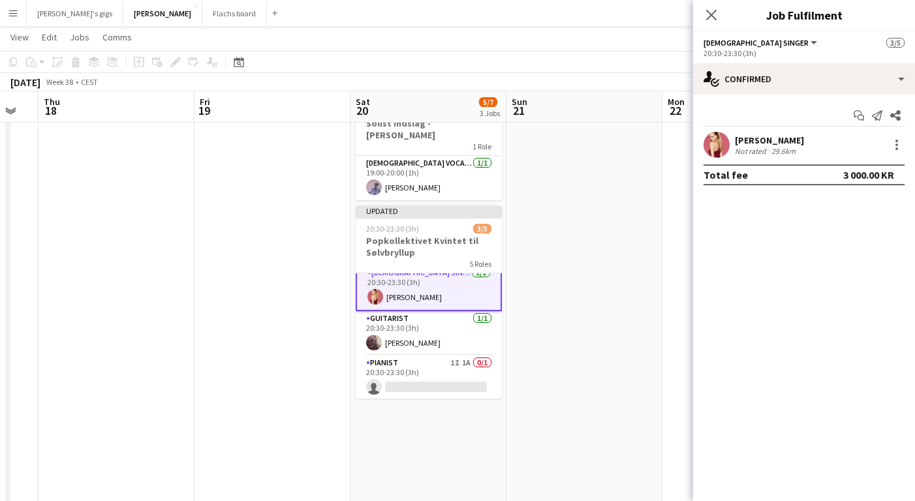
click at [299, 361] on app-date-cell at bounding box center [272, 336] width 156 height 701
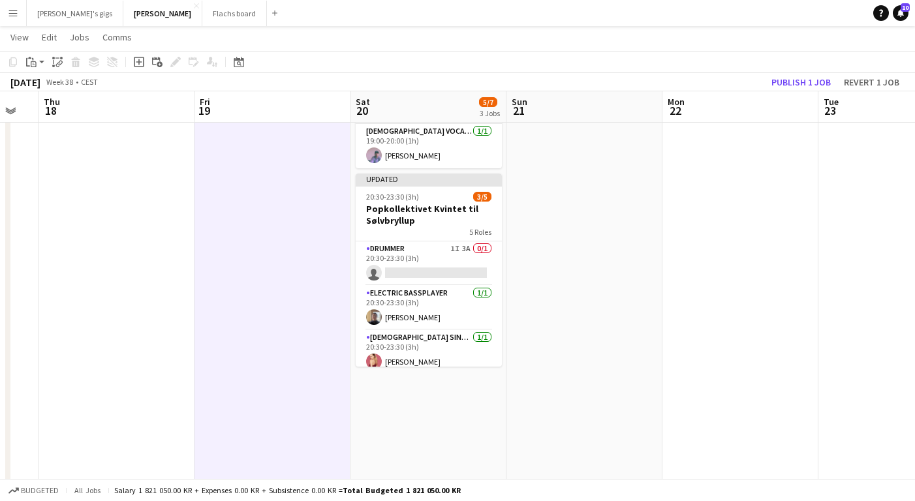
scroll to position [97, 0]
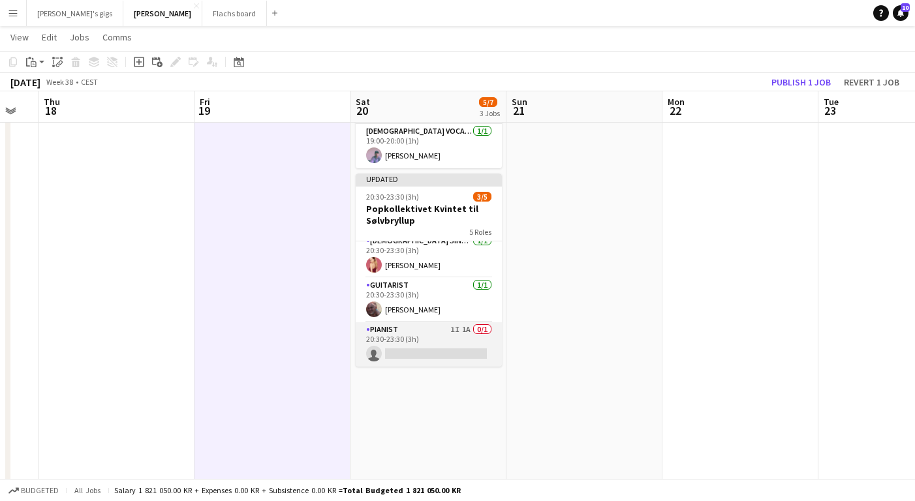
click at [415, 322] on app-card-role "Pianist 1I 1A 0/1 20:30-23:30 (3h) single-neutral-actions" at bounding box center [429, 344] width 146 height 44
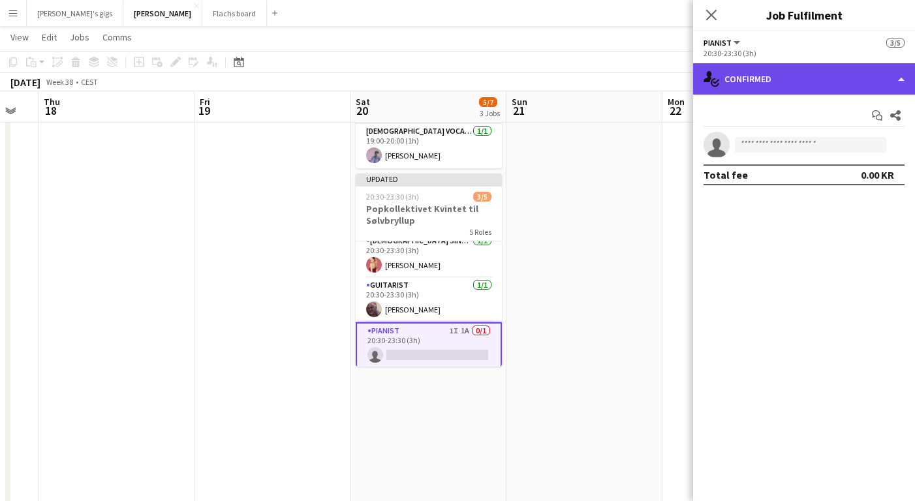
click at [802, 85] on div "single-neutral-actions-check-2 Confirmed" at bounding box center [804, 78] width 222 height 31
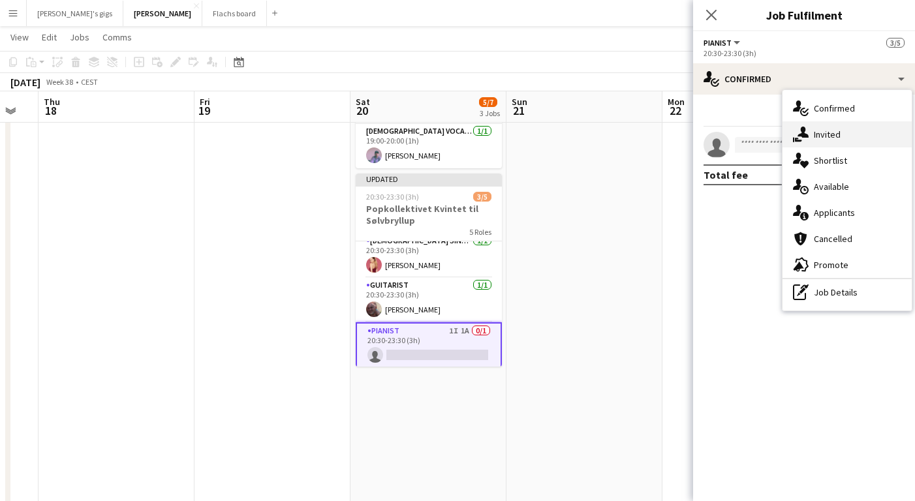
click at [821, 143] on div "single-neutral-actions-share-1 Invited" at bounding box center [846, 134] width 129 height 26
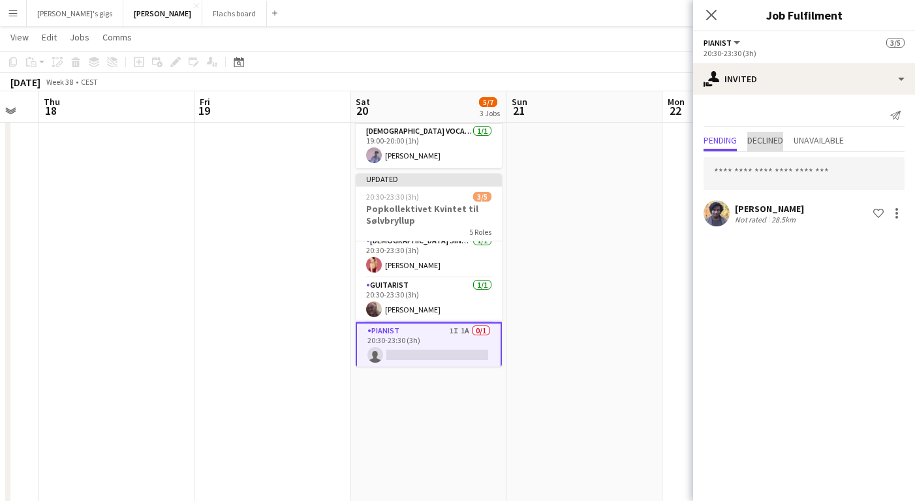
click at [761, 144] on span "Declined" at bounding box center [765, 140] width 36 height 9
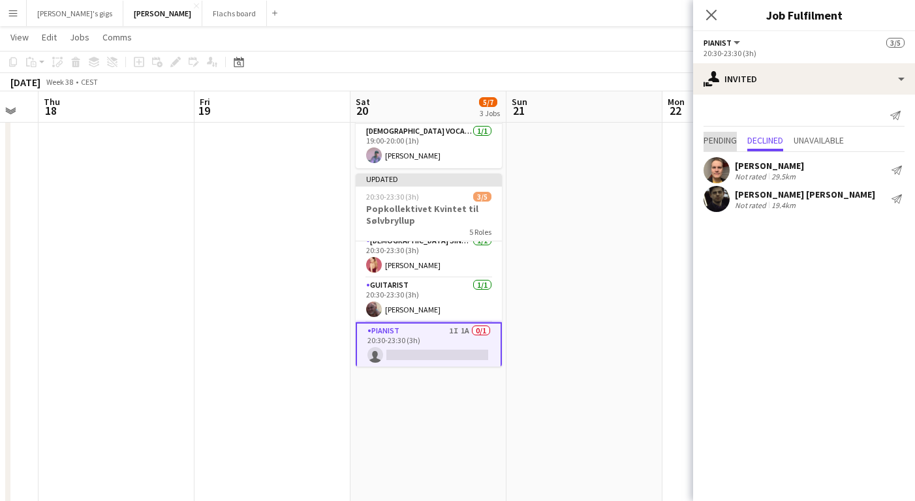
click at [720, 142] on span "Pending" at bounding box center [719, 140] width 33 height 9
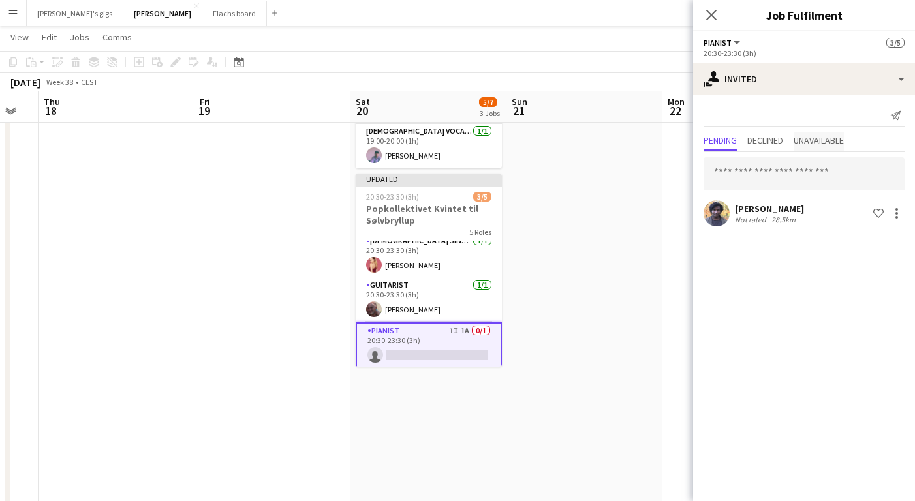
click at [828, 142] on span "Unavailable" at bounding box center [818, 140] width 50 height 9
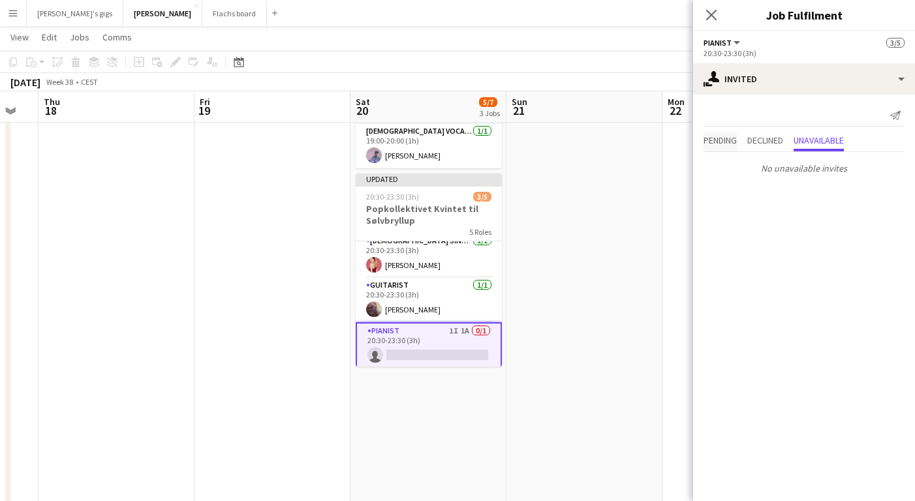
click at [705, 141] on span "Pending" at bounding box center [719, 140] width 33 height 9
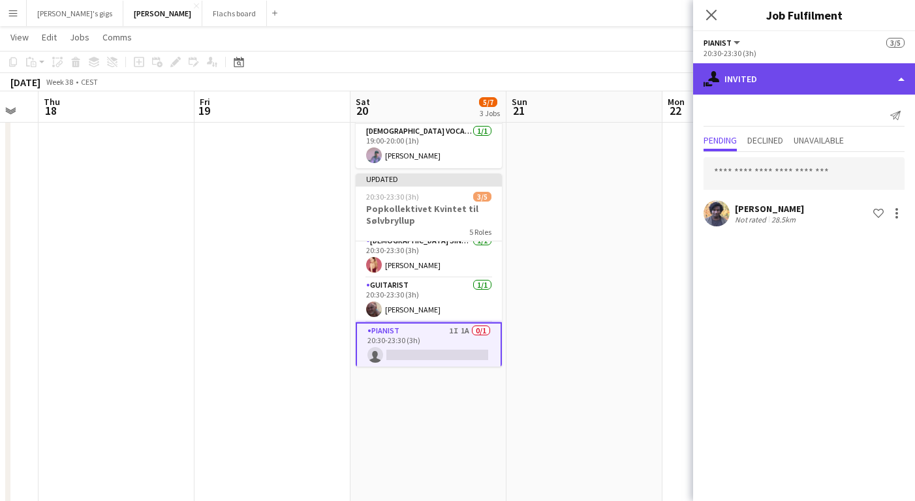
click at [718, 92] on div "single-neutral-actions-share-1 Invited" at bounding box center [804, 78] width 222 height 31
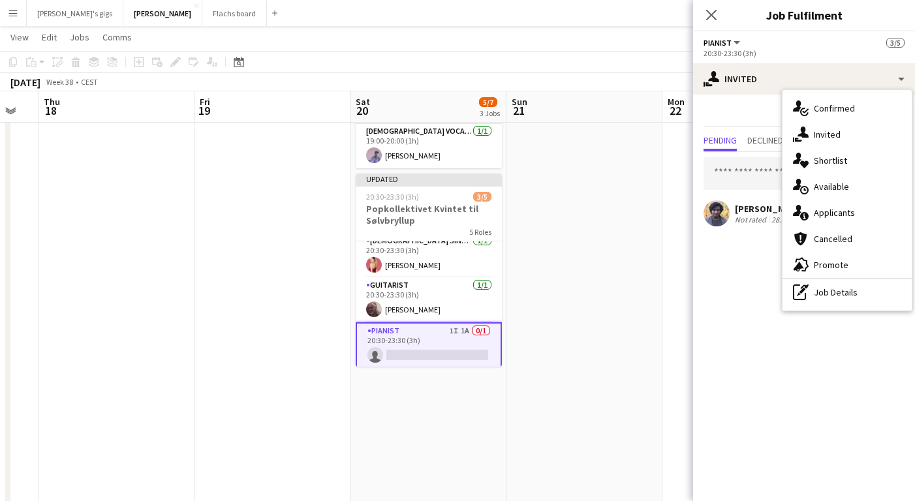
click at [575, 230] on app-date-cell at bounding box center [584, 304] width 156 height 701
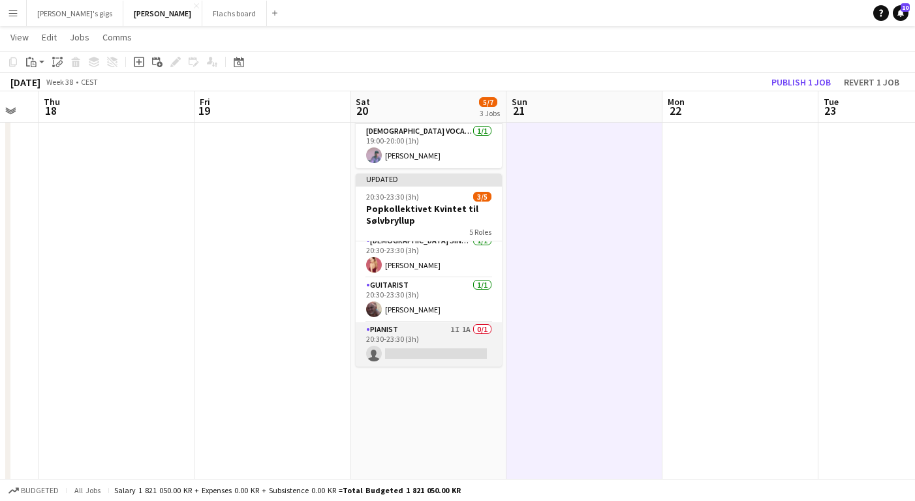
scroll to position [0, 0]
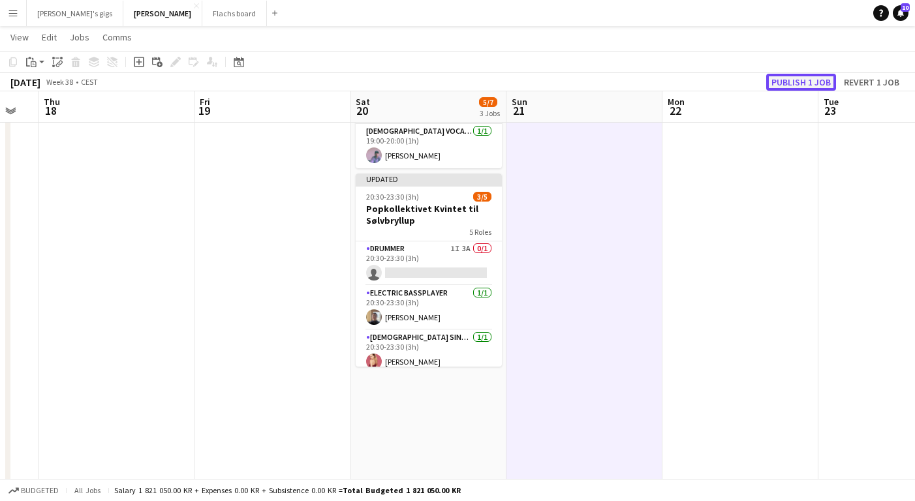
click at [795, 83] on button "Publish 1 job" at bounding box center [801, 82] width 70 height 17
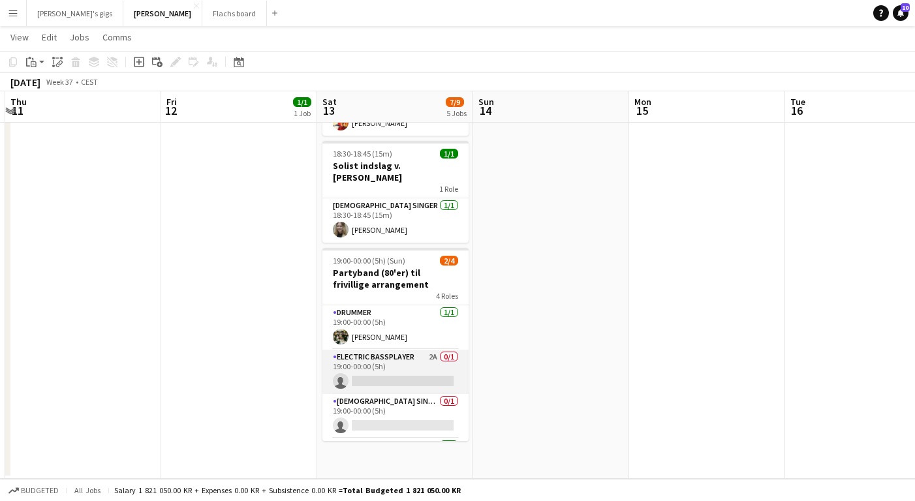
click at [394, 353] on app-card-role "Electric Bassplayer 2A 0/1 19:00-00:00 (5h) single-neutral-actions" at bounding box center [395, 372] width 146 height 44
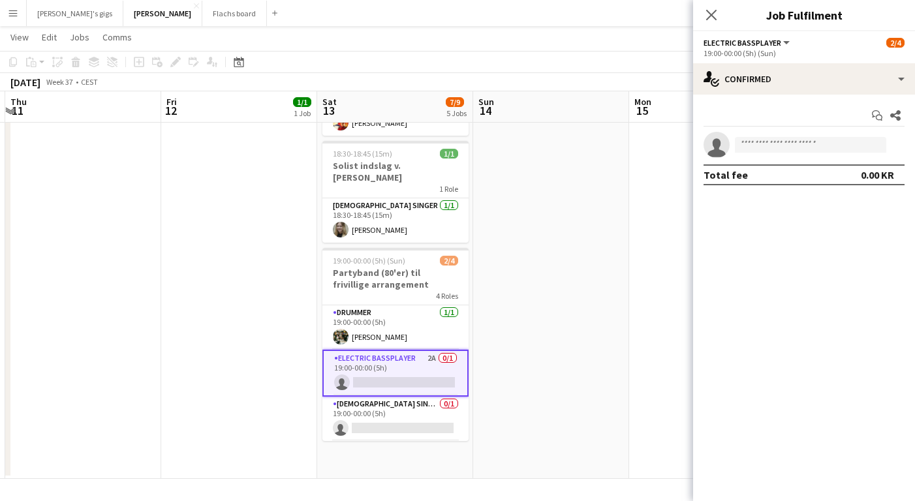
click at [527, 291] on app-date-cell at bounding box center [551, 128] width 156 height 701
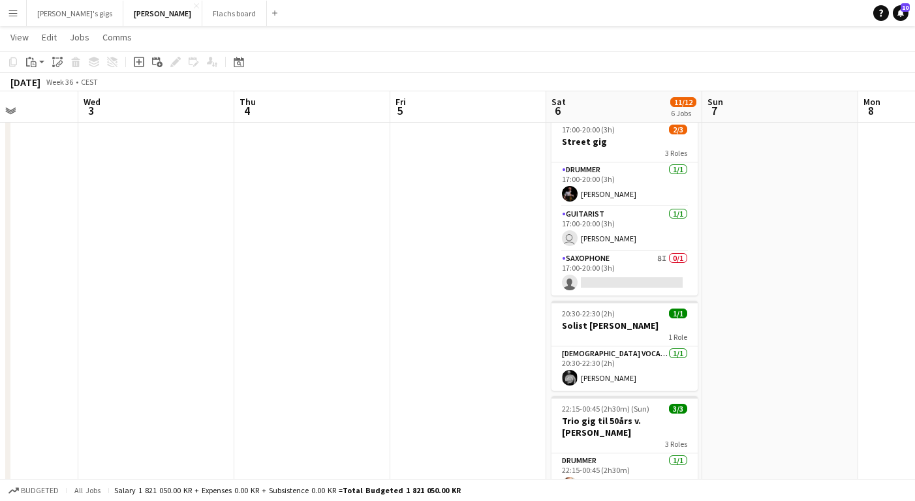
scroll to position [421, 0]
click at [589, 258] on app-card-role "Saxophone 8I 0/1 17:00-20:00 (3h) single-neutral-actions" at bounding box center [624, 272] width 146 height 44
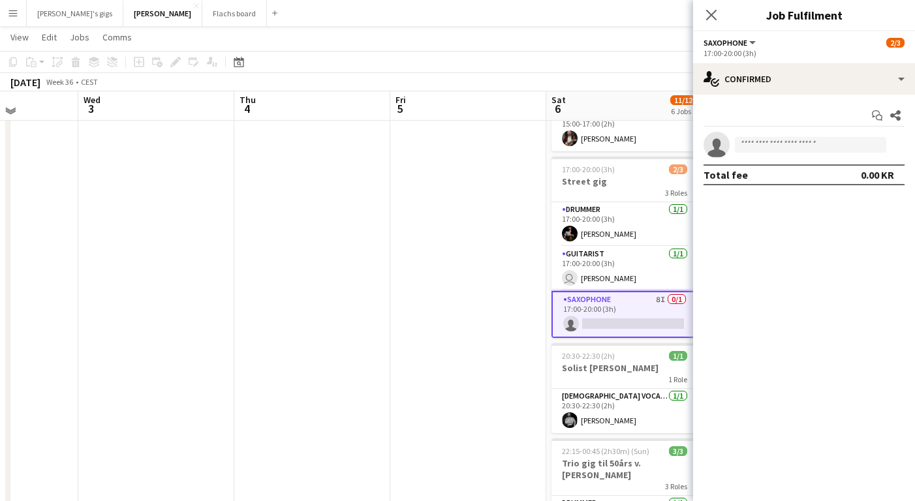
scroll to position [379, 0]
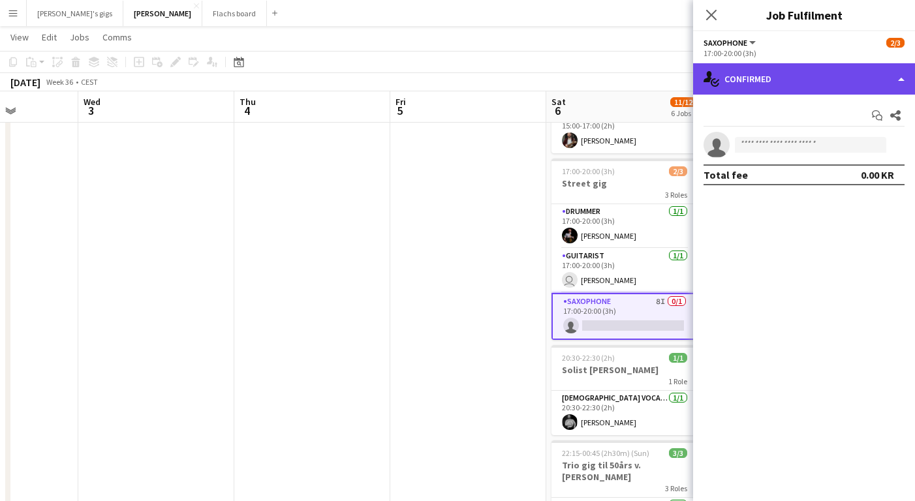
click at [747, 85] on div "single-neutral-actions-check-2 Confirmed" at bounding box center [804, 78] width 222 height 31
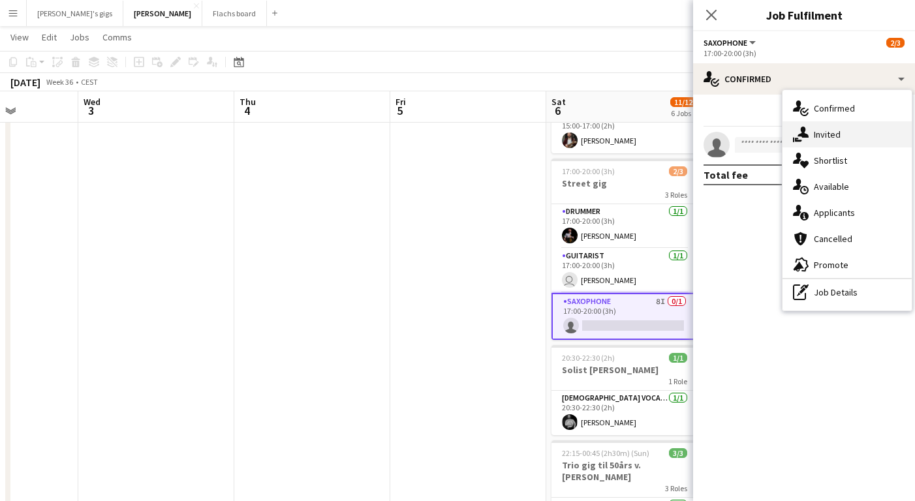
click at [813, 140] on div "single-neutral-actions-share-1 Invited" at bounding box center [846, 134] width 129 height 26
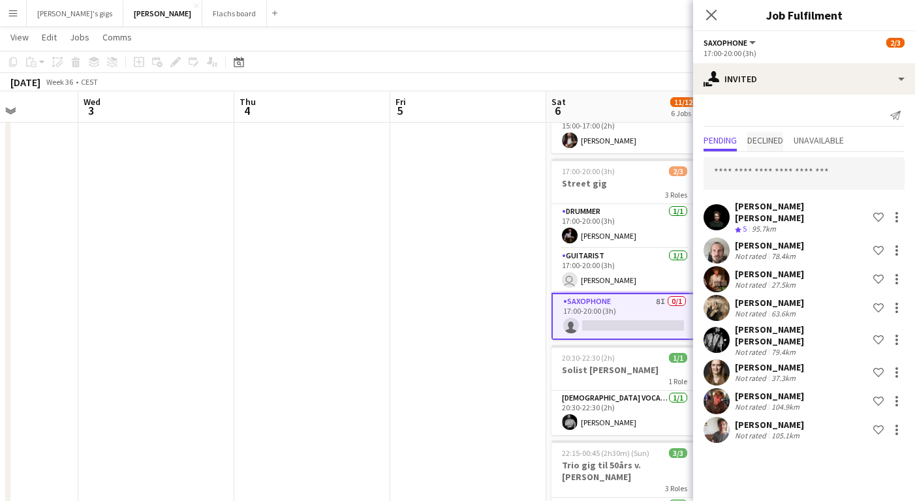
click at [770, 141] on span "Declined" at bounding box center [765, 140] width 36 height 9
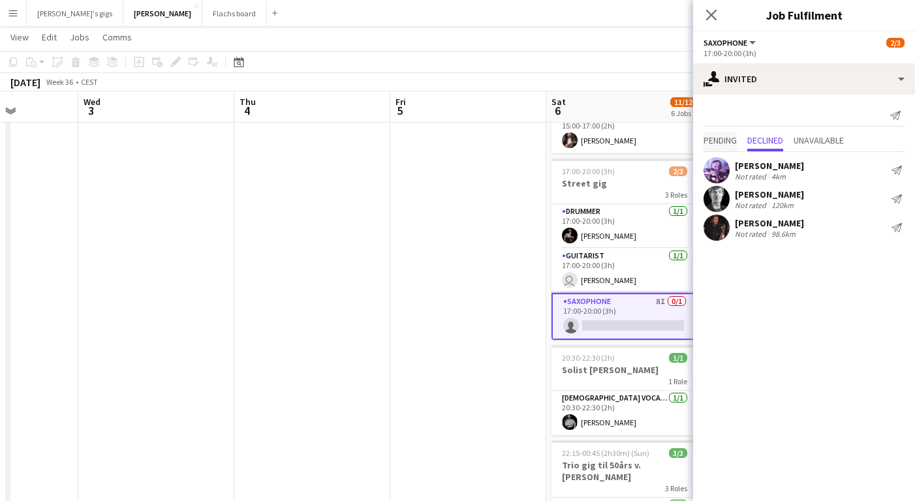
click at [720, 139] on span "Pending" at bounding box center [719, 140] width 33 height 9
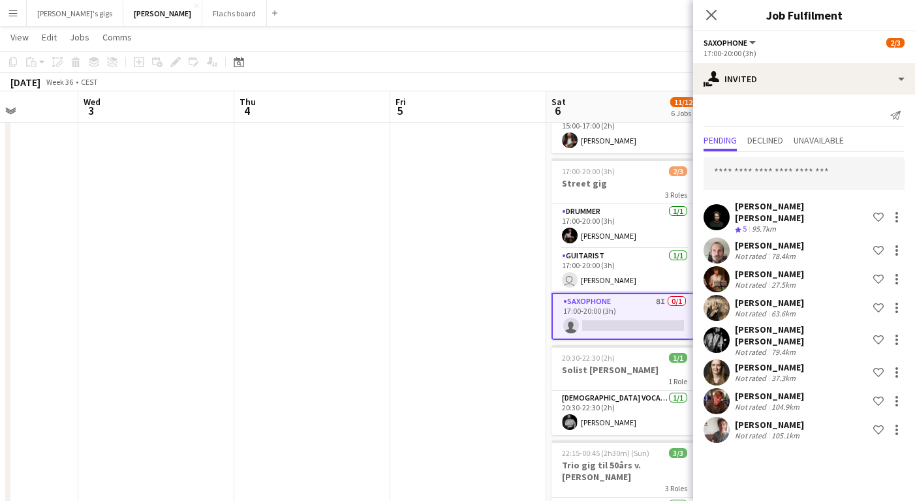
click at [493, 392] on app-date-cell at bounding box center [468, 219] width 156 height 905
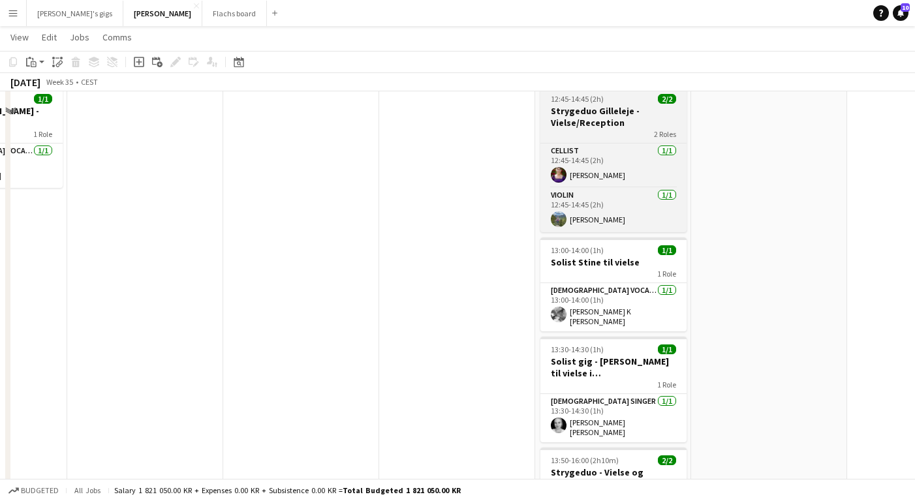
scroll to position [0, 0]
